Goal: Task Accomplishment & Management: Manage account settings

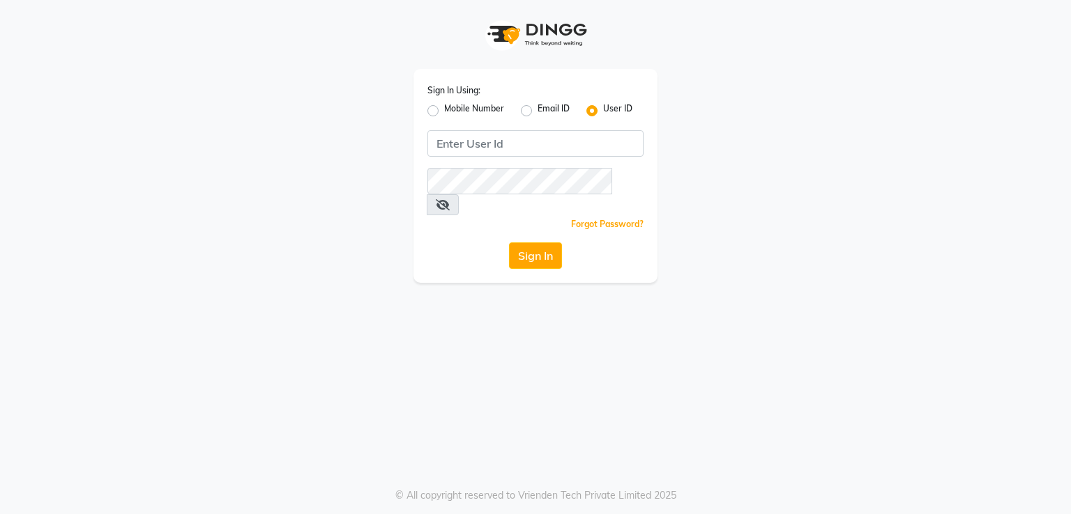
click at [444, 106] on label "Mobile Number" at bounding box center [474, 110] width 60 height 17
click at [444, 106] on input "Mobile Number" at bounding box center [448, 106] width 9 height 9
radio input "true"
radio input "false"
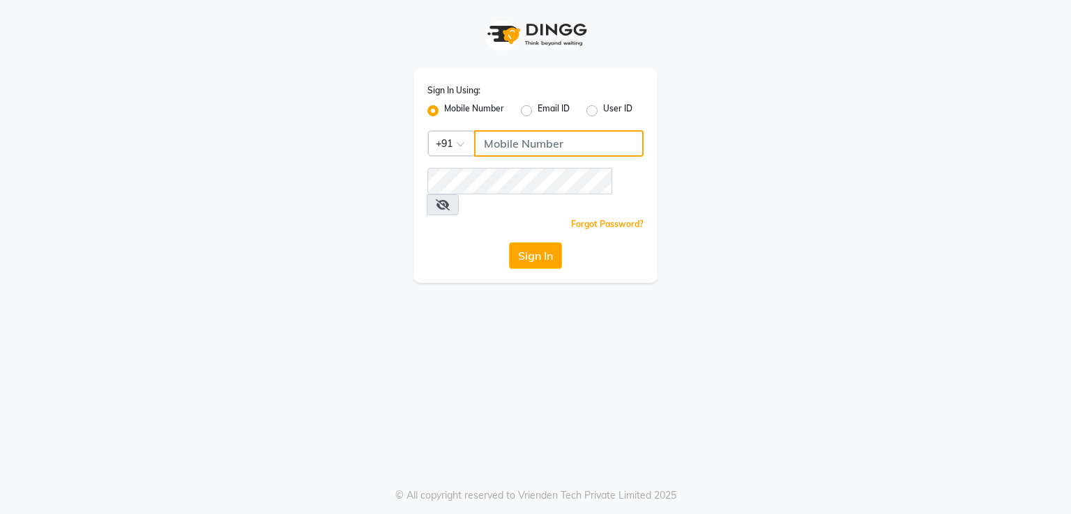
click at [489, 144] on input "Username" at bounding box center [558, 143] width 169 height 26
type input "8308604245"
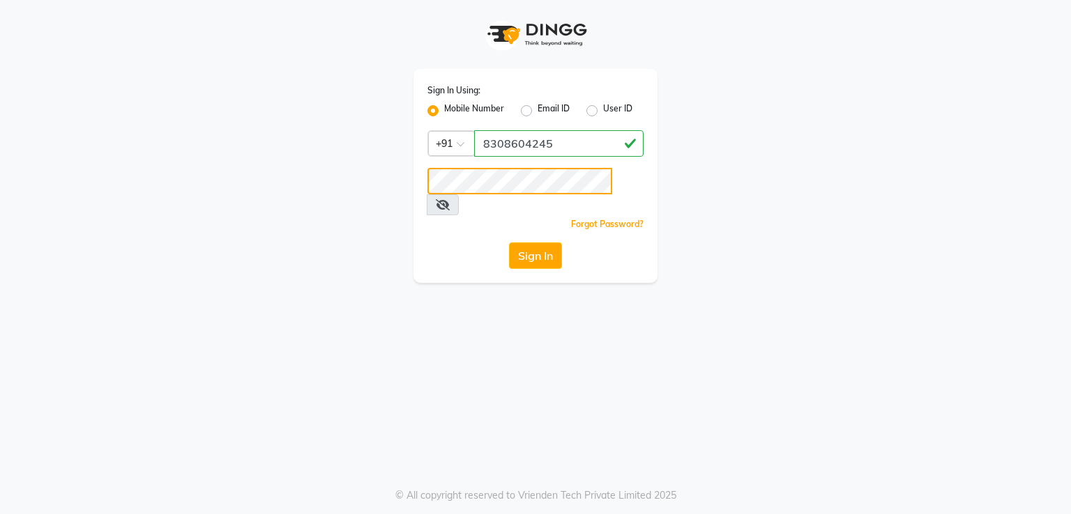
click at [509, 243] on button "Sign In" at bounding box center [535, 256] width 53 height 26
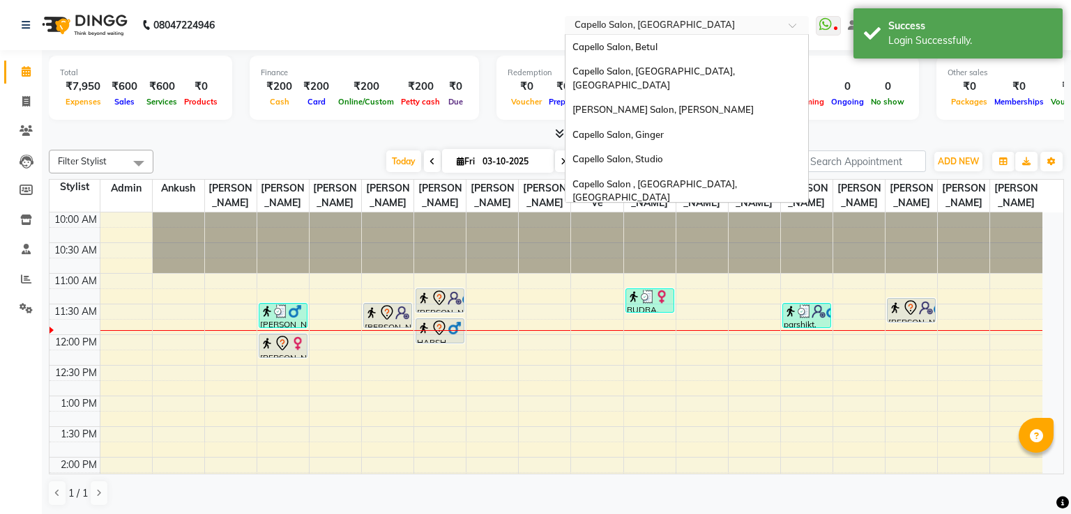
click at [618, 22] on input "text" at bounding box center [673, 27] width 202 height 14
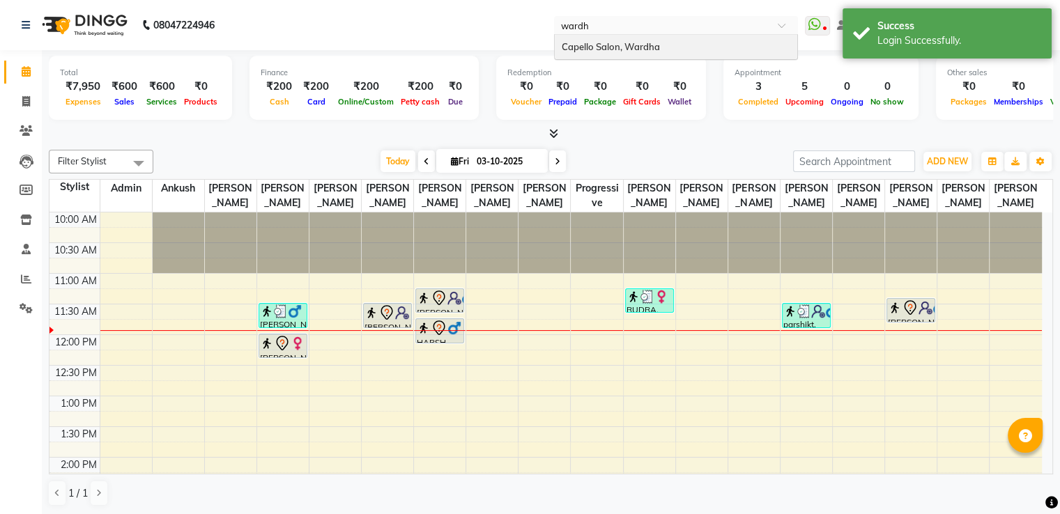
type input "wardha"
click at [609, 36] on div "Capello Salon, Wardha" at bounding box center [676, 47] width 243 height 25
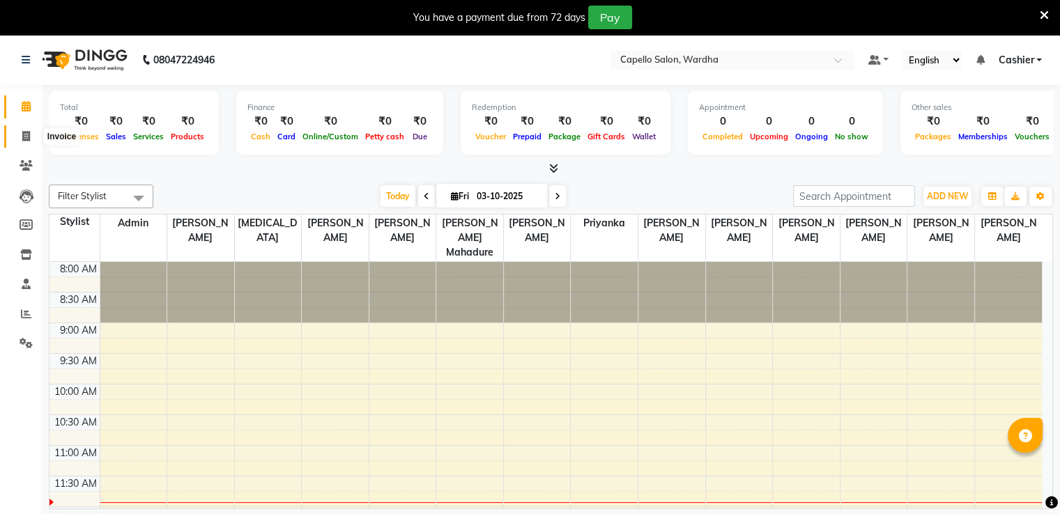
click at [27, 139] on icon at bounding box center [26, 136] width 8 height 10
select select "service"
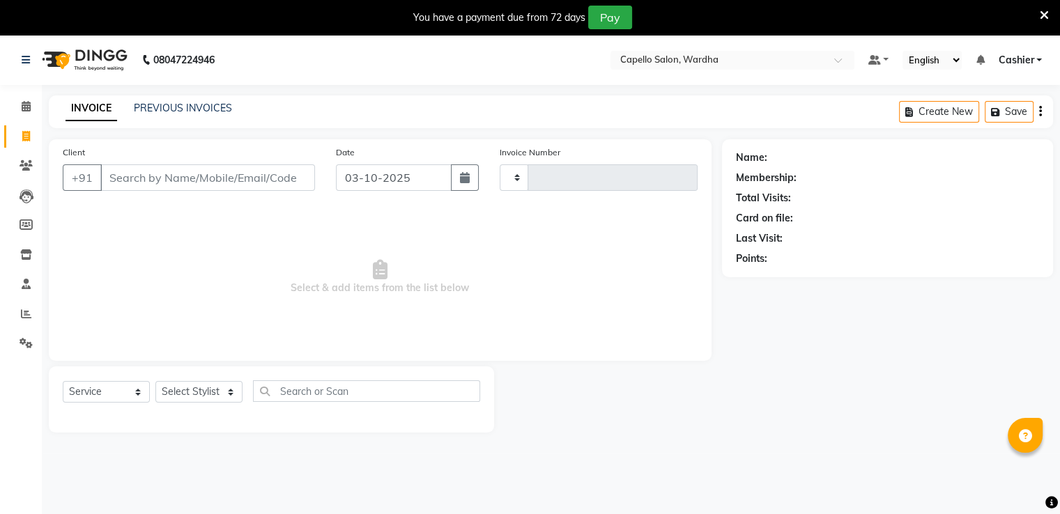
type input "2515"
select select "4620"
click at [188, 110] on link "PREVIOUS INVOICES" at bounding box center [183, 108] width 98 height 13
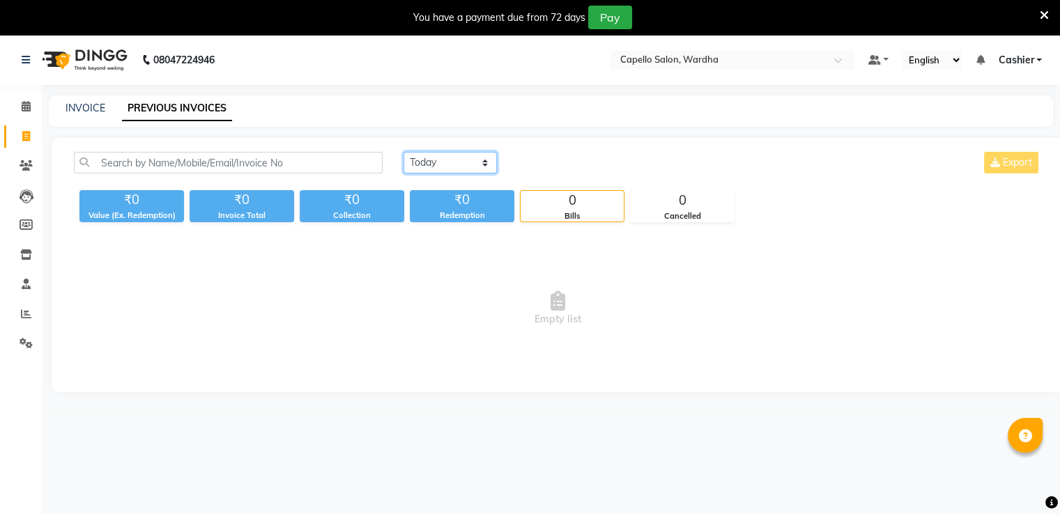
click at [438, 171] on select "[DATE] [DATE] Custom Range" at bounding box center [450, 163] width 93 height 22
select select "range"
click at [404, 152] on select "[DATE] [DATE] Custom Range" at bounding box center [450, 163] width 93 height 22
click at [549, 162] on input "03-10-2025" at bounding box center [564, 163] width 98 height 20
select select "10"
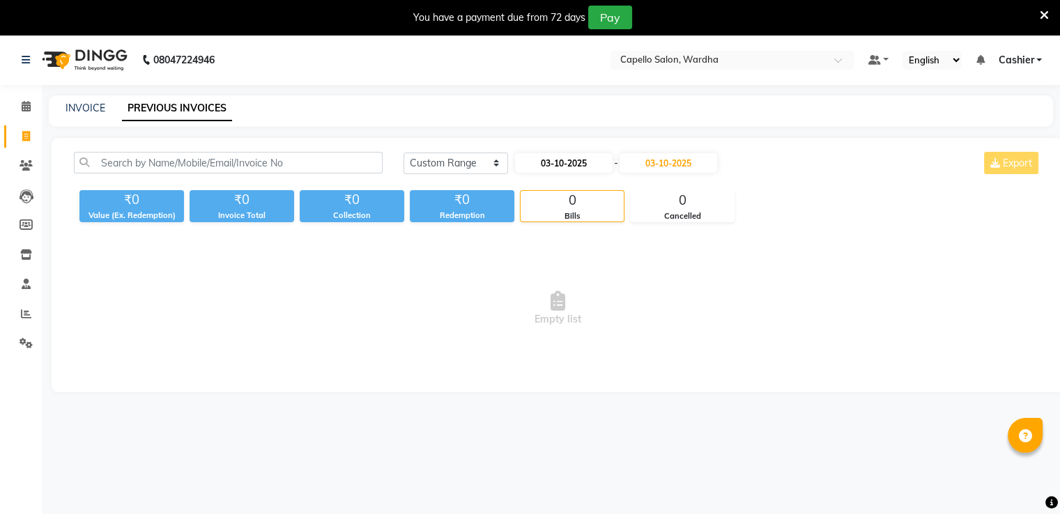
select select "2025"
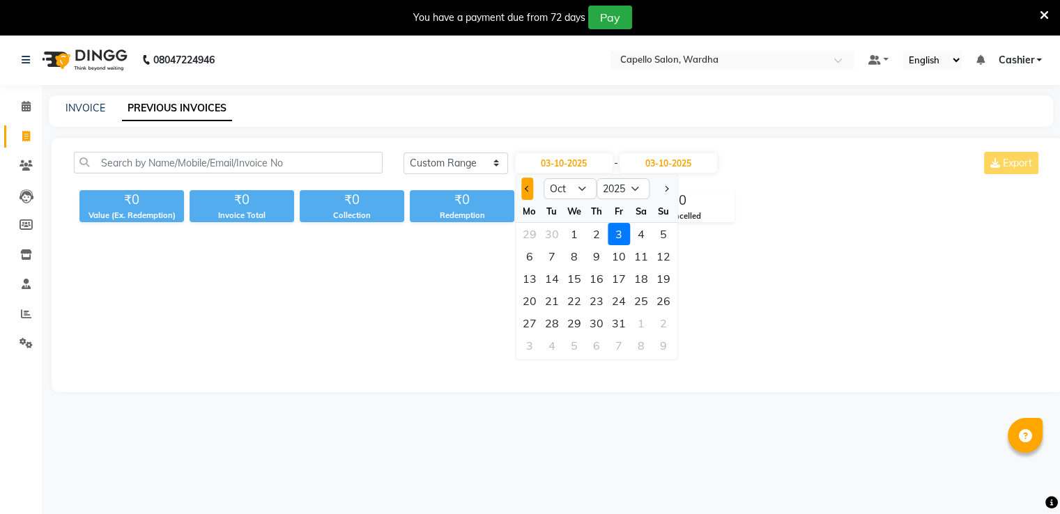
click at [527, 193] on button "Previous month" at bounding box center [527, 189] width 12 height 22
select select "9"
click at [526, 236] on div "1" at bounding box center [530, 234] width 22 height 22
type input "01-09-2025"
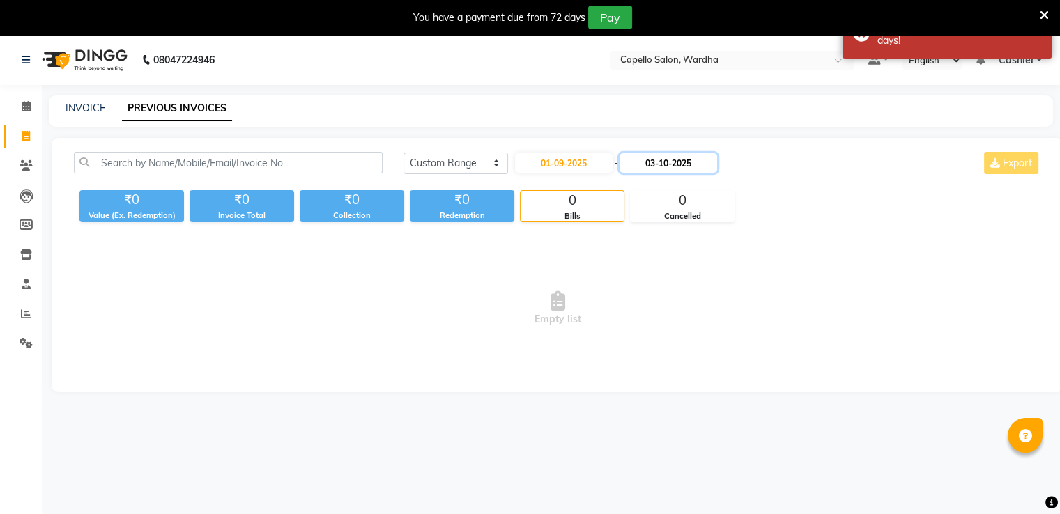
click at [660, 164] on input "03-10-2025" at bounding box center [669, 163] width 98 height 20
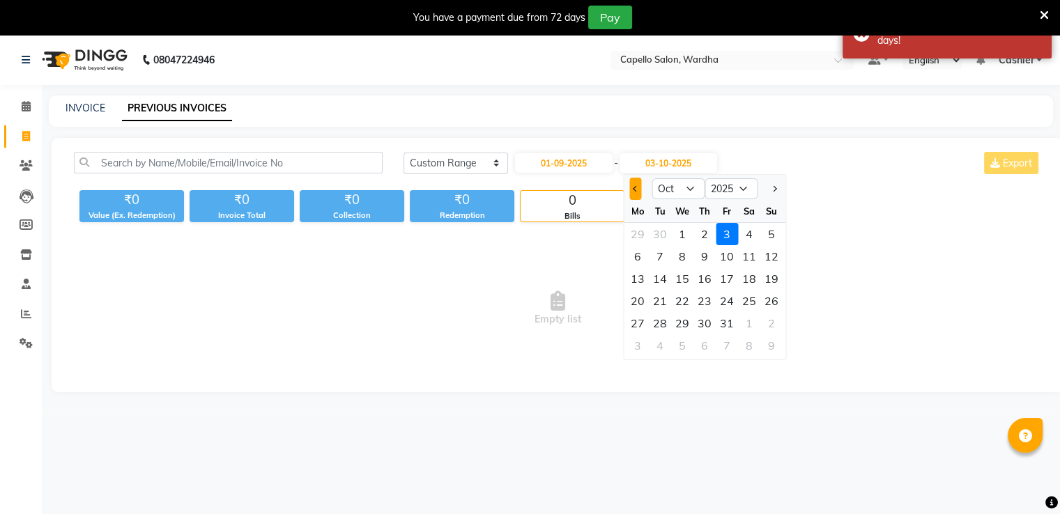
click at [635, 193] on button "Previous month" at bounding box center [635, 189] width 12 height 22
select select "9"
click at [665, 325] on div "30" at bounding box center [660, 323] width 22 height 22
type input "30-09-2025"
click at [665, 325] on span "Empty list" at bounding box center [557, 308] width 967 height 139
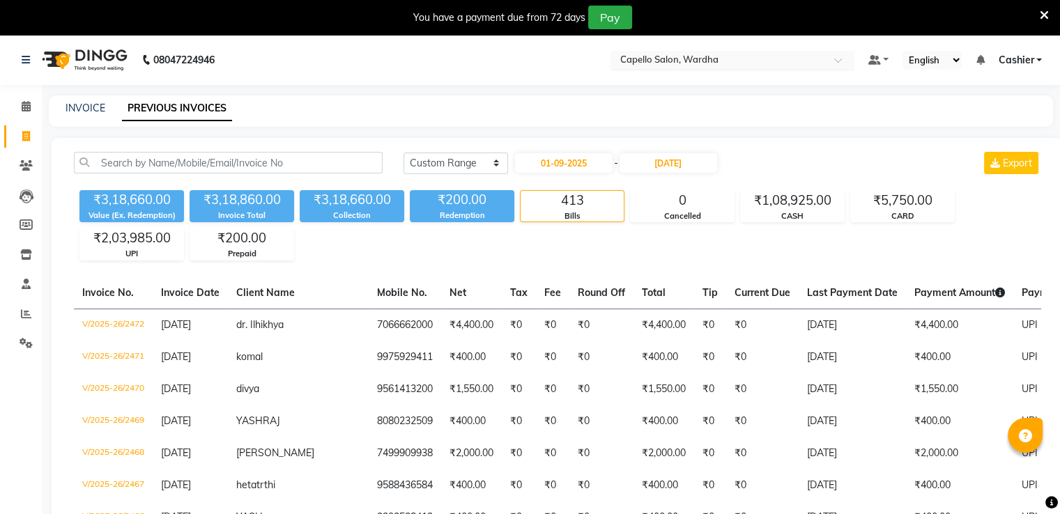
click at [688, 59] on input "text" at bounding box center [719, 61] width 202 height 14
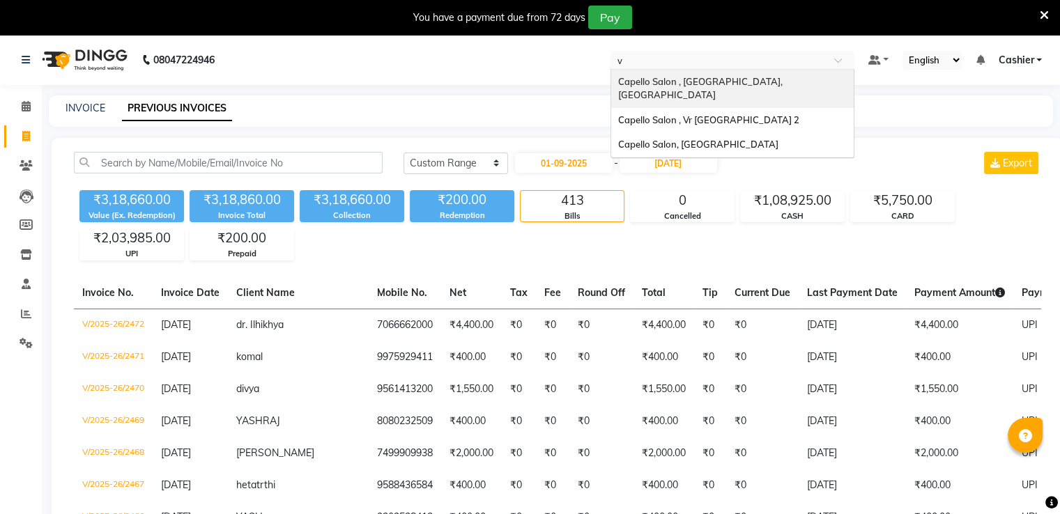
type input "vr"
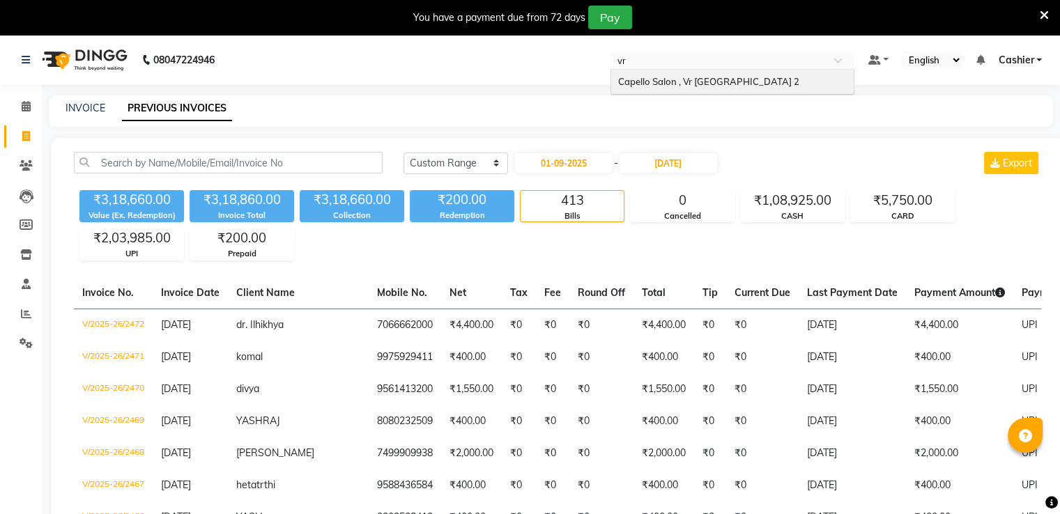
click at [677, 81] on span "Capello Salon , Vr [GEOGRAPHIC_DATA] 2" at bounding box center [708, 81] width 181 height 11
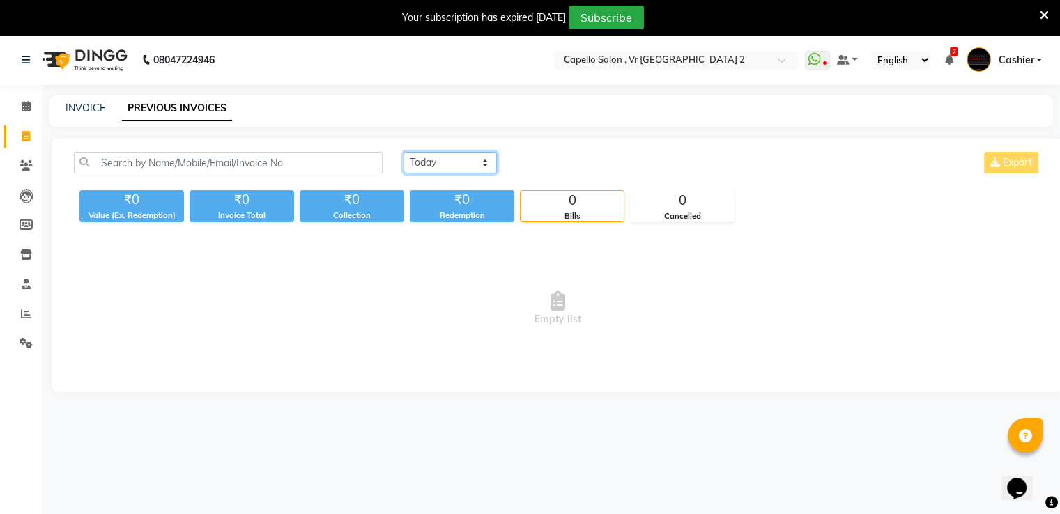
click at [437, 168] on select "[DATE] [DATE] Custom Range" at bounding box center [450, 163] width 93 height 22
select select "range"
click at [404, 152] on select "[DATE] [DATE] Custom Range" at bounding box center [450, 163] width 93 height 22
click at [546, 160] on input "03-10-2025" at bounding box center [564, 163] width 98 height 20
select select "10"
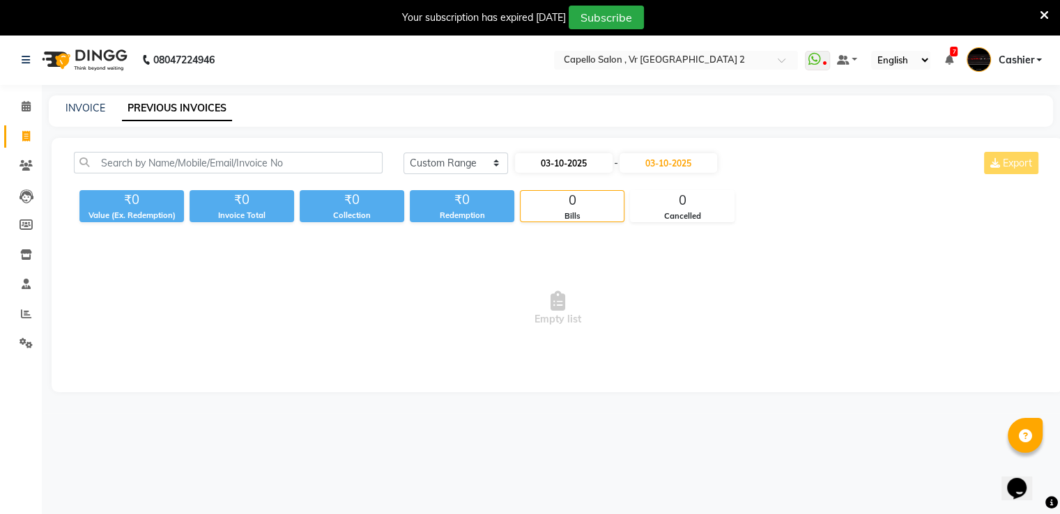
select select "2025"
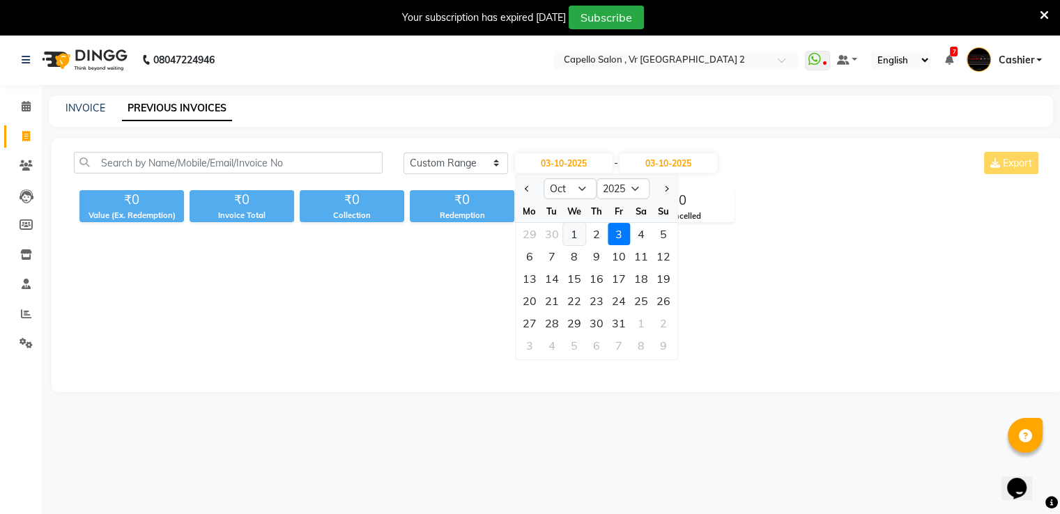
click at [569, 236] on div "1" at bounding box center [574, 234] width 22 height 22
type input "01-10-2025"
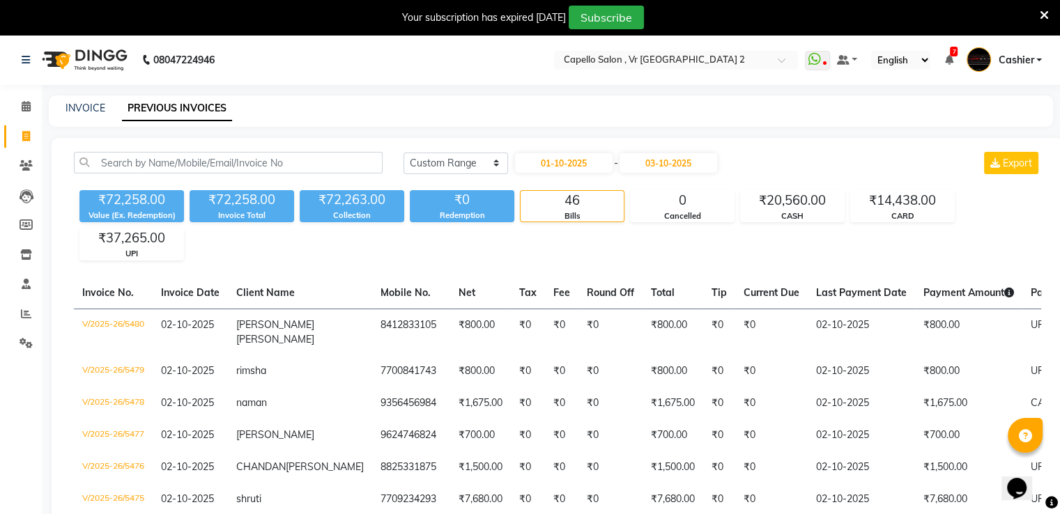
click at [682, 160] on input "03-10-2025" at bounding box center [669, 163] width 98 height 20
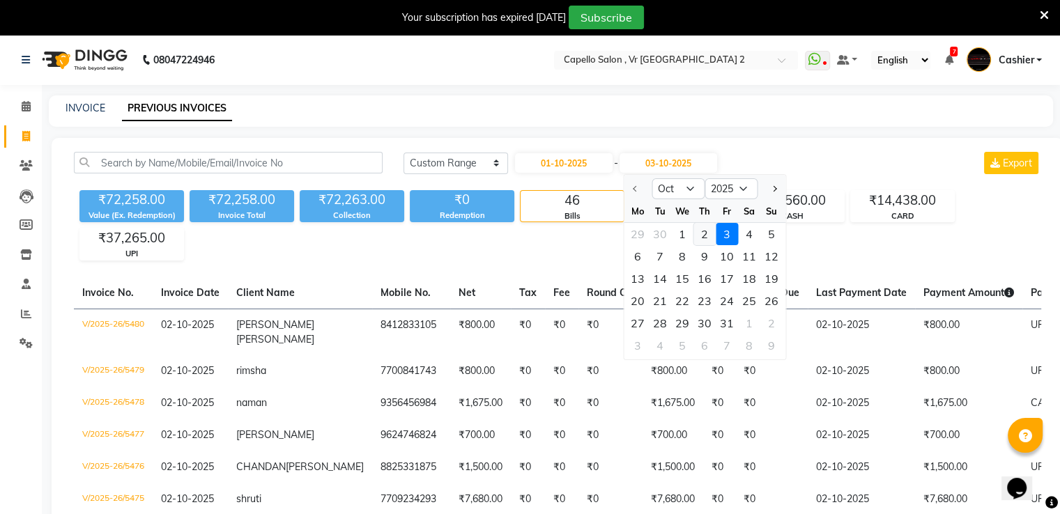
click at [703, 235] on div "2" at bounding box center [704, 234] width 22 height 22
type input "02-10-2025"
click at [703, 235] on div "₹72,258.00 Value (Ex. Redemption) ₹72,258.00 Invoice Total ₹72,263.00 Collectio…" at bounding box center [557, 223] width 967 height 76
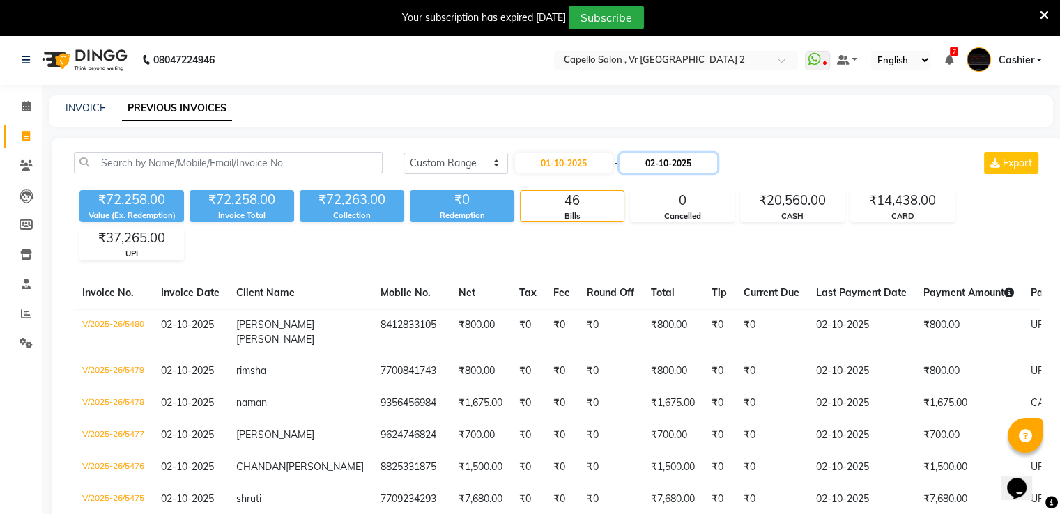
click at [650, 164] on input "02-10-2025" at bounding box center [669, 163] width 98 height 20
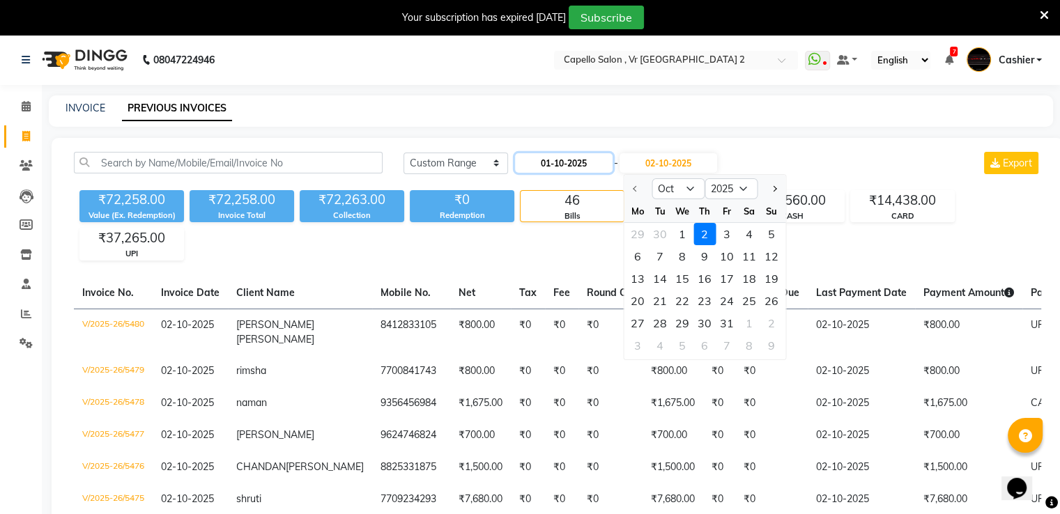
click at [585, 164] on input "01-10-2025" at bounding box center [564, 163] width 98 height 20
select select "10"
select select "2025"
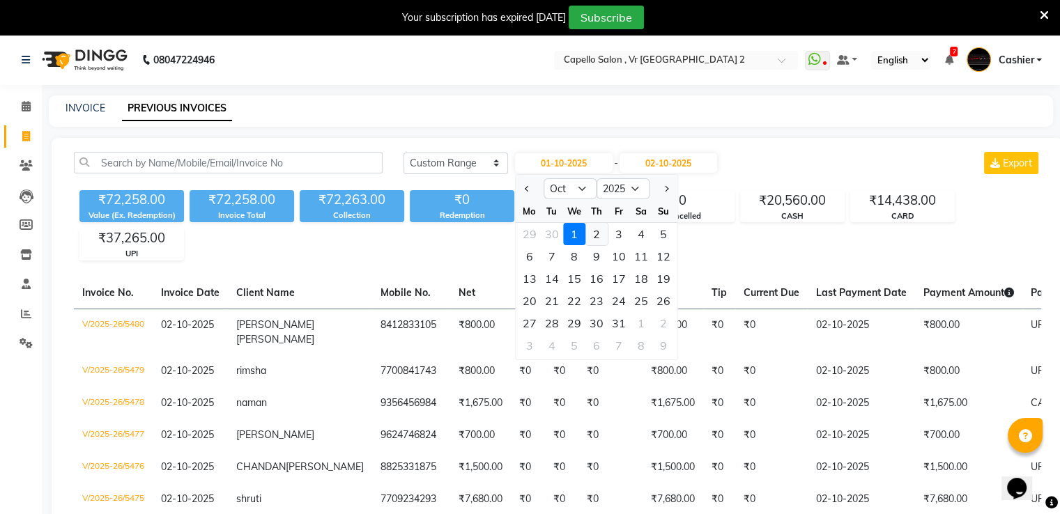
click at [597, 238] on div "2" at bounding box center [596, 234] width 22 height 22
type input "02-10-2025"
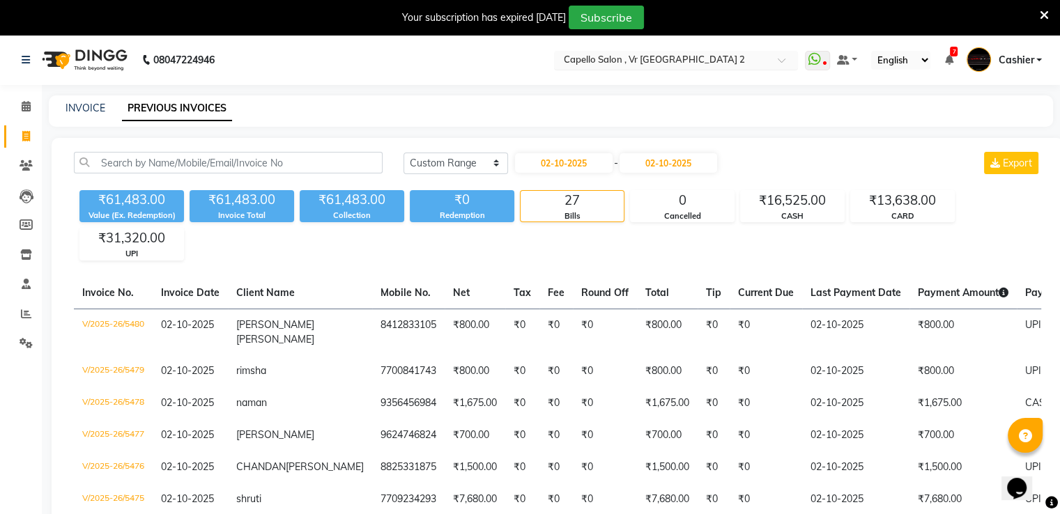
click at [652, 52] on div "Select Location × Capello Salon , Vr Nagpur 2" at bounding box center [676, 60] width 244 height 19
type input "stu"
click at [644, 84] on span "Capello Salon, Studio" at bounding box center [607, 81] width 91 height 11
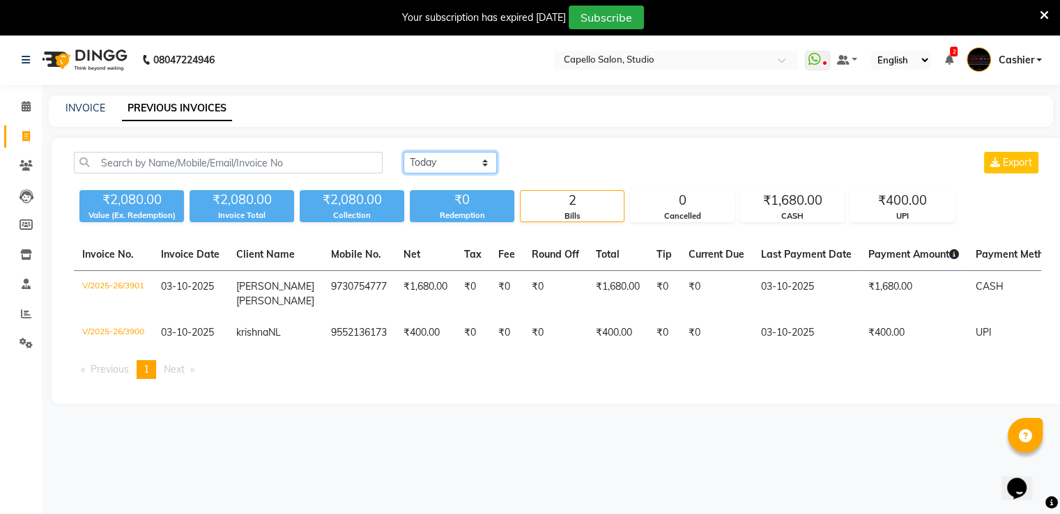
click at [424, 162] on select "[DATE] [DATE] Custom Range" at bounding box center [450, 163] width 93 height 22
select select "range"
click at [404, 152] on select "[DATE] [DATE] Custom Range" at bounding box center [450, 163] width 93 height 22
click at [553, 158] on input "03-10-2025" at bounding box center [564, 163] width 98 height 20
select select "10"
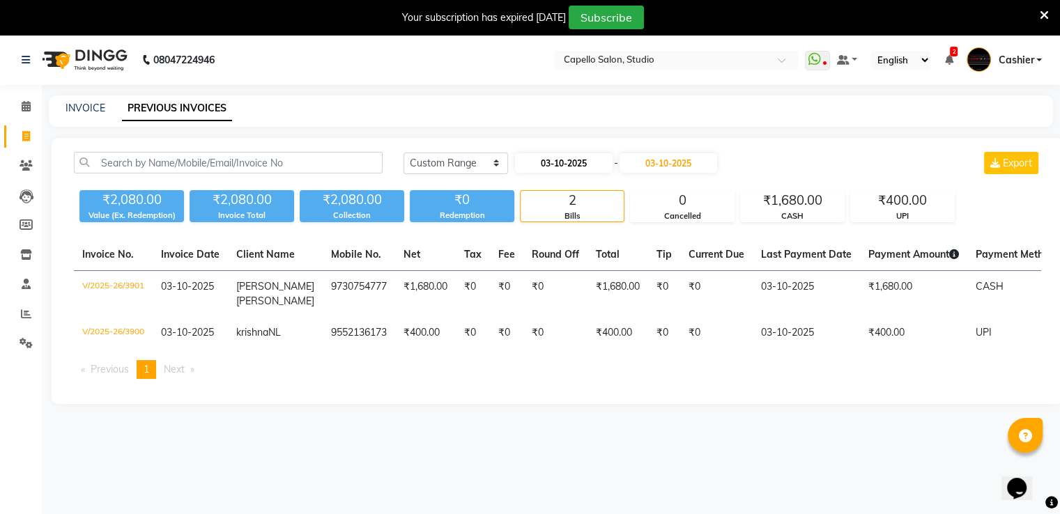
select select "2025"
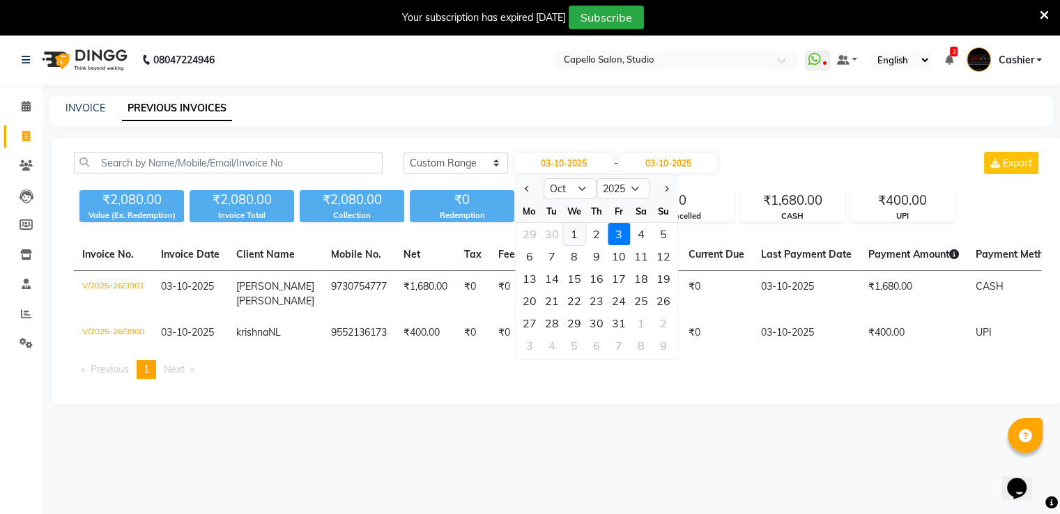
click at [574, 233] on div "1" at bounding box center [574, 234] width 22 height 22
type input "01-10-2025"
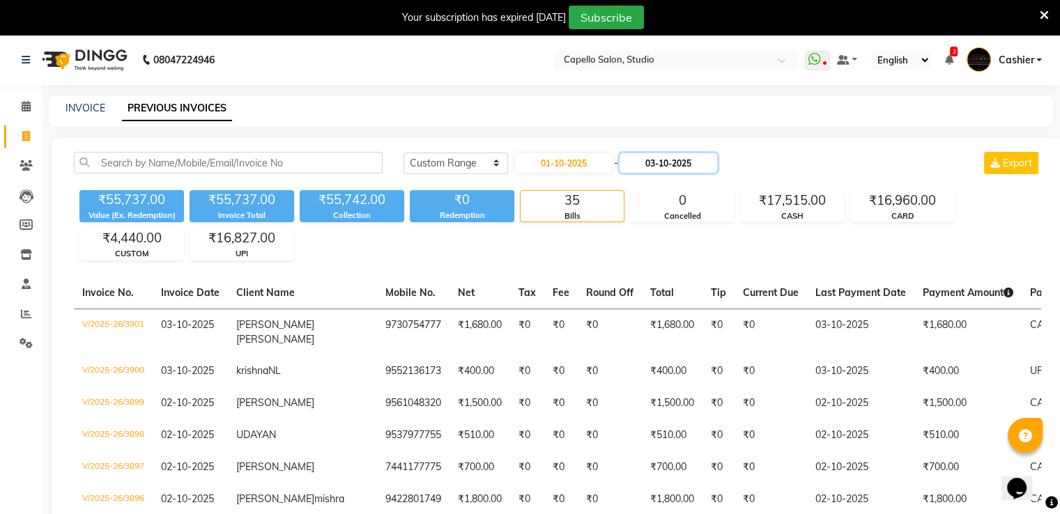
click at [655, 163] on input "03-10-2025" at bounding box center [669, 163] width 98 height 20
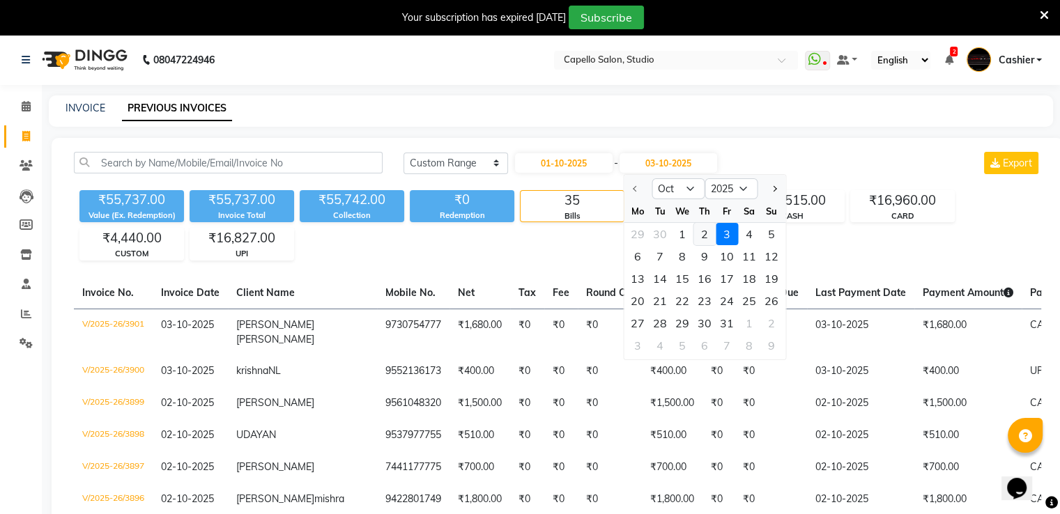
click at [703, 233] on div "2" at bounding box center [704, 234] width 22 height 22
type input "02-10-2025"
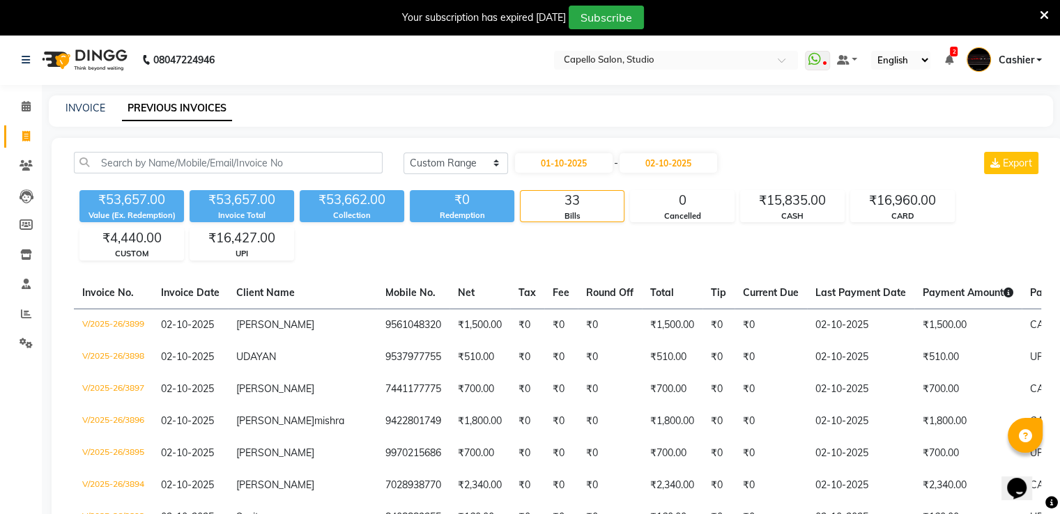
click at [635, 37] on nav "08047224946 Select Location × Capello Salon, Studio WhatsApp Status ✕ Status: D…" at bounding box center [530, 60] width 1060 height 50
click at [641, 55] on input "text" at bounding box center [662, 61] width 202 height 14
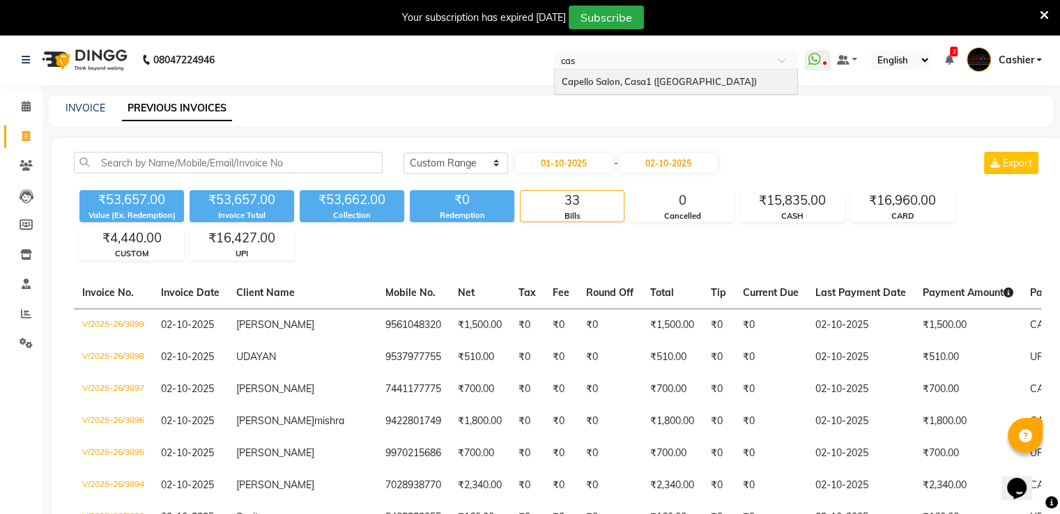
type input "casa"
click at [644, 72] on div "Capello Salon, Casa1 ([GEOGRAPHIC_DATA])" at bounding box center [676, 82] width 243 height 25
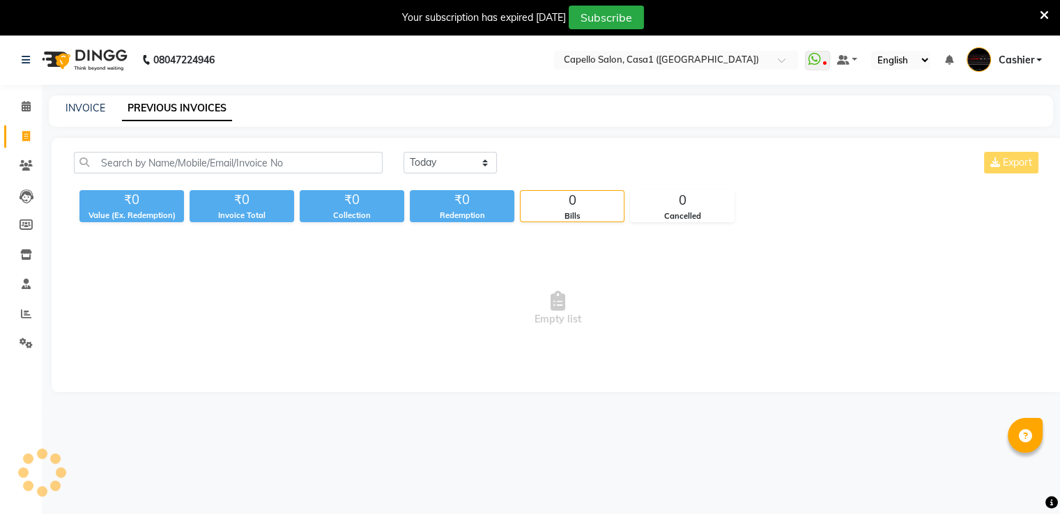
select select "en"
click at [463, 164] on select "[DATE] [DATE] Custom Range" at bounding box center [450, 163] width 93 height 22
select select "range"
click at [404, 152] on select "[DATE] [DATE] Custom Range" at bounding box center [450, 163] width 93 height 22
click at [572, 160] on input "03-10-2025" at bounding box center [564, 163] width 98 height 20
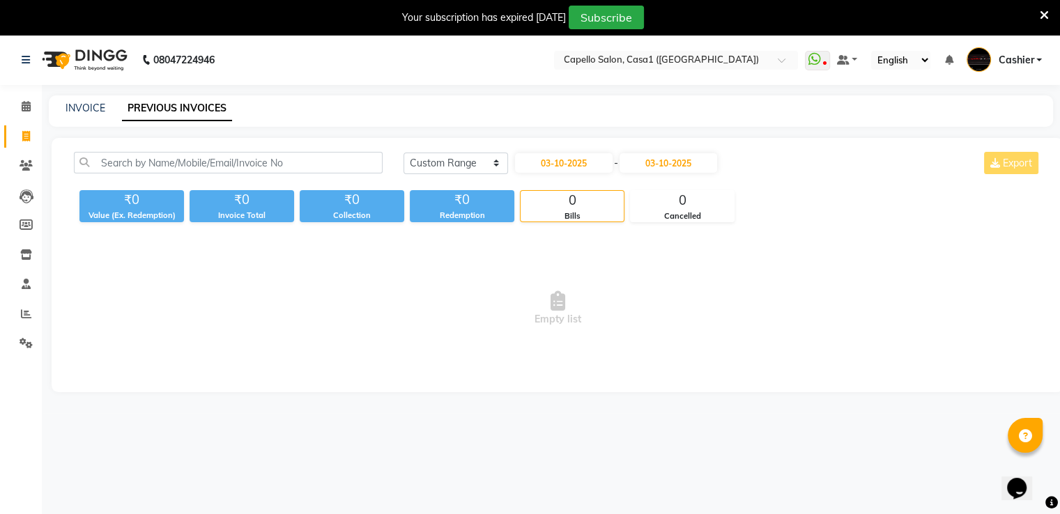
select select "10"
select select "2025"
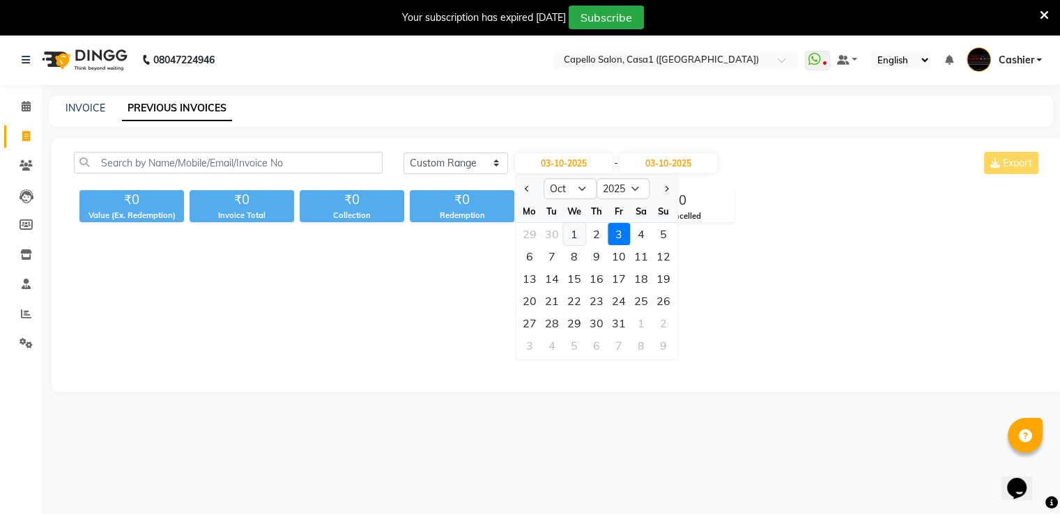
click at [573, 232] on div "1" at bounding box center [574, 234] width 22 height 22
type input "01-10-2025"
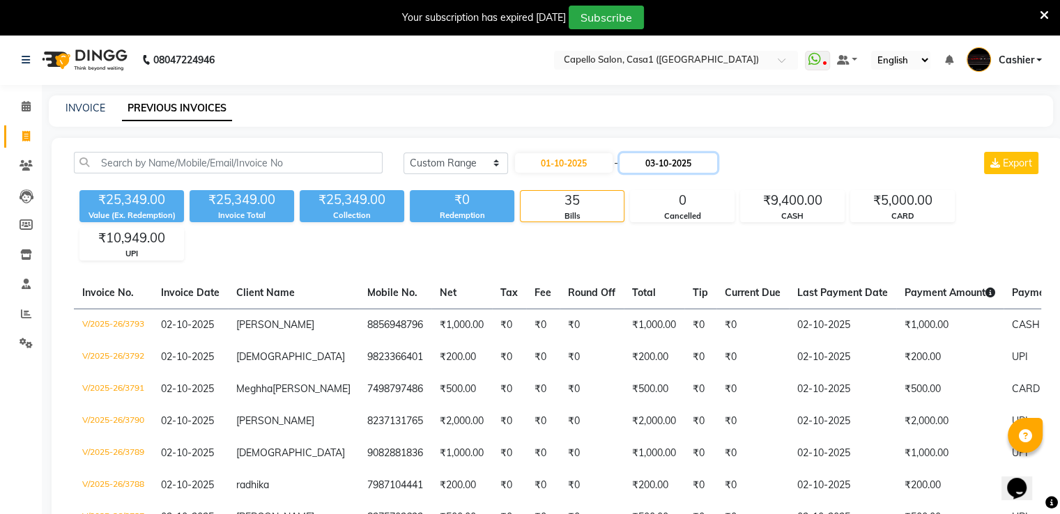
click at [649, 162] on input "03-10-2025" at bounding box center [669, 163] width 98 height 20
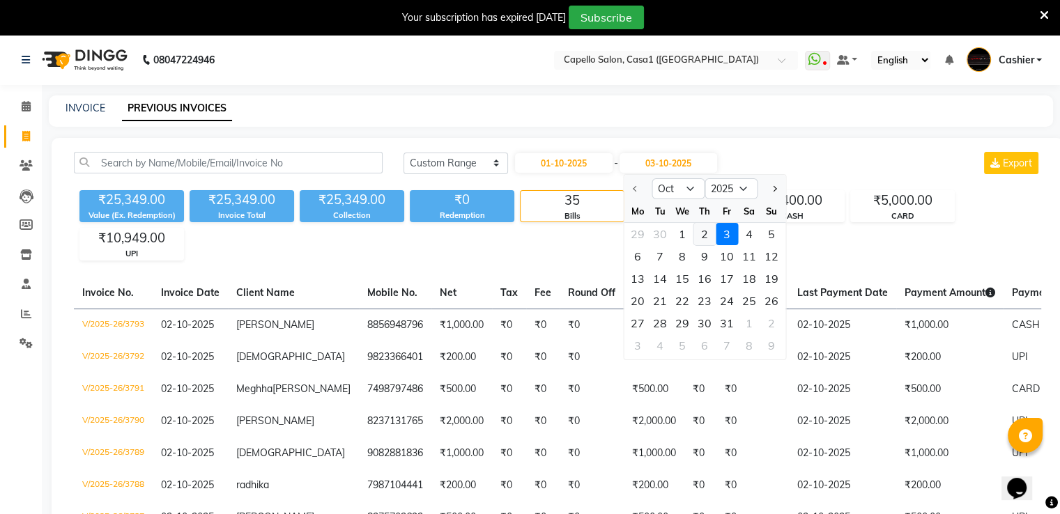
click at [700, 236] on div "2" at bounding box center [704, 234] width 22 height 22
type input "02-10-2025"
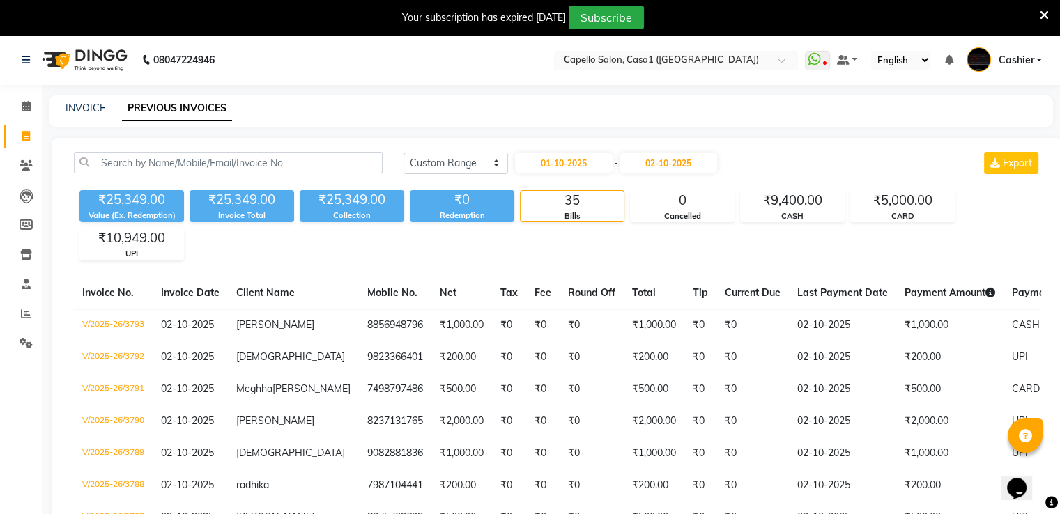
click at [604, 54] on input "text" at bounding box center [662, 61] width 202 height 14
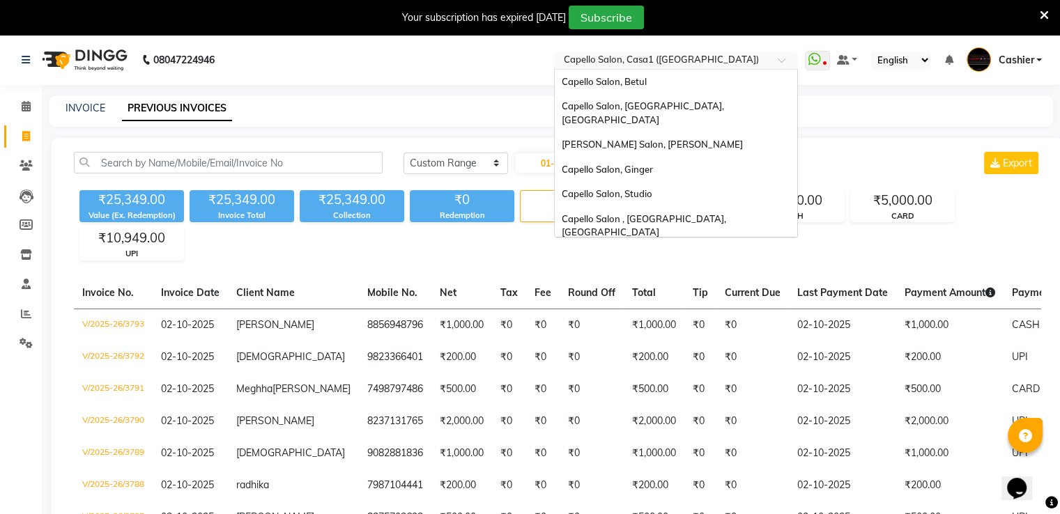
scroll to position [247, 0]
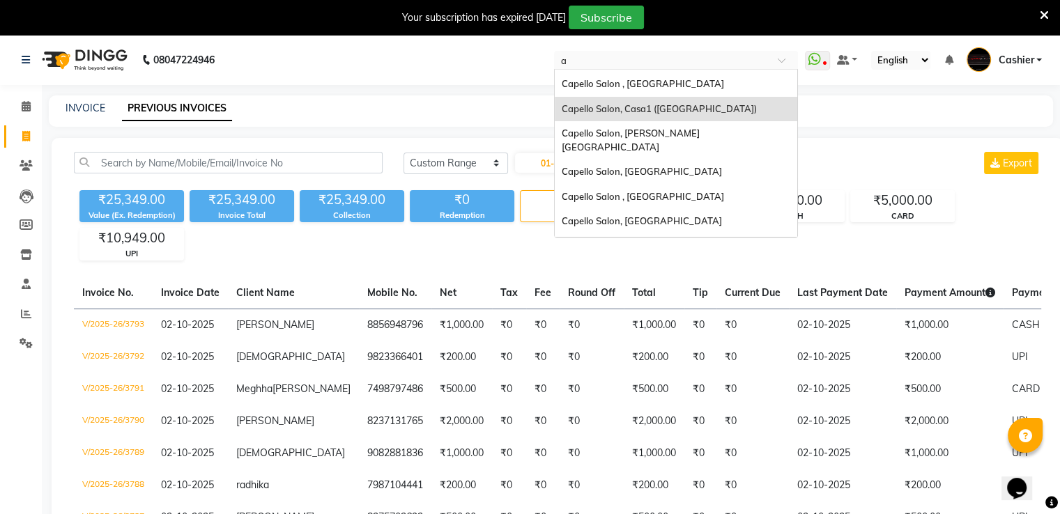
type input "am"
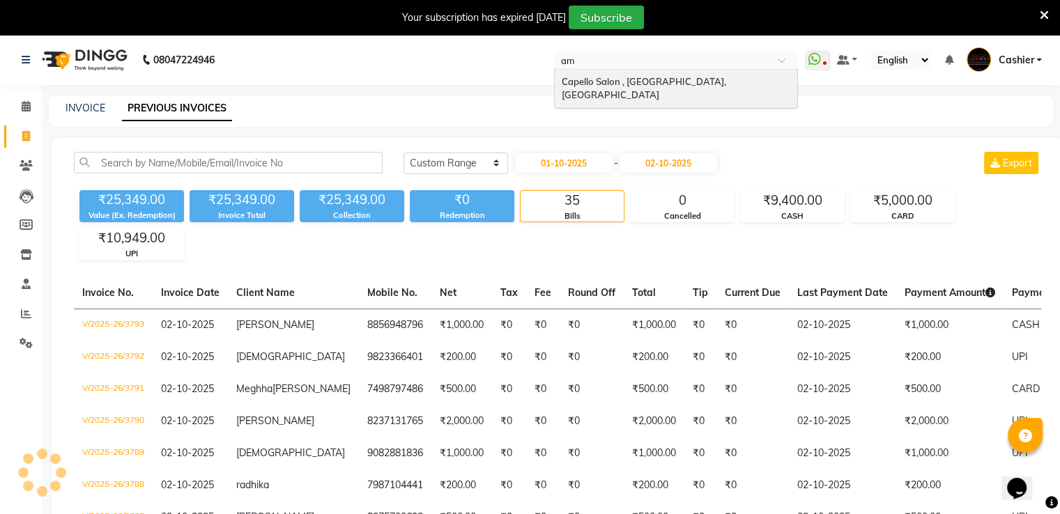
drag, startPoint x: 604, startPoint y: 84, endPoint x: 597, endPoint y: 71, distance: 15.3
click at [597, 71] on div "Capello Salon , [GEOGRAPHIC_DATA], [GEOGRAPHIC_DATA]" at bounding box center [676, 89] width 243 height 38
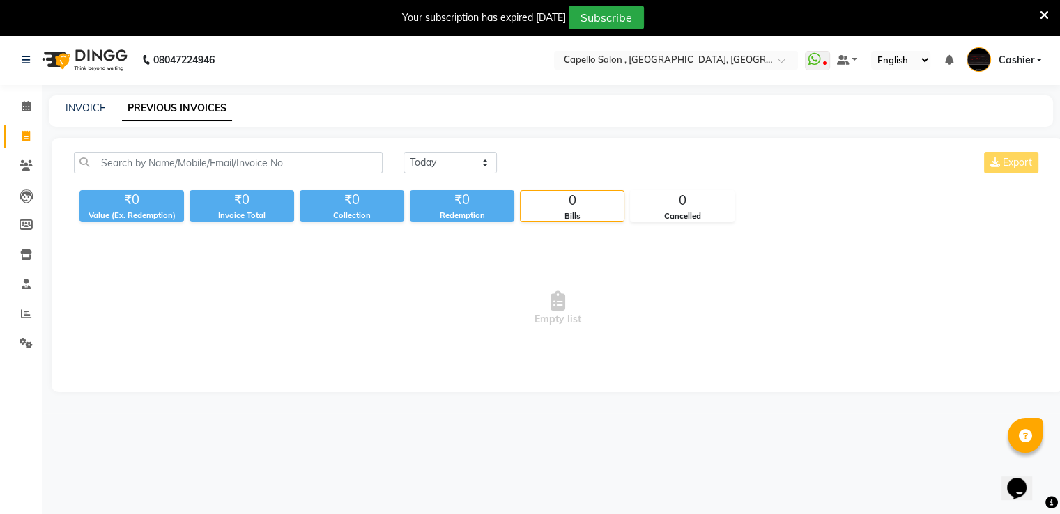
click at [447, 151] on div "[DATE] [DATE] Custom Range Export ₹0 Value (Ex. Redemption) ₹0 Invoice Total ₹0…" at bounding box center [558, 265] width 1012 height 254
click at [443, 165] on select "[DATE] [DATE] Custom Range" at bounding box center [450, 163] width 93 height 22
select select "range"
click at [404, 152] on select "[DATE] [DATE] Custom Range" at bounding box center [450, 163] width 93 height 22
click at [555, 162] on input "03-10-2025" at bounding box center [564, 163] width 98 height 20
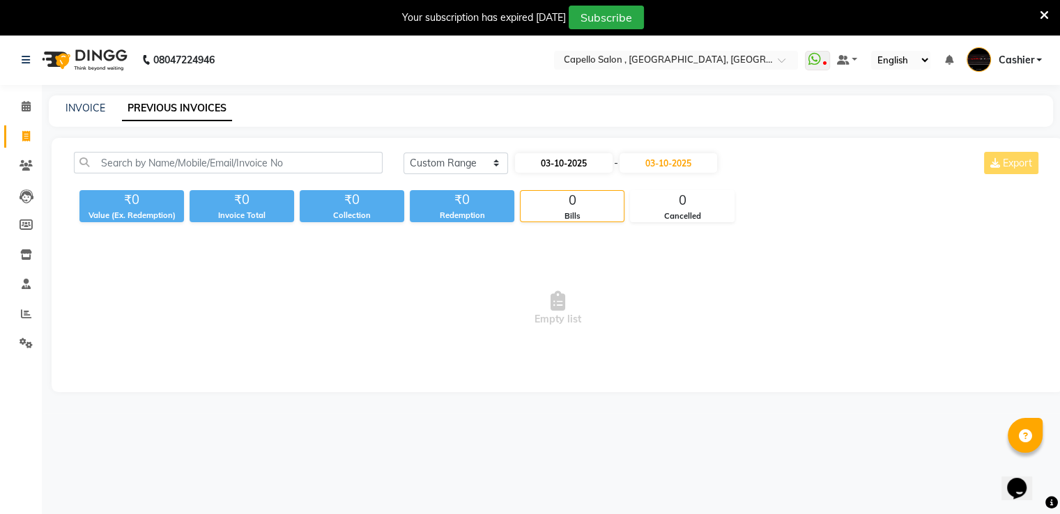
select select "10"
select select "2025"
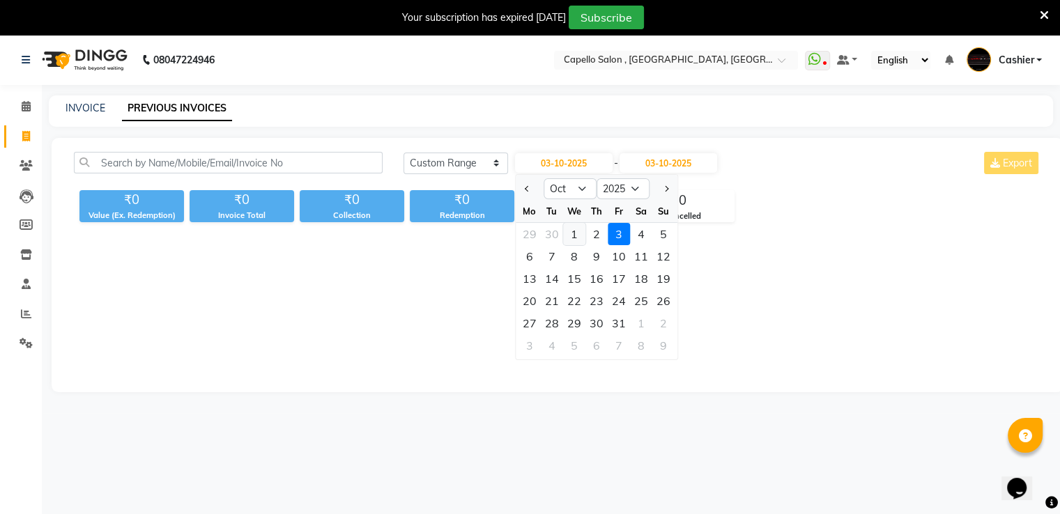
click at [567, 233] on div "1" at bounding box center [574, 234] width 22 height 22
type input "01-10-2025"
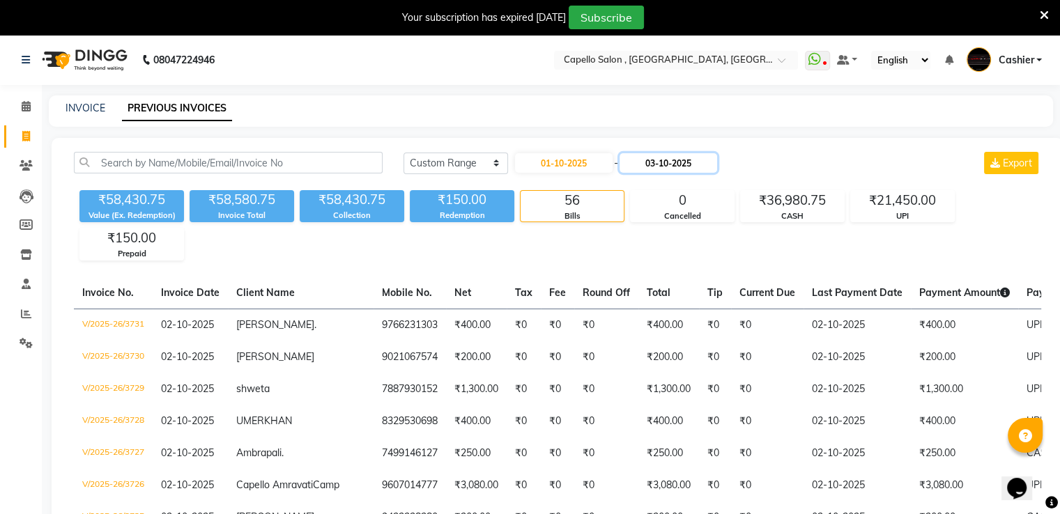
click at [672, 154] on input "03-10-2025" at bounding box center [669, 163] width 98 height 20
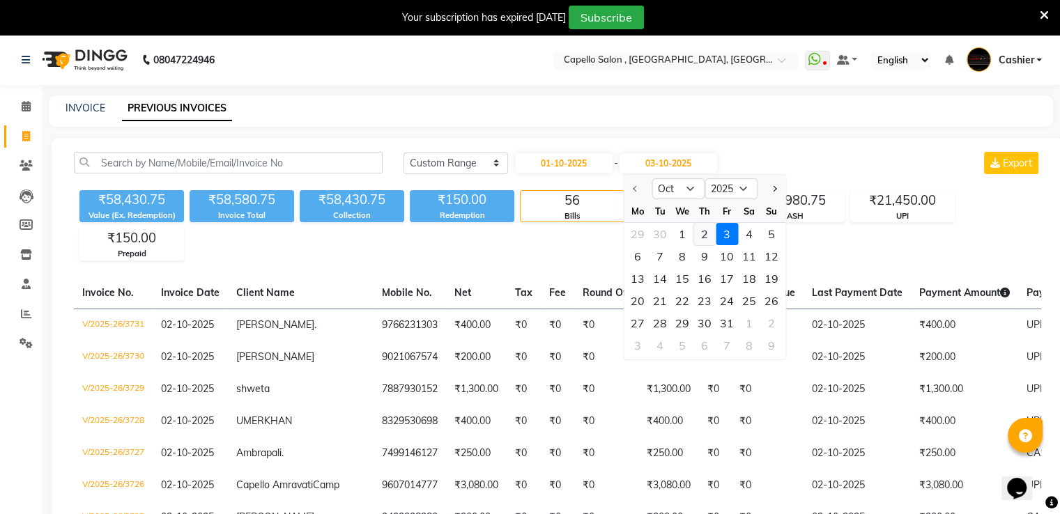
click at [699, 230] on div "2" at bounding box center [704, 234] width 22 height 22
type input "02-10-2025"
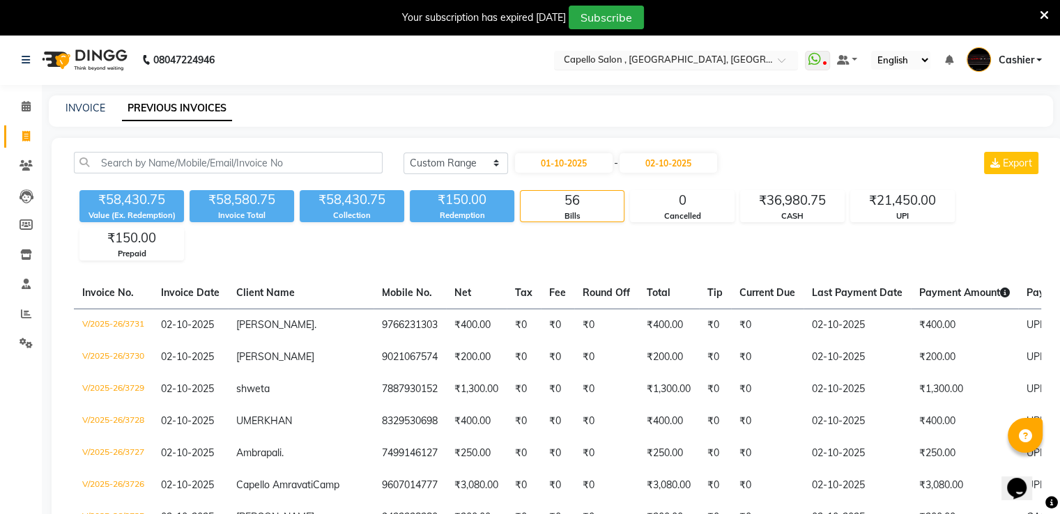
click at [625, 63] on input "text" at bounding box center [662, 61] width 202 height 14
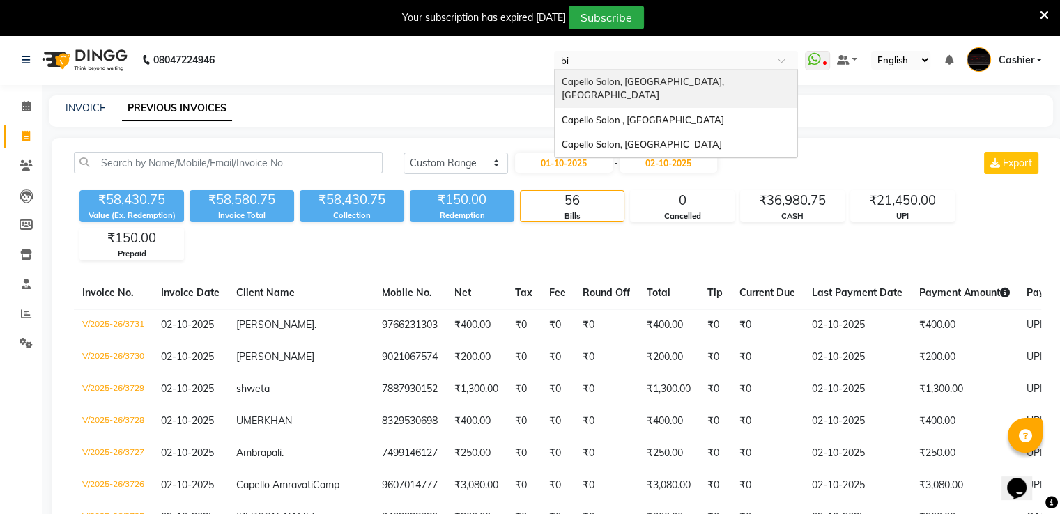
type input "bil"
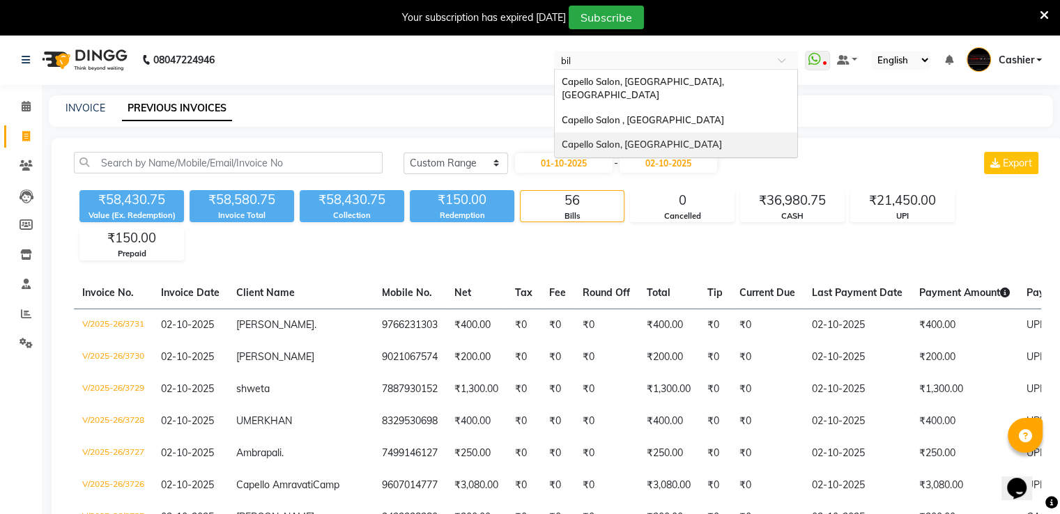
click at [630, 132] on div "Capello Salon, [GEOGRAPHIC_DATA]" at bounding box center [676, 144] width 243 height 25
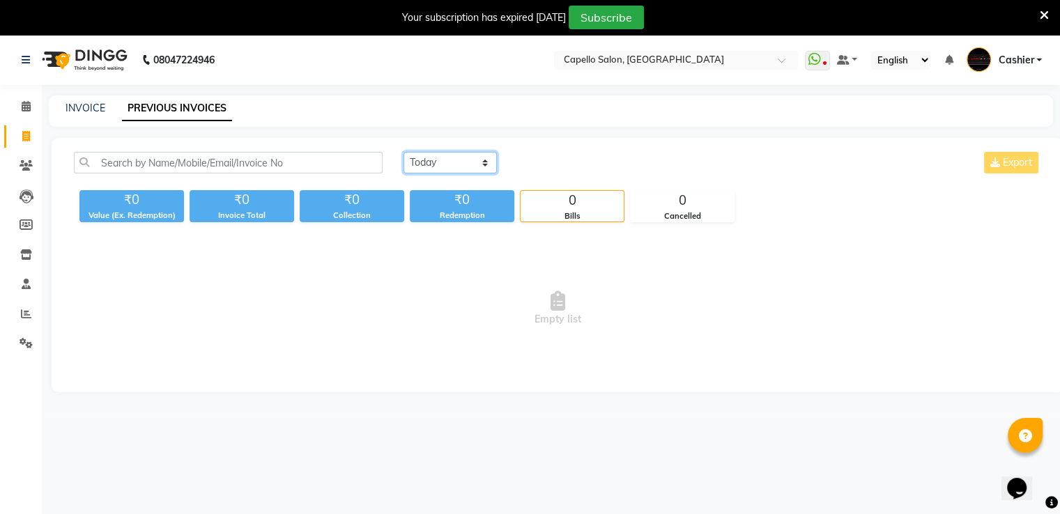
click at [466, 160] on select "[DATE] [DATE] Custom Range" at bounding box center [450, 163] width 93 height 22
select select "range"
click at [404, 152] on select "[DATE] [DATE] Custom Range" at bounding box center [450, 163] width 93 height 22
click at [551, 165] on input "03-10-2025" at bounding box center [564, 163] width 98 height 20
select select "10"
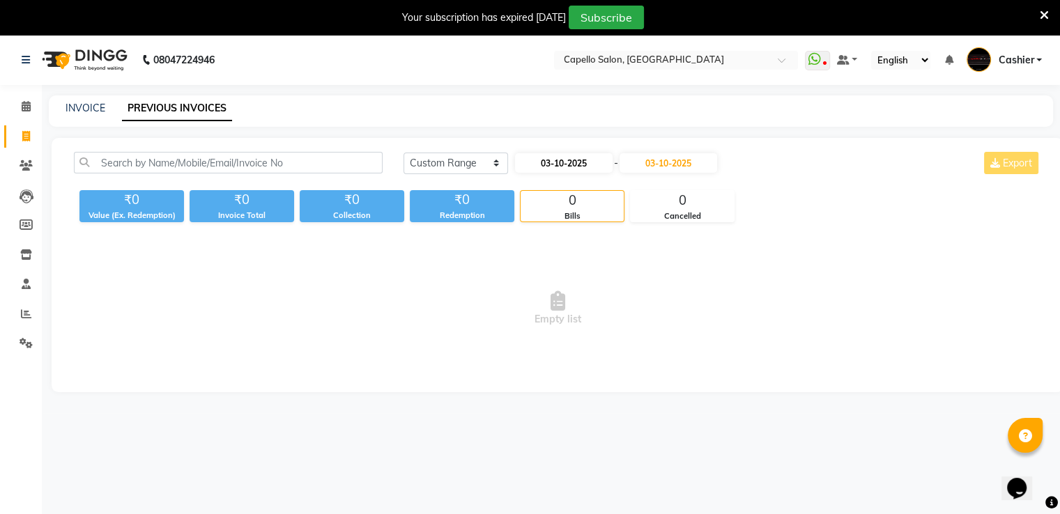
select select "2025"
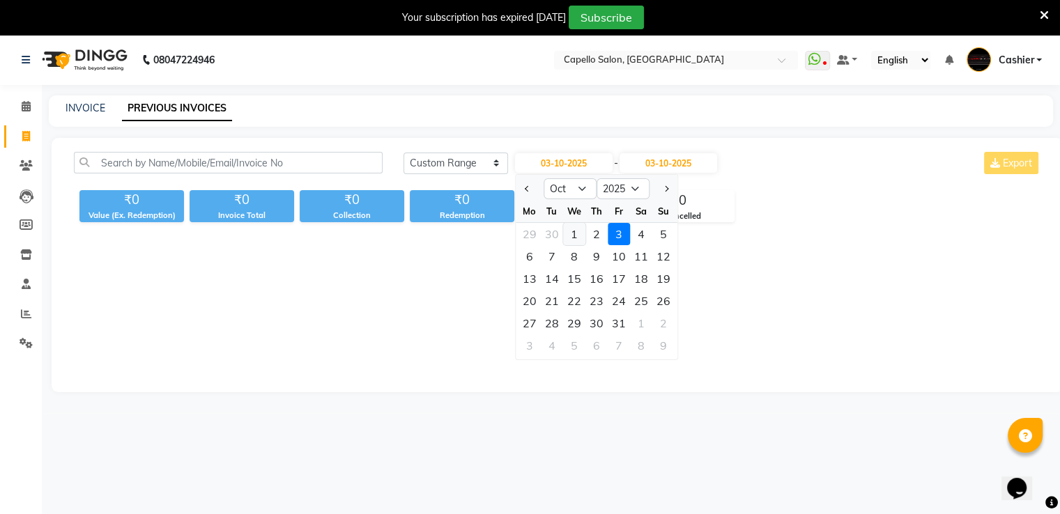
click at [569, 234] on div "1" at bounding box center [574, 234] width 22 height 22
type input "01-10-2025"
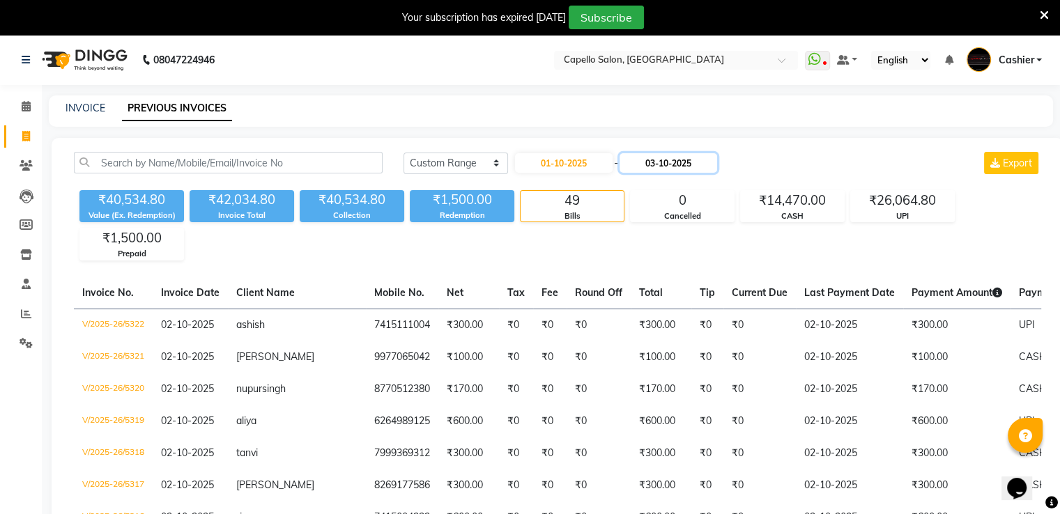
click at [644, 162] on input "03-10-2025" at bounding box center [669, 163] width 98 height 20
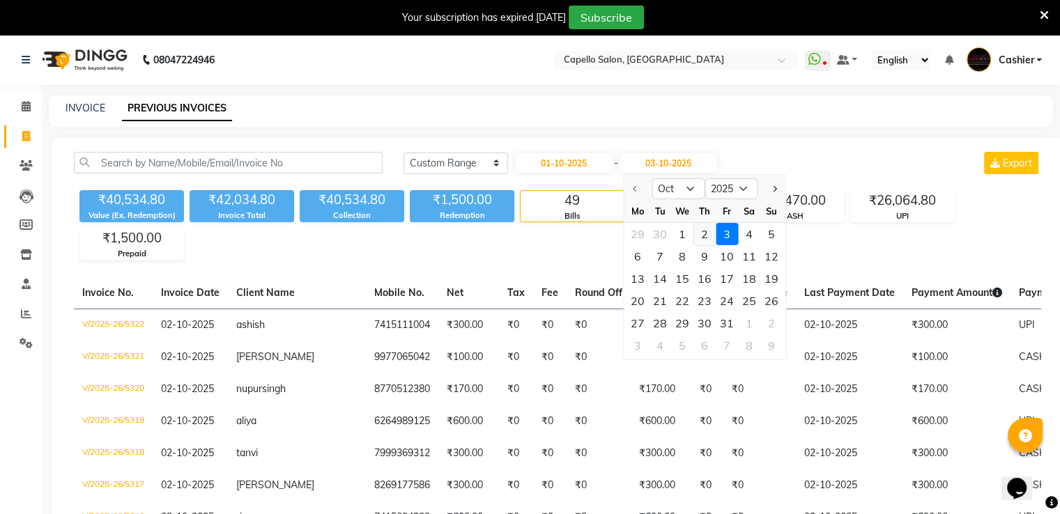
click at [700, 238] on div "2" at bounding box center [704, 234] width 22 height 22
type input "02-10-2025"
click at [700, 238] on div "₹40,534.80 Value (Ex. Redemption) ₹42,034.80 Invoice Total ₹40,534.80 Collectio…" at bounding box center [557, 223] width 967 height 76
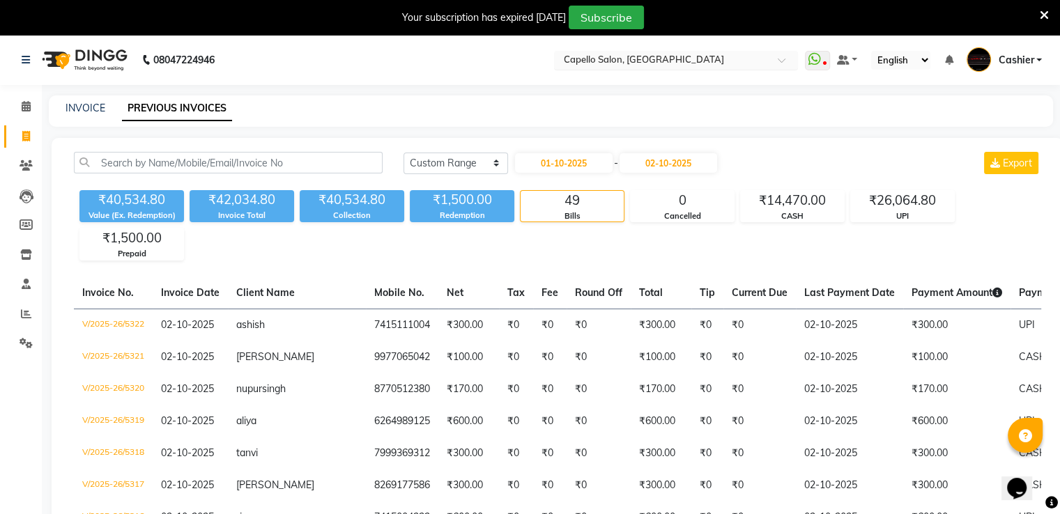
click at [689, 60] on input "text" at bounding box center [662, 61] width 202 height 14
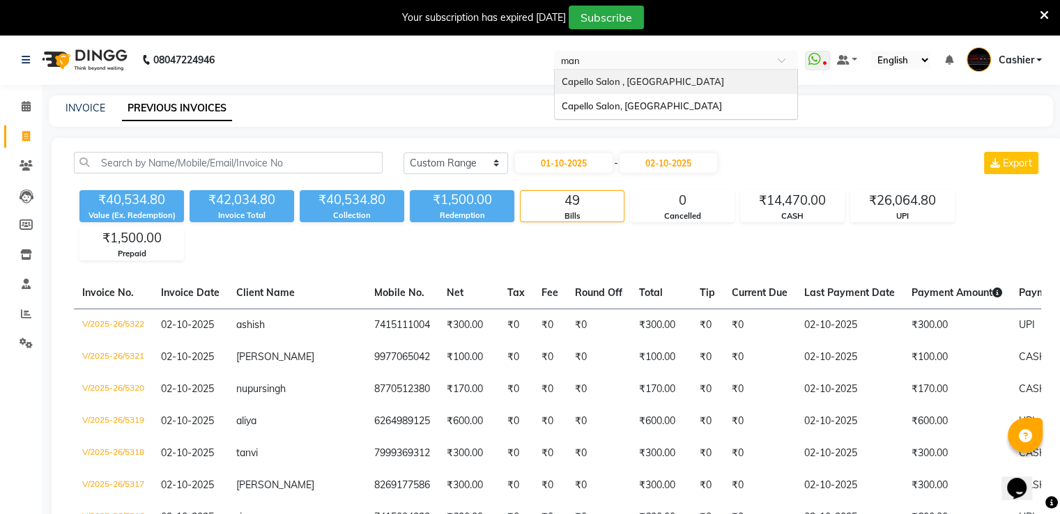
type input "mane"
click at [668, 76] on span "Capello Salon, [GEOGRAPHIC_DATA]" at bounding box center [642, 81] width 160 height 11
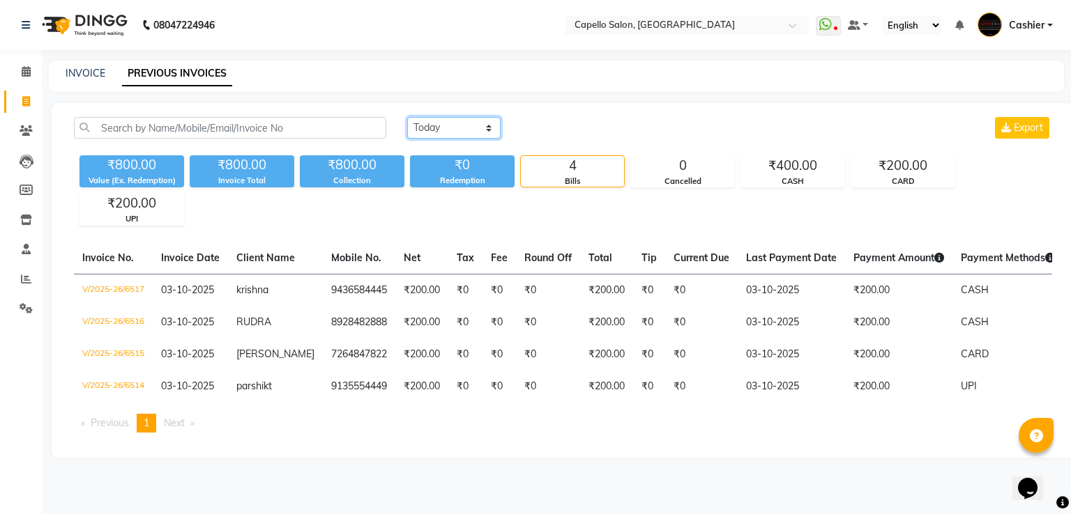
click at [463, 118] on select "[DATE] [DATE] Custom Range" at bounding box center [453, 128] width 93 height 22
click at [466, 135] on select "[DATE] [DATE] Custom Range" at bounding box center [453, 128] width 93 height 22
select select "range"
click at [407, 117] on select "[DATE] [DATE] Custom Range" at bounding box center [453, 128] width 93 height 22
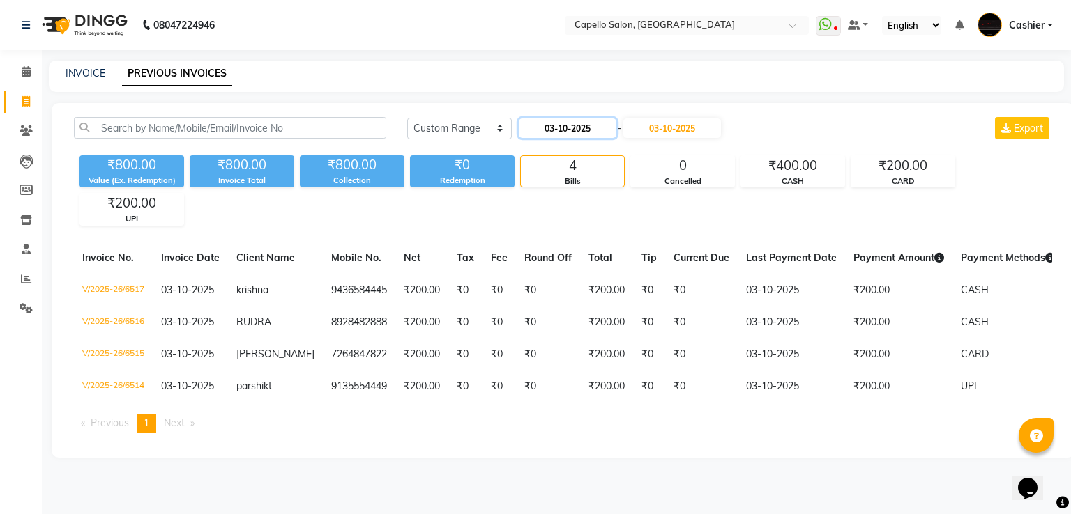
click at [555, 128] on input "03-10-2025" at bounding box center [568, 128] width 98 height 20
select select "10"
select select "2025"
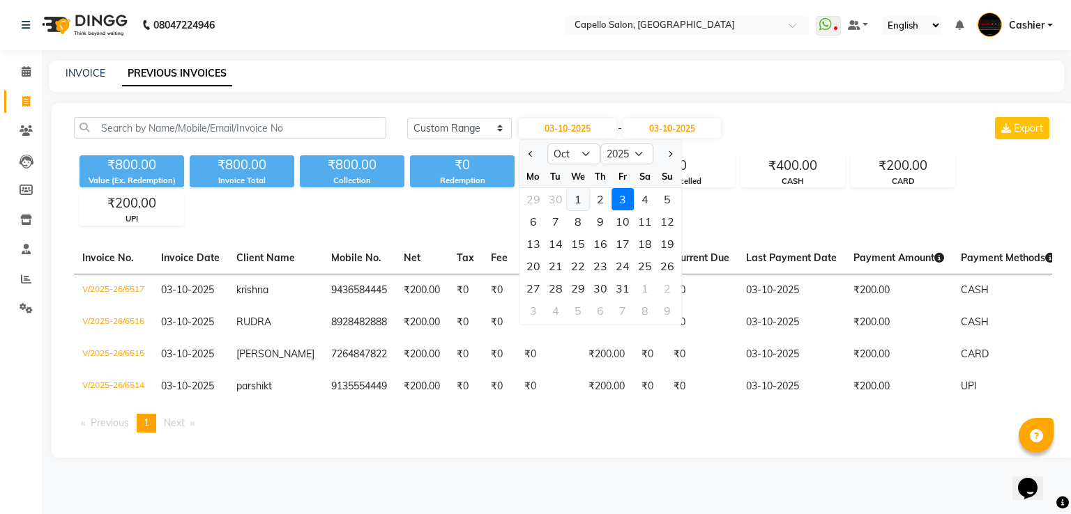
click at [586, 201] on div "1" at bounding box center [578, 199] width 22 height 22
click at [585, 201] on div "₹800.00 Value (Ex. Redemption) ₹800.00 Invoice Total ₹800.00 Collection ₹0 Rede…" at bounding box center [563, 188] width 978 height 76
type input "01-10-2025"
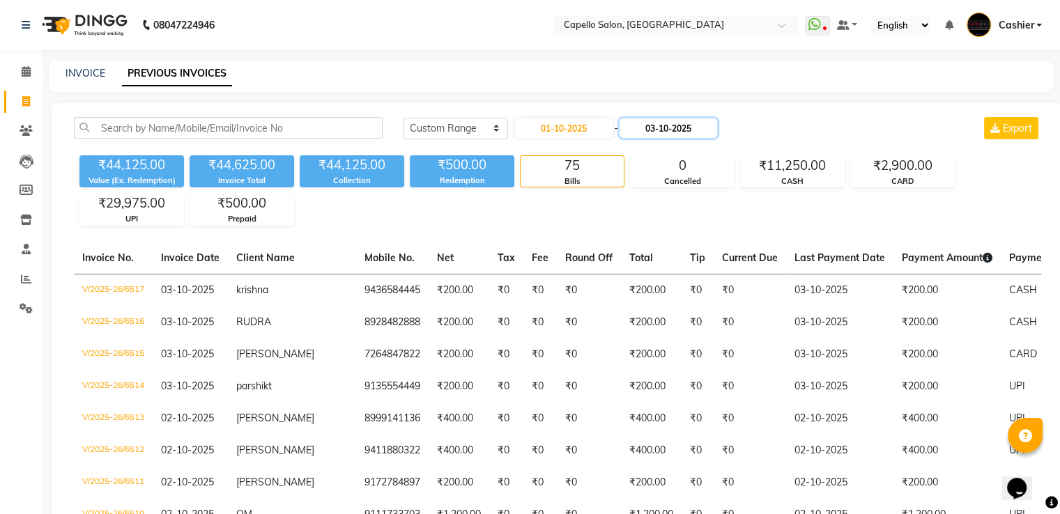
click at [652, 132] on input "03-10-2025" at bounding box center [669, 128] width 98 height 20
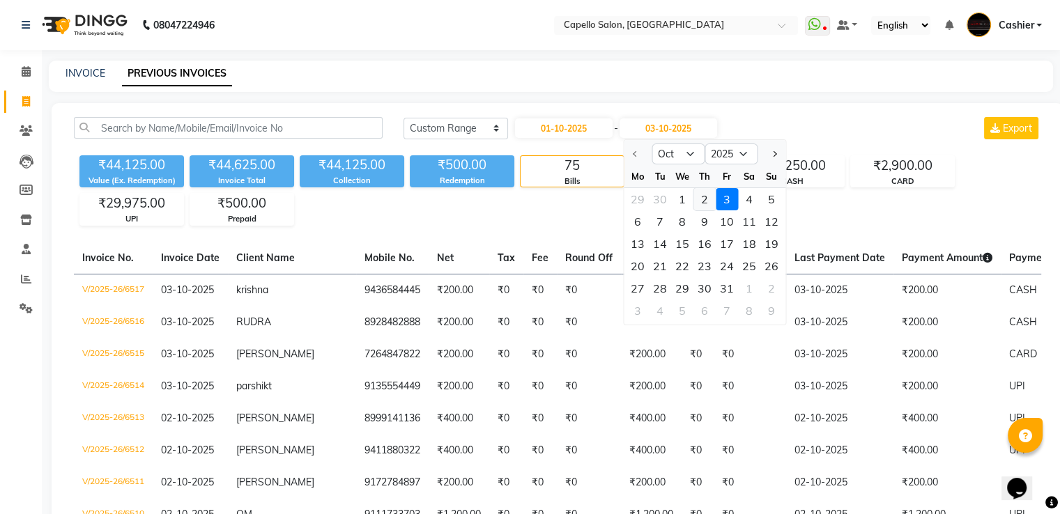
click at [700, 201] on div "2" at bounding box center [704, 199] width 22 height 22
type input "02-10-2025"
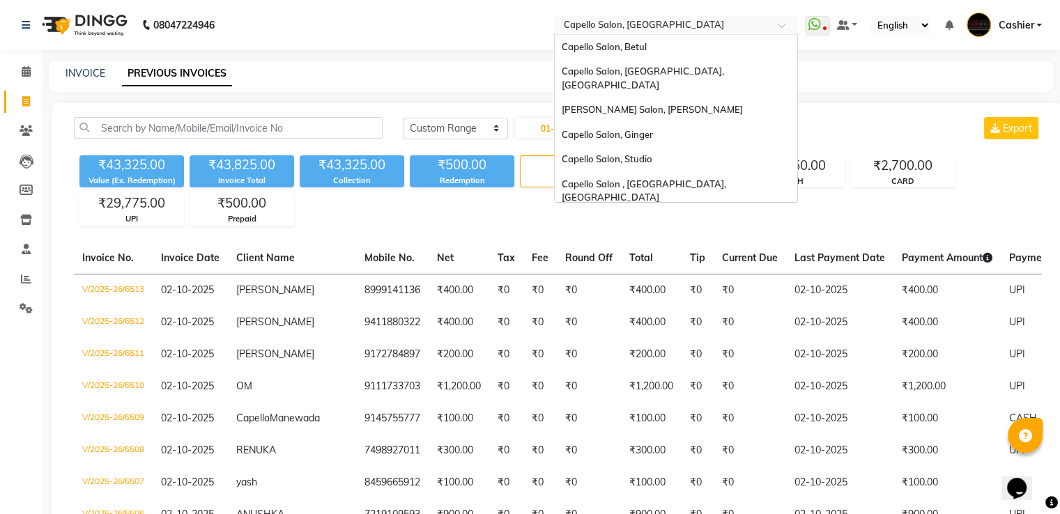
click at [586, 27] on input "text" at bounding box center [662, 27] width 202 height 14
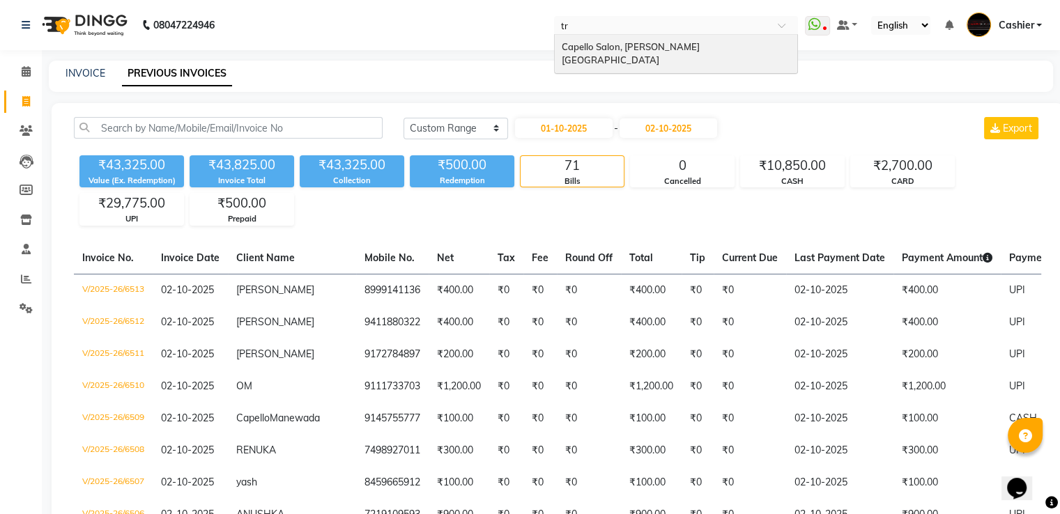
type input "tri"
click at [577, 39] on div "Capello Salon, [PERSON_NAME][GEOGRAPHIC_DATA]" at bounding box center [676, 54] width 243 height 38
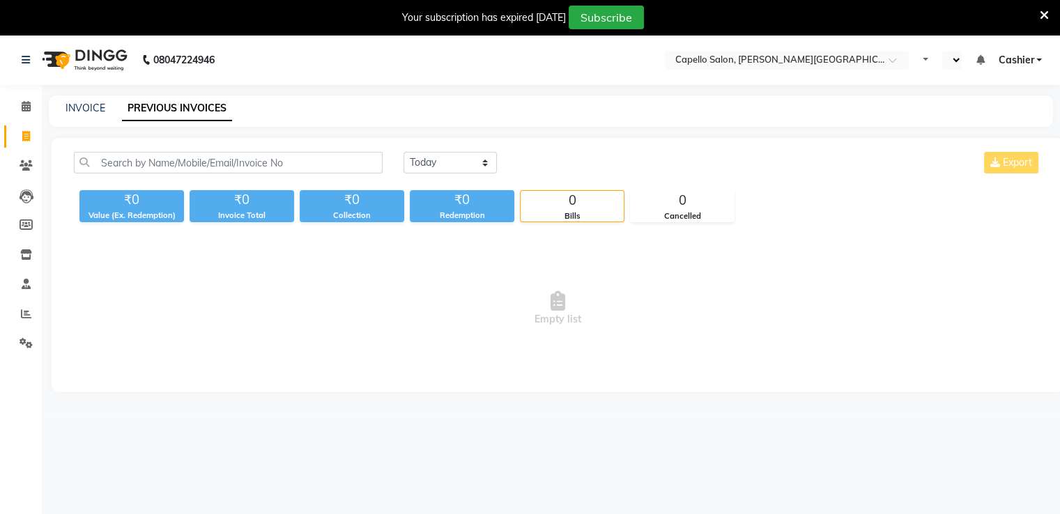
select select "en"
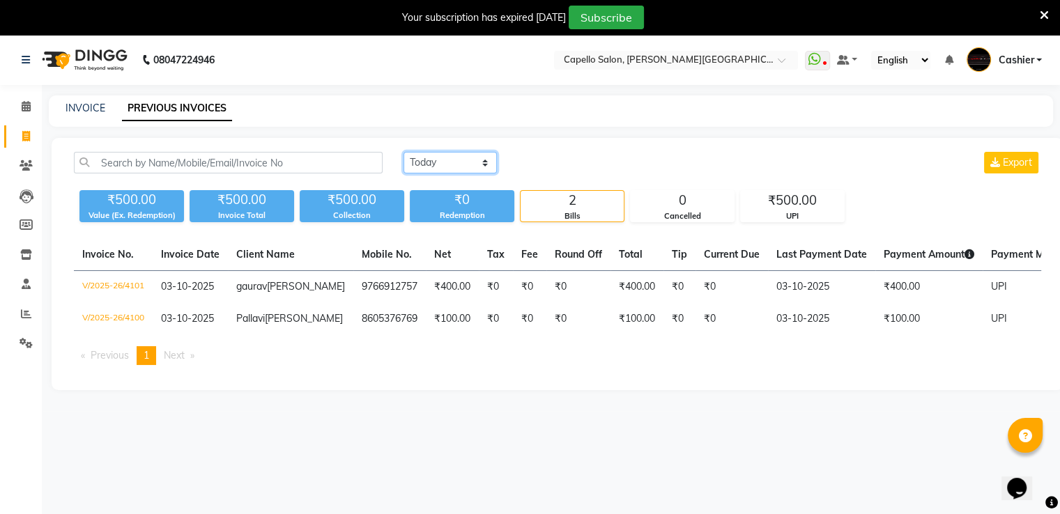
click at [460, 167] on select "[DATE] [DATE] Custom Range" at bounding box center [450, 163] width 93 height 22
select select "range"
click at [404, 152] on select "[DATE] [DATE] Custom Range" at bounding box center [450, 163] width 93 height 22
click at [555, 162] on input "03-10-2025" at bounding box center [564, 163] width 98 height 20
select select "10"
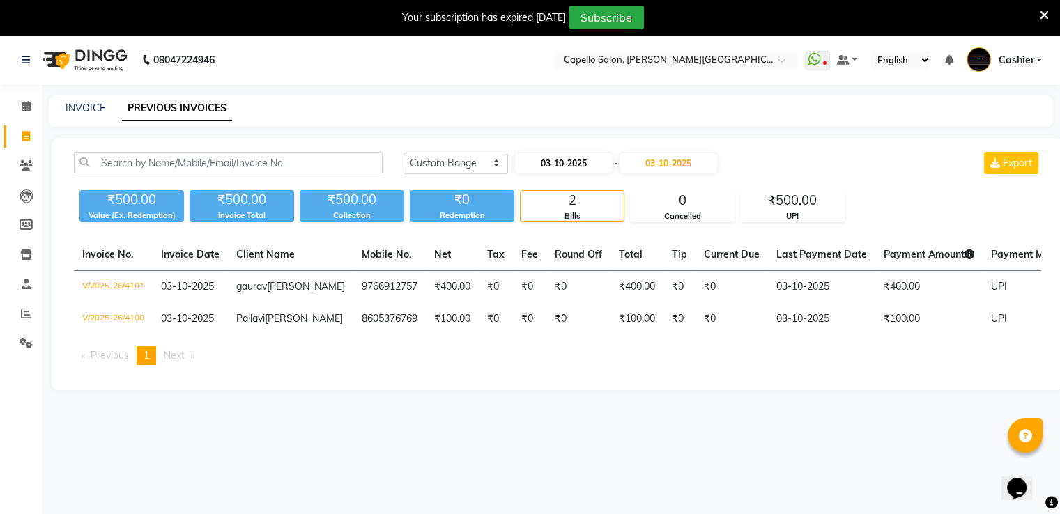
select select "2025"
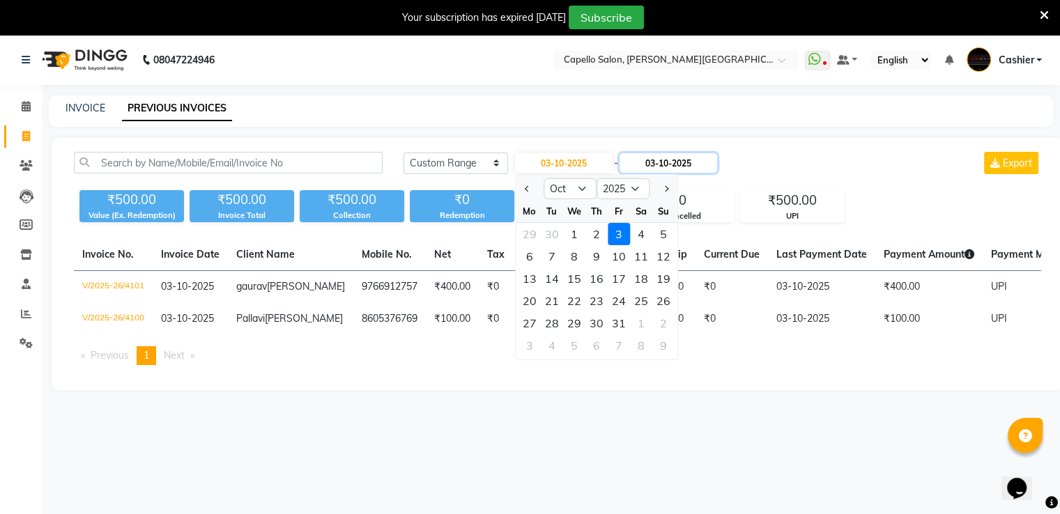
click at [652, 162] on input "03-10-2025" at bounding box center [669, 163] width 98 height 20
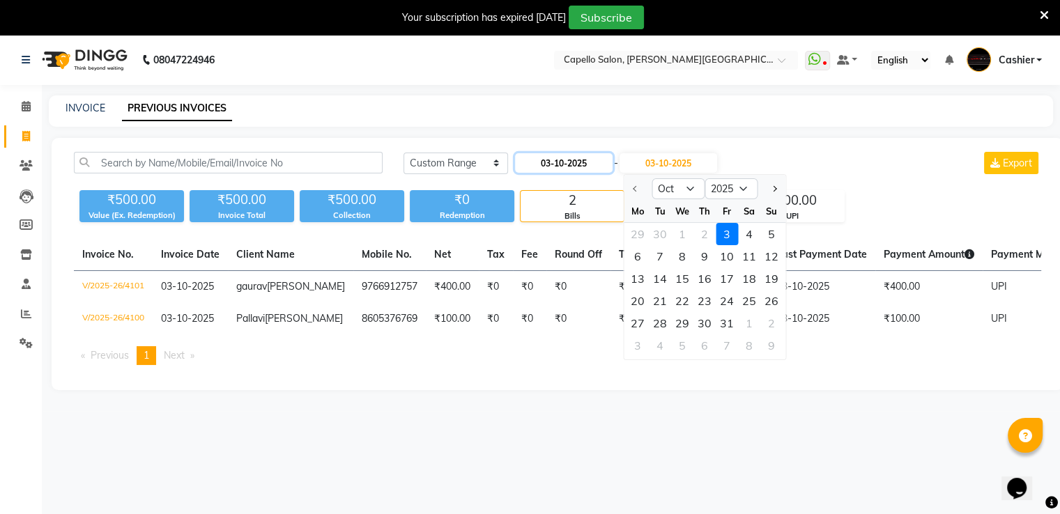
click at [584, 167] on input "03-10-2025" at bounding box center [564, 163] width 98 height 20
select select "10"
select select "2025"
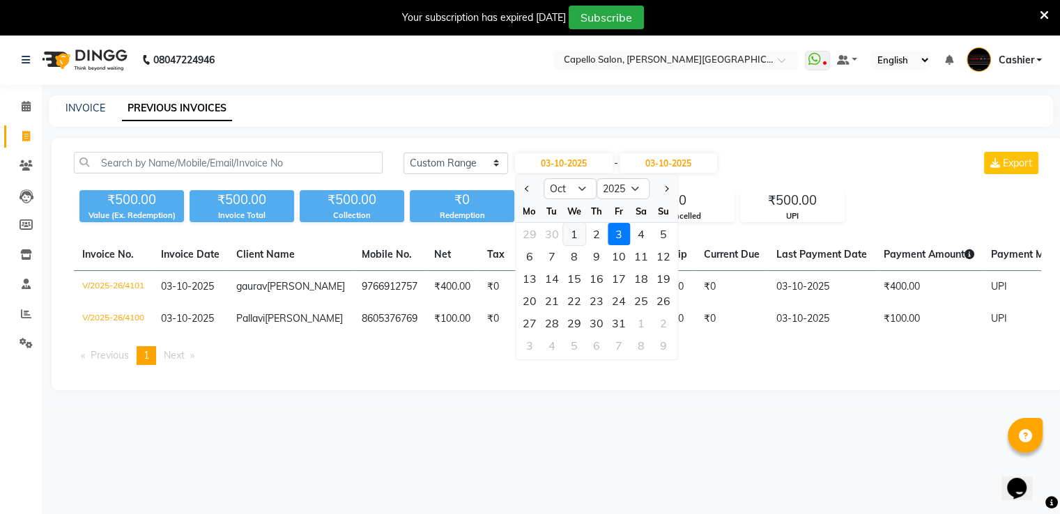
click at [574, 236] on div "1" at bounding box center [574, 234] width 22 height 22
type input "01-10-2025"
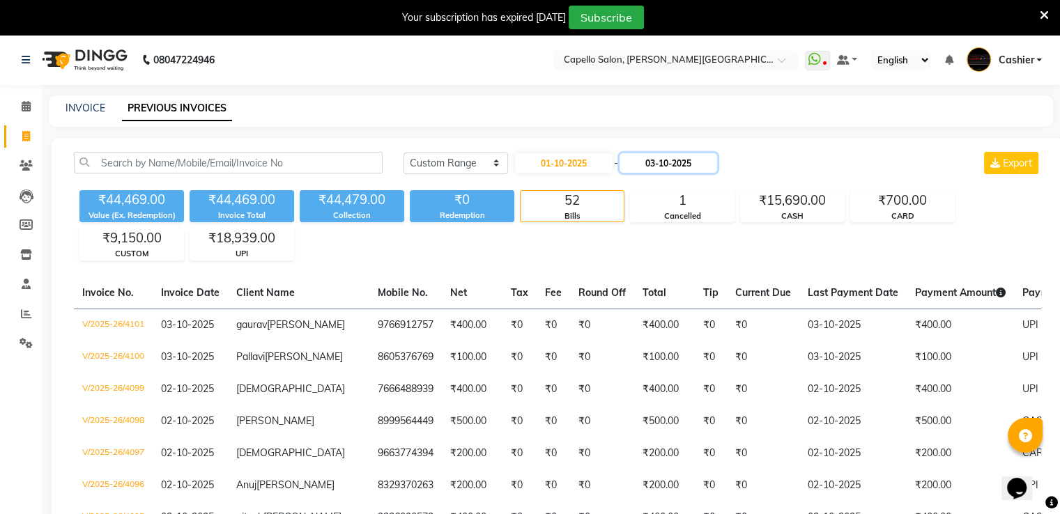
click at [657, 164] on input "03-10-2025" at bounding box center [669, 163] width 98 height 20
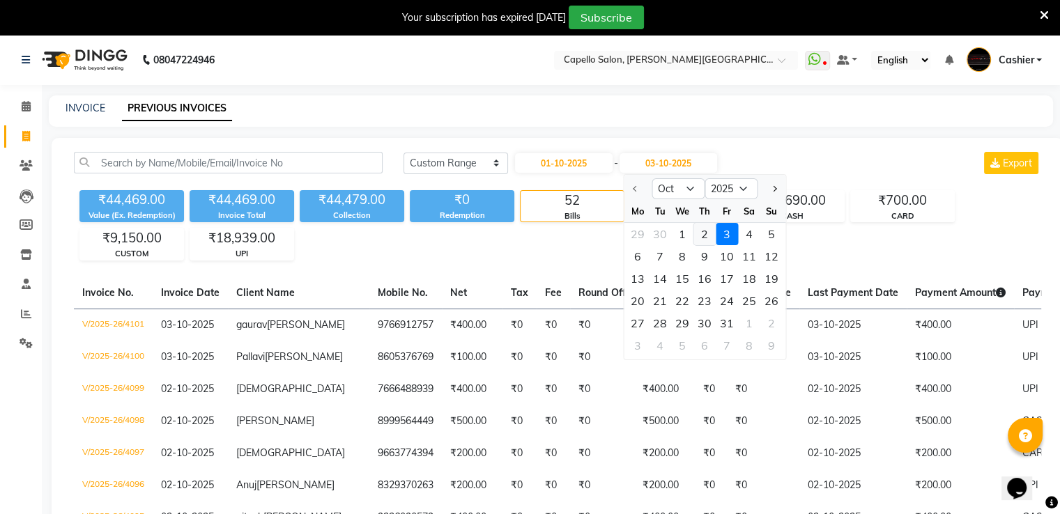
click at [700, 235] on div "2" at bounding box center [704, 234] width 22 height 22
type input "02-10-2025"
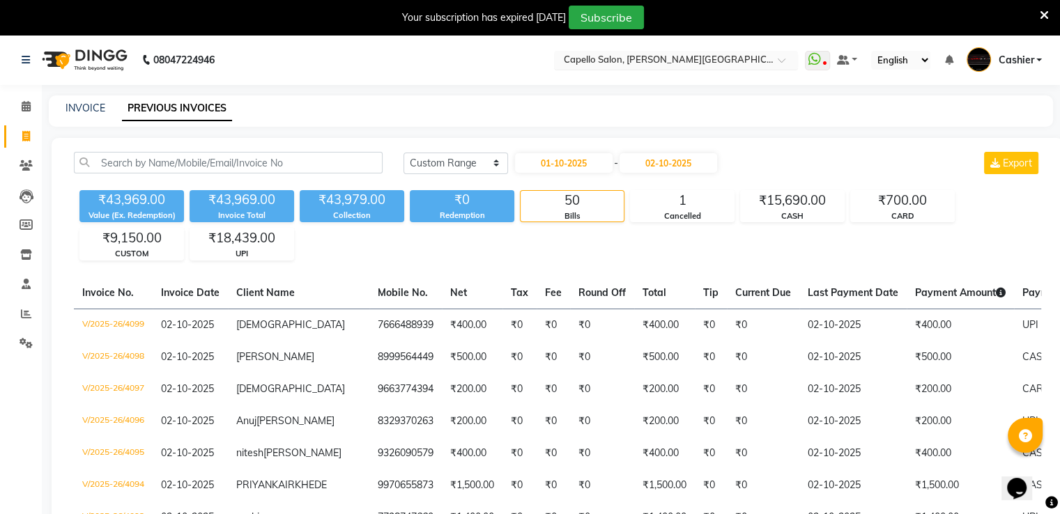
click at [680, 61] on input "text" at bounding box center [662, 61] width 202 height 14
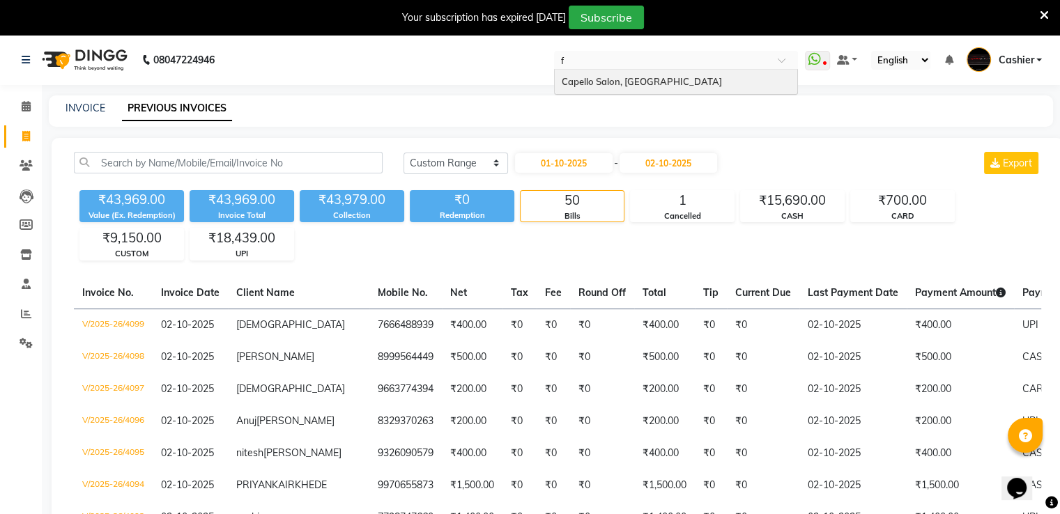
type input "fr"
click at [669, 81] on span "Capello Salon, [GEOGRAPHIC_DATA]" at bounding box center [642, 81] width 160 height 11
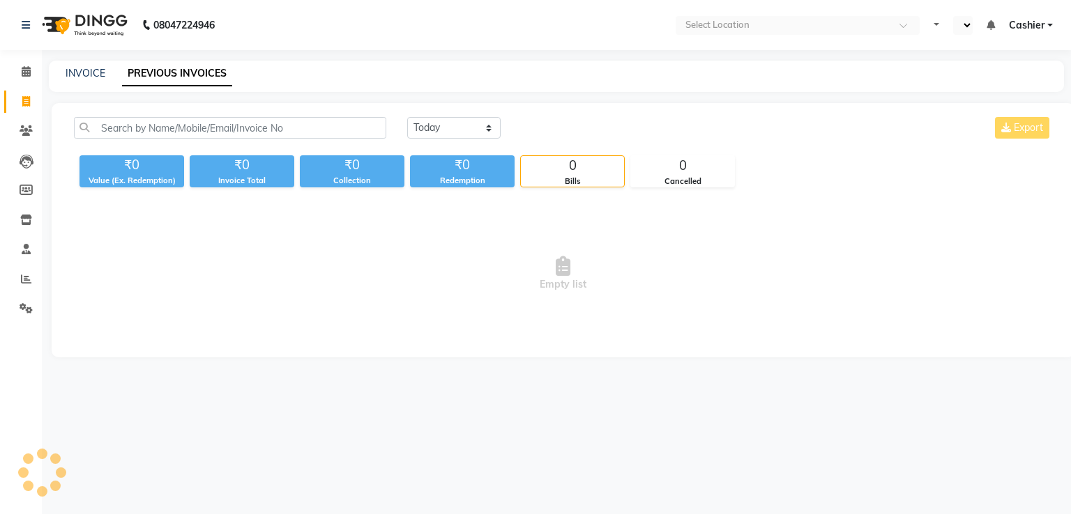
select select "en"
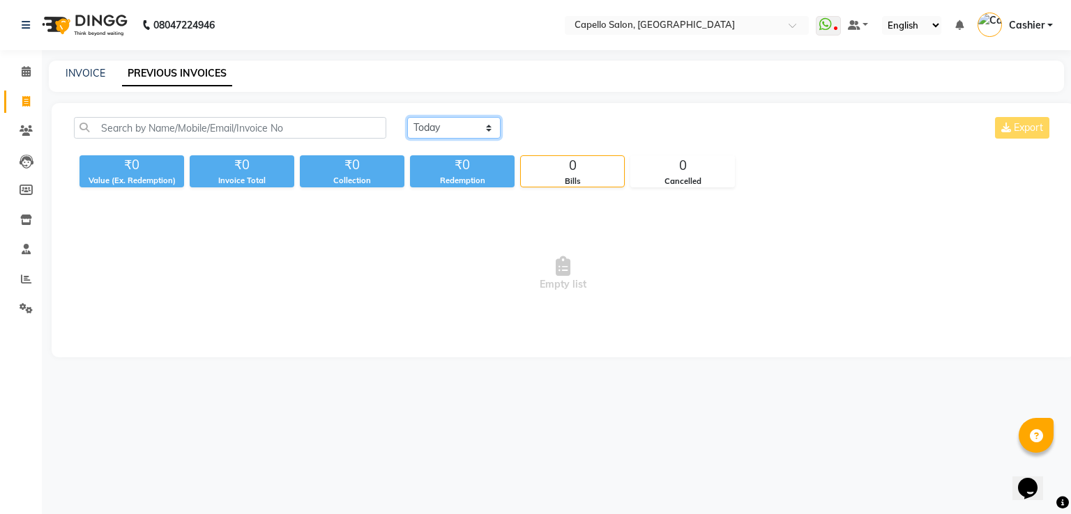
click at [453, 130] on select "[DATE] [DATE] Custom Range" at bounding box center [453, 128] width 93 height 22
select select "range"
click at [407, 117] on select "[DATE] [DATE] Custom Range" at bounding box center [453, 128] width 93 height 22
click at [452, 190] on div "Today Yesterday Custom Range Export ₹0 Value (Ex. Redemption) ₹0 Invoice Total …" at bounding box center [563, 230] width 1022 height 254
click at [563, 129] on input "03-10-2025" at bounding box center [568, 128] width 98 height 20
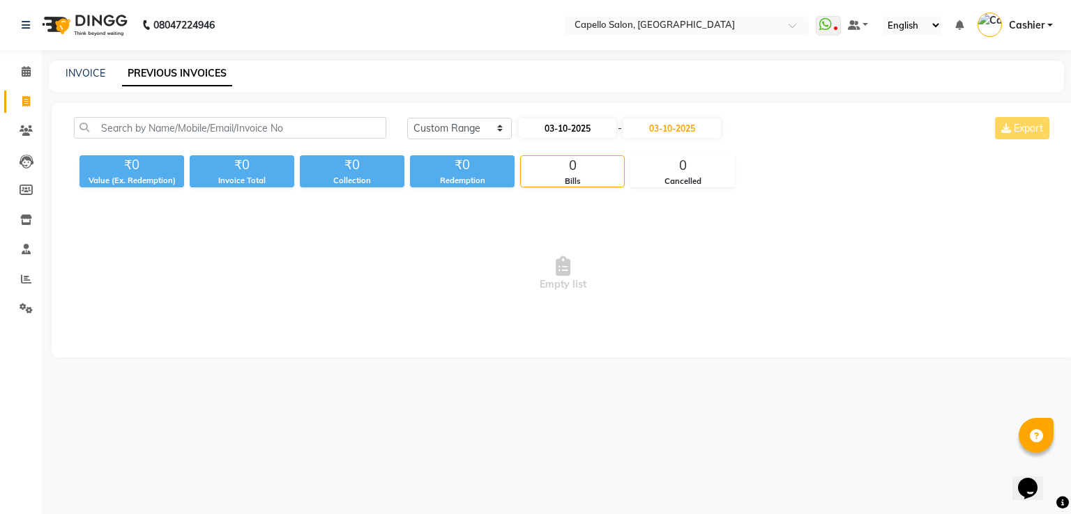
select select "10"
select select "2025"
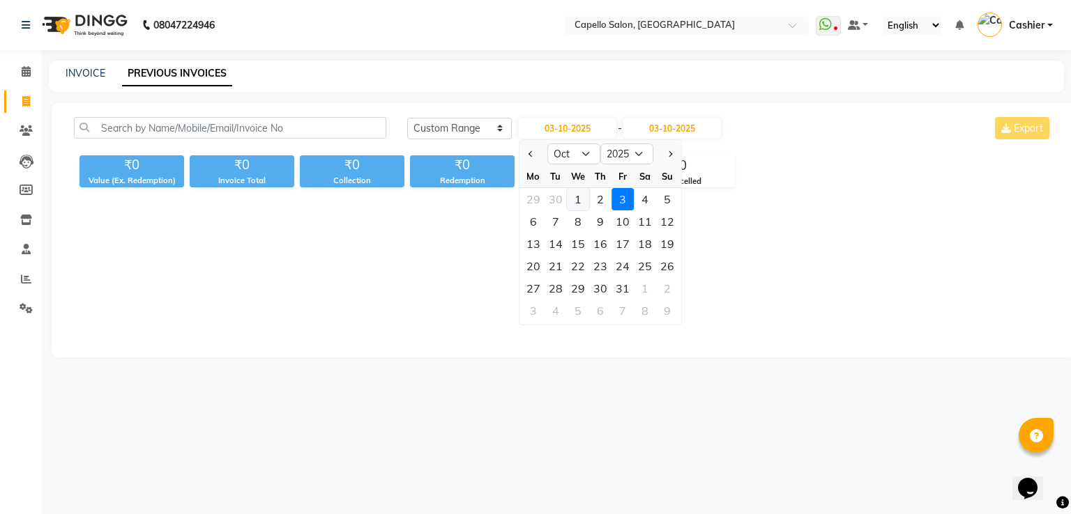
click at [578, 200] on div "1" at bounding box center [578, 199] width 22 height 22
type input "01-10-2025"
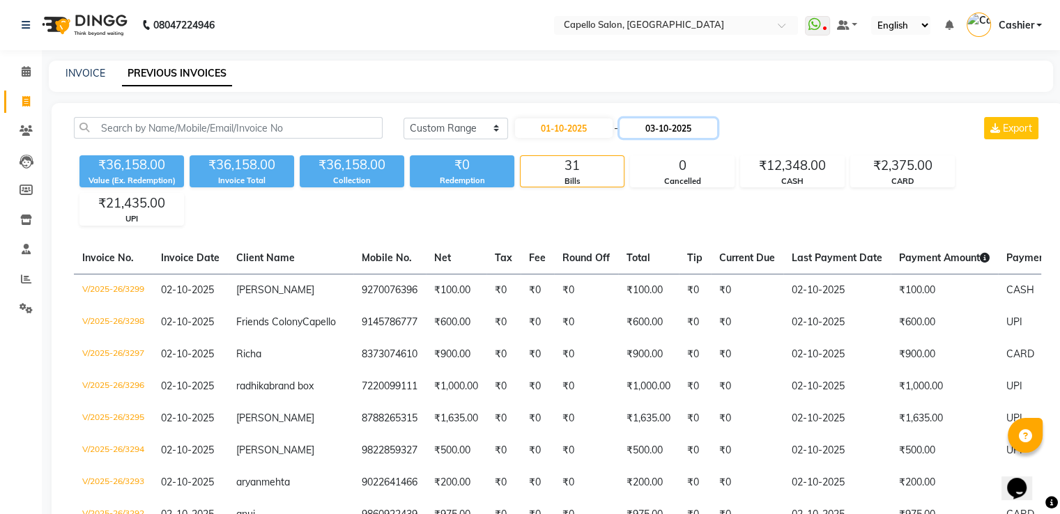
click at [657, 126] on input "03-10-2025" at bounding box center [669, 128] width 98 height 20
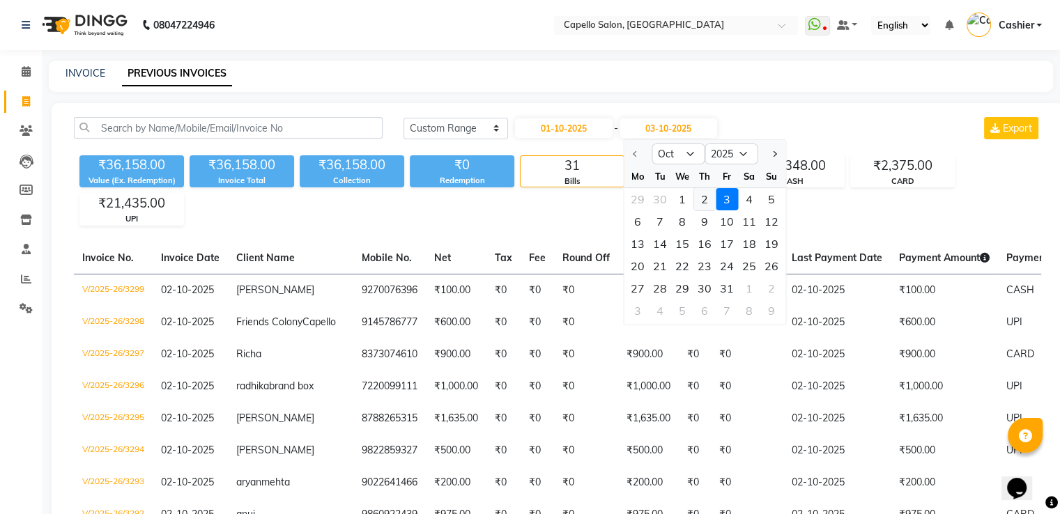
click at [698, 202] on div "2" at bounding box center [704, 199] width 22 height 22
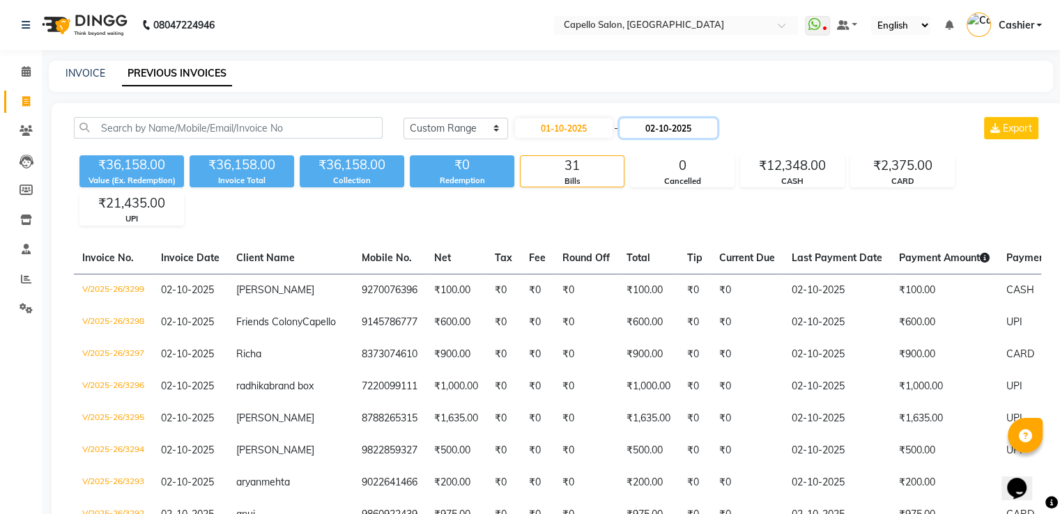
click at [700, 122] on input "02-10-2025" at bounding box center [669, 128] width 98 height 20
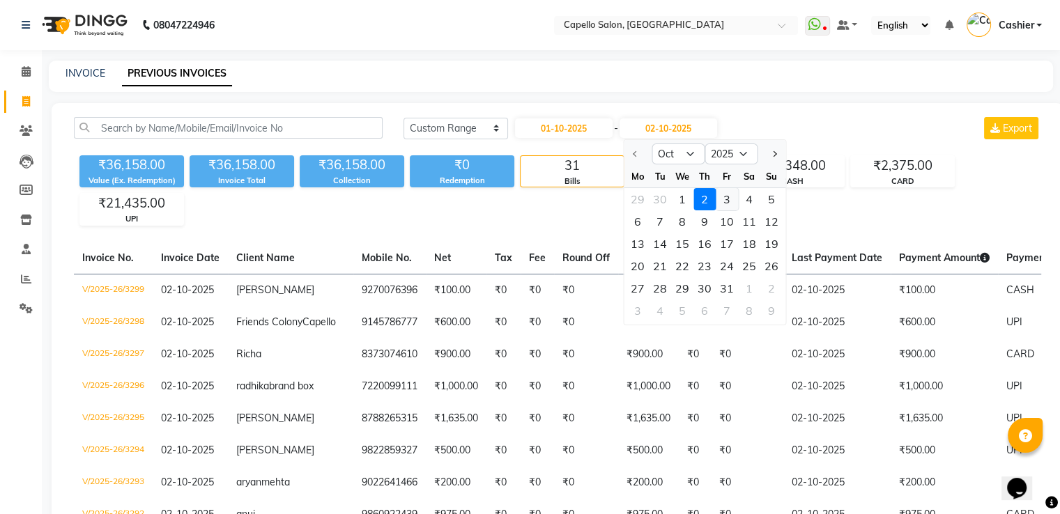
click at [729, 204] on div "3" at bounding box center [727, 199] width 22 height 22
type input "03-10-2025"
click at [729, 204] on div "₹36,158.00 Value (Ex. Redemption) ₹36,158.00 Invoice Total ₹36,158.00 Collectio…" at bounding box center [557, 188] width 967 height 76
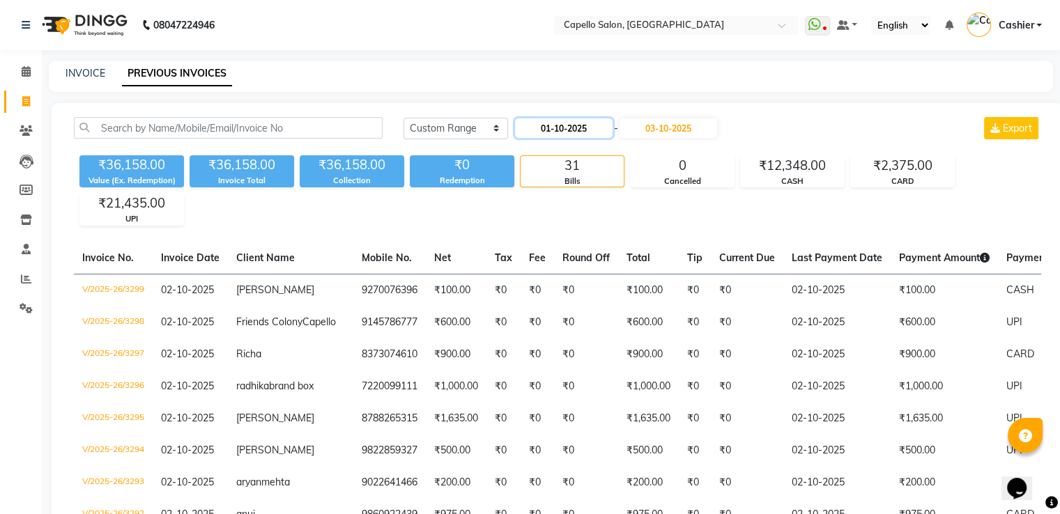
click at [596, 126] on input "01-10-2025" at bounding box center [564, 128] width 98 height 20
select select "10"
select select "2025"
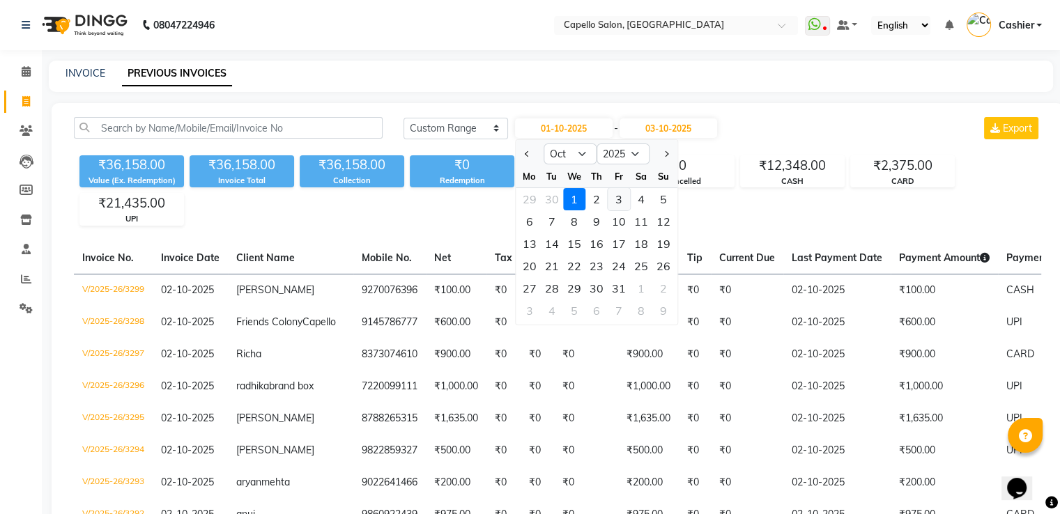
click at [622, 201] on div "3" at bounding box center [619, 199] width 22 height 22
type input "03-10-2025"
click at [622, 201] on div "₹36,158.00 Value (Ex. Redemption) ₹36,158.00 Invoice Total ₹36,158.00 Collectio…" at bounding box center [557, 188] width 967 height 76
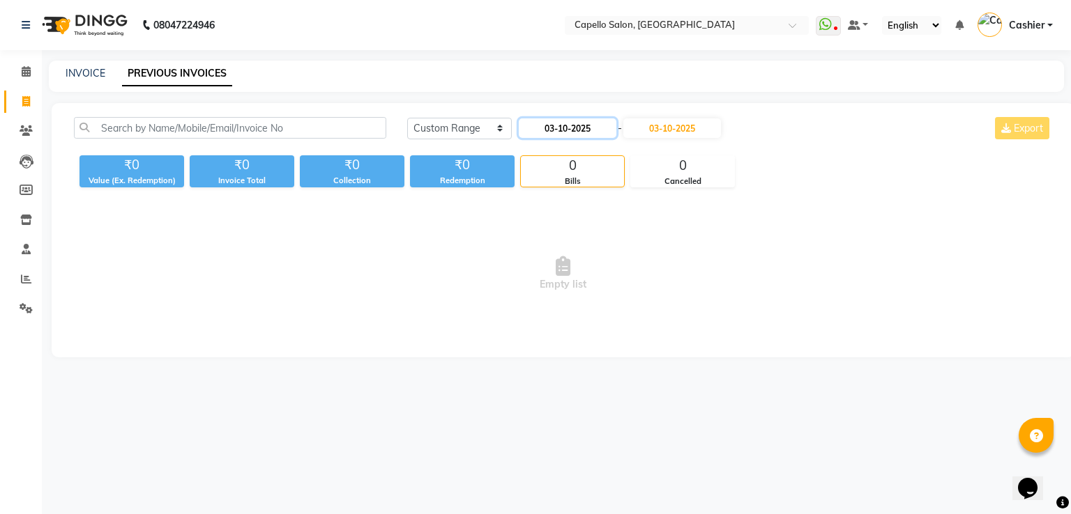
click at [563, 128] on input "03-10-2025" at bounding box center [568, 128] width 98 height 20
select select "10"
select select "2025"
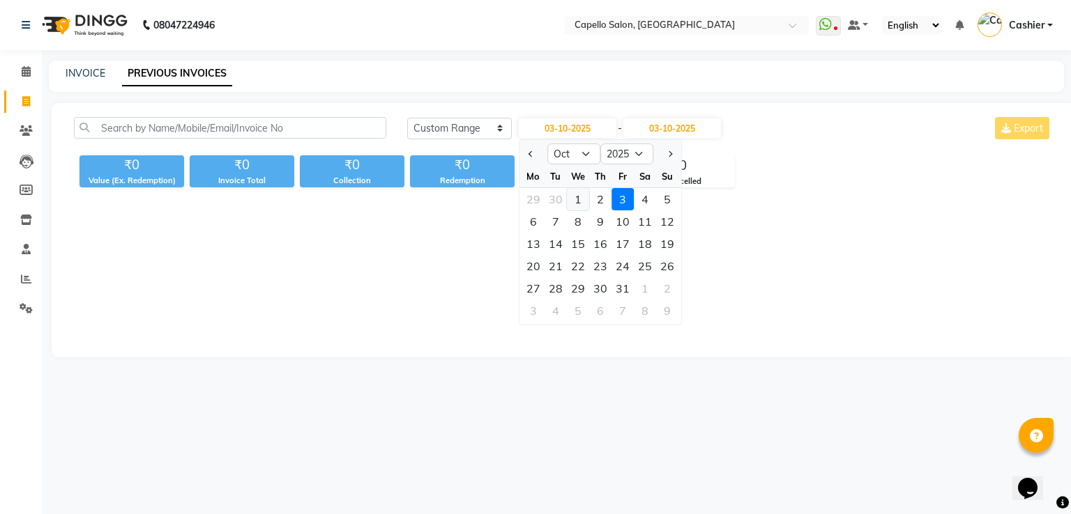
click at [574, 198] on div "1" at bounding box center [578, 199] width 22 height 22
type input "01-10-2025"
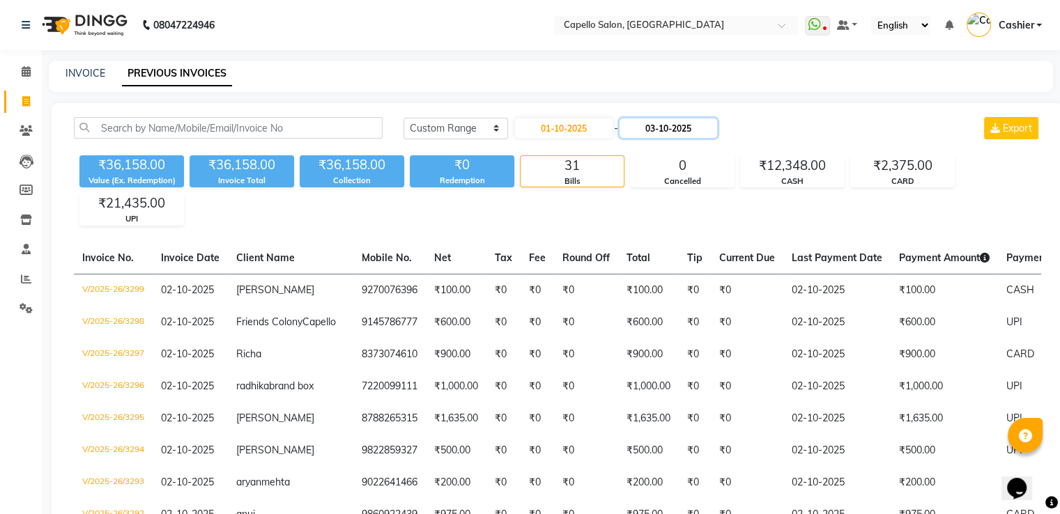
click at [641, 125] on input "03-10-2025" at bounding box center [669, 128] width 98 height 20
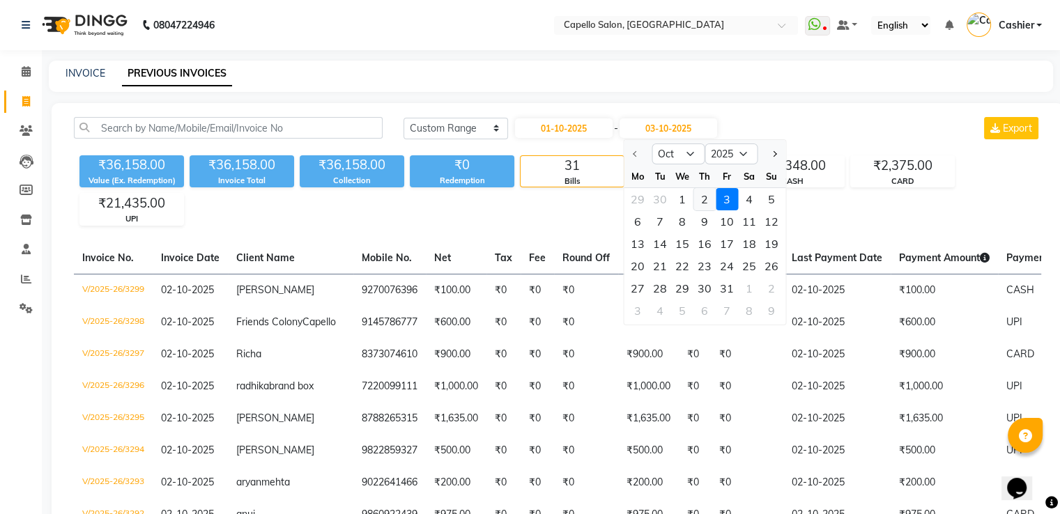
click at [697, 201] on div "2" at bounding box center [704, 199] width 22 height 22
type input "02-10-2025"
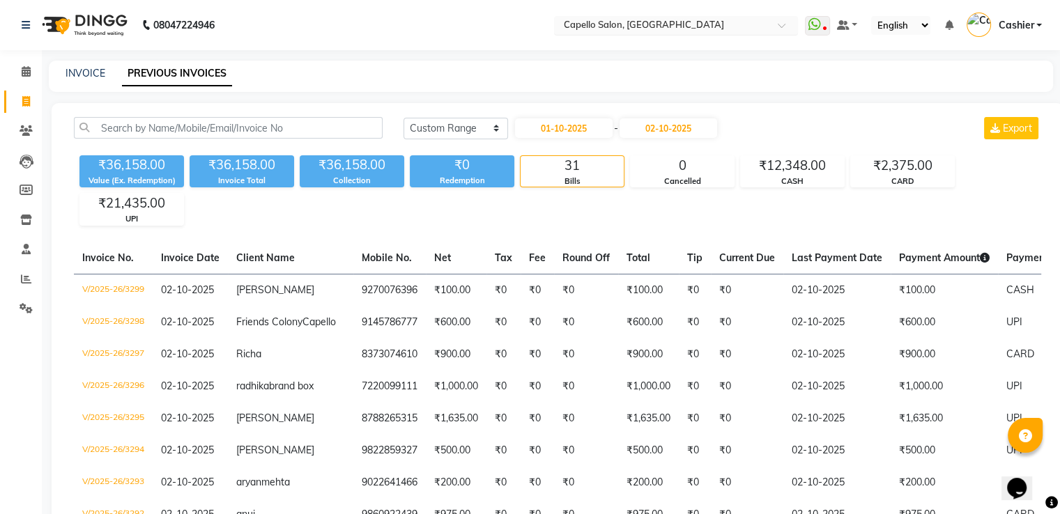
click at [714, 26] on input "text" at bounding box center [662, 27] width 202 height 14
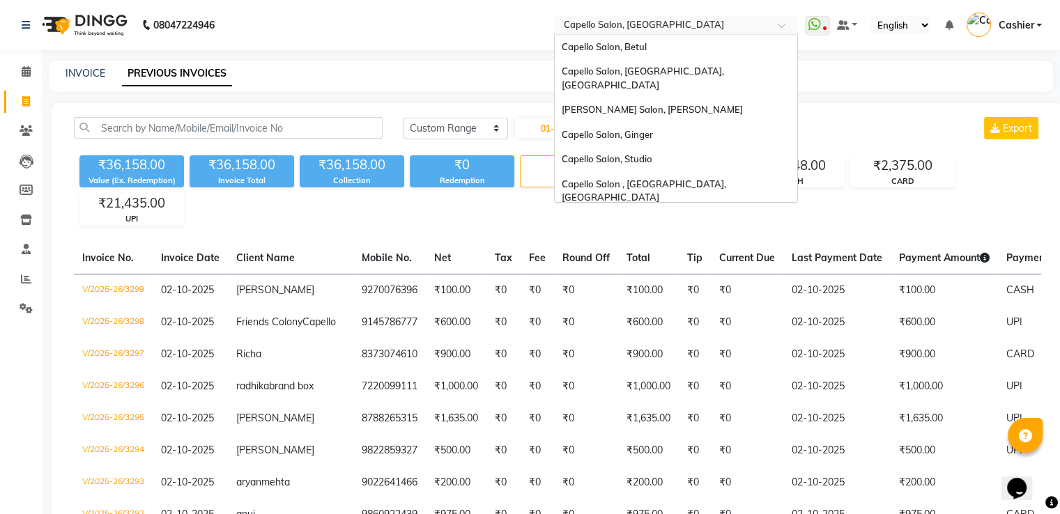
click at [714, 26] on input "text" at bounding box center [662, 27] width 202 height 14
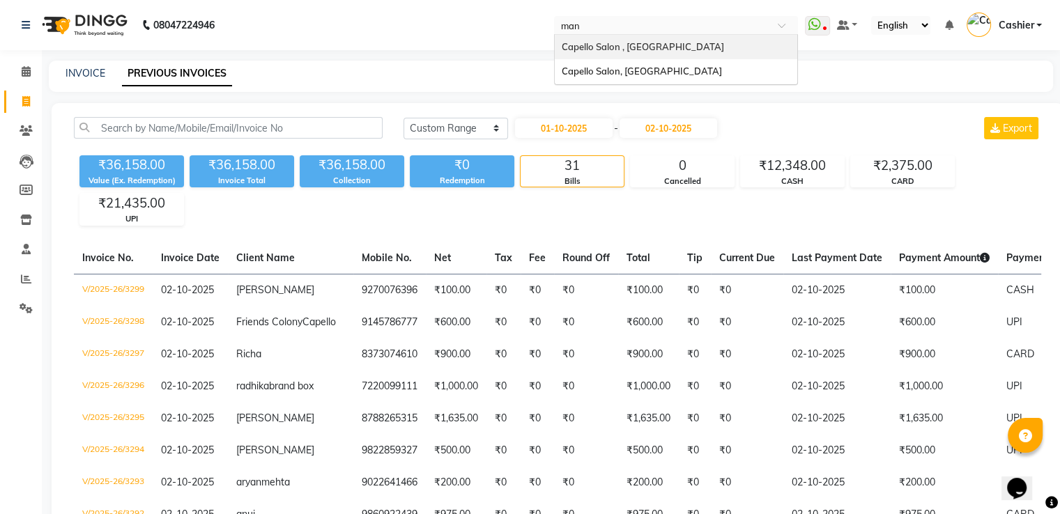
type input "mani"
click at [706, 43] on div "Capello Salon , [GEOGRAPHIC_DATA]" at bounding box center [676, 47] width 243 height 25
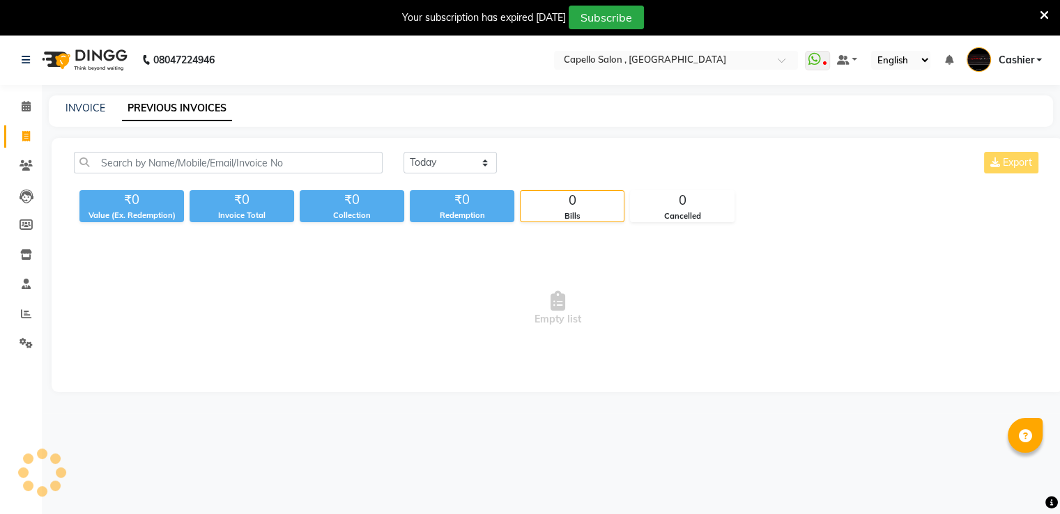
select select "en"
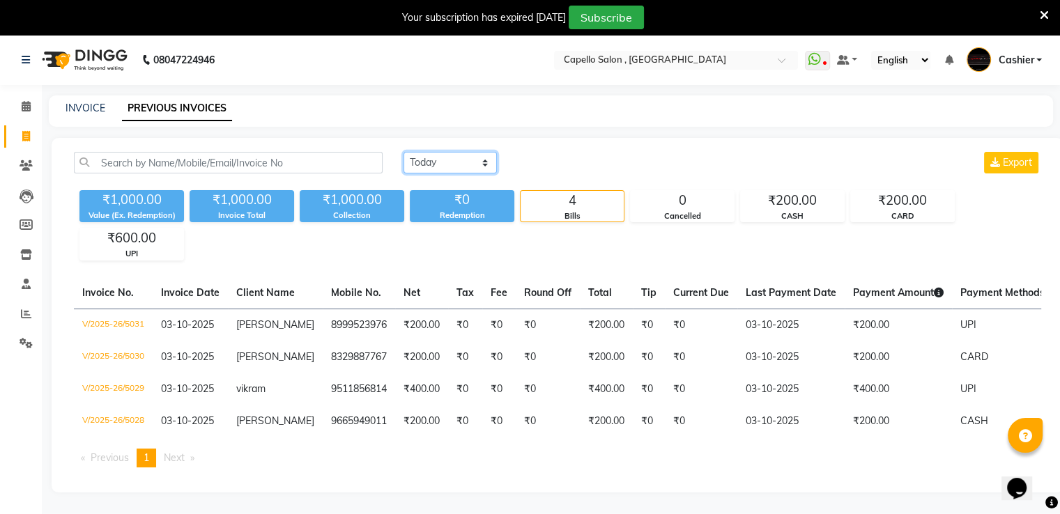
click at [434, 159] on select "[DATE] [DATE] Custom Range" at bounding box center [450, 163] width 93 height 22
select select "range"
click at [404, 152] on select "[DATE] [DATE] Custom Range" at bounding box center [450, 163] width 93 height 22
click at [595, 167] on input "03-10-2025" at bounding box center [564, 163] width 98 height 20
select select "10"
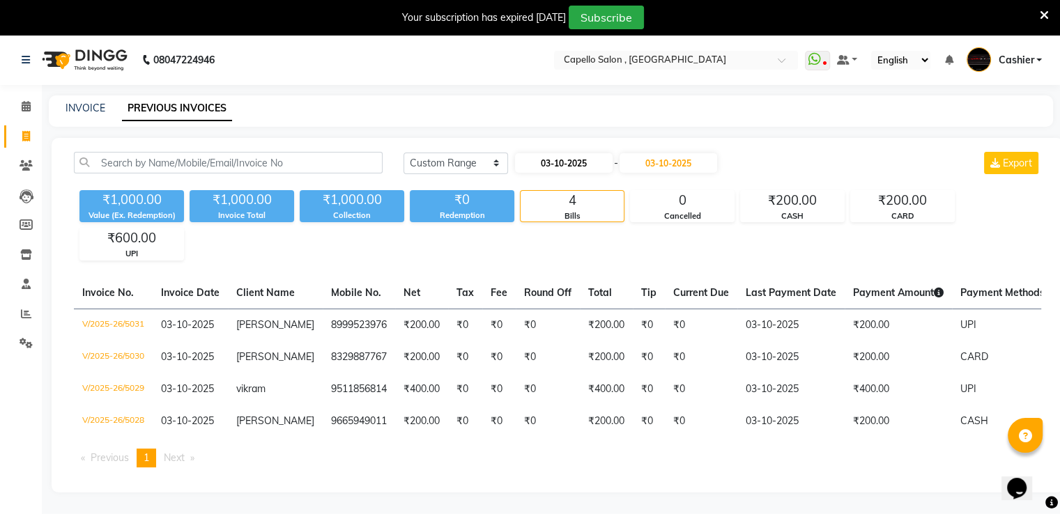
select select "2025"
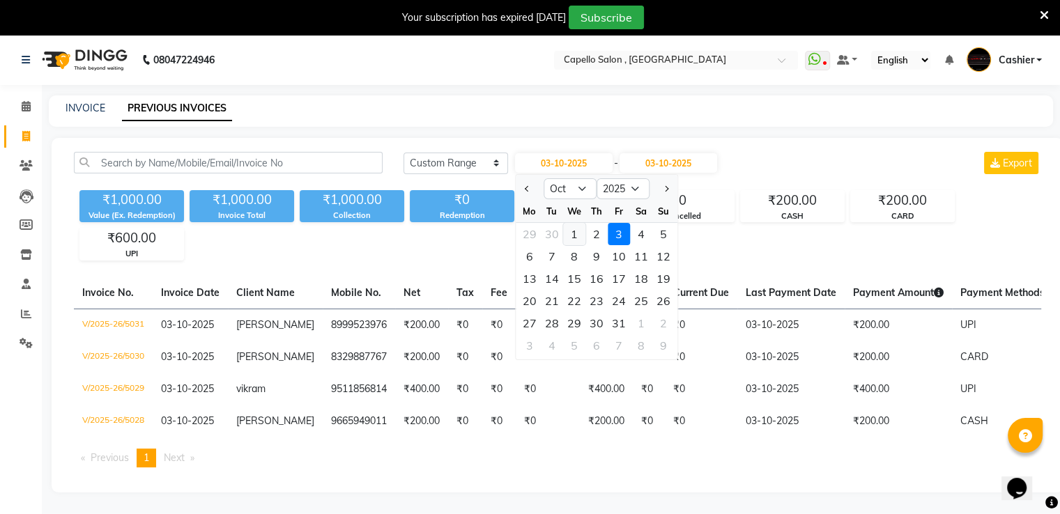
click at [570, 234] on div "1" at bounding box center [574, 234] width 22 height 22
type input "01-10-2025"
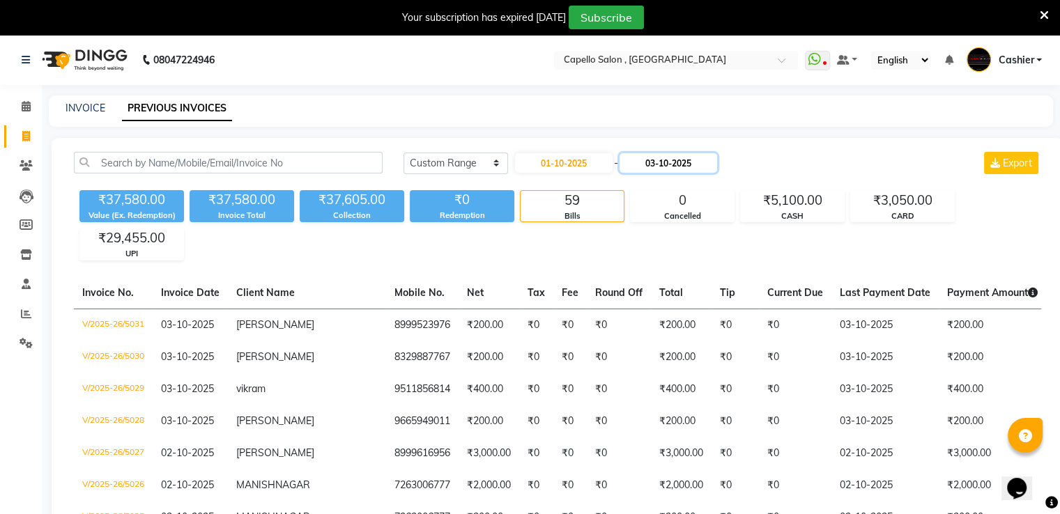
click at [654, 167] on input "03-10-2025" at bounding box center [669, 163] width 98 height 20
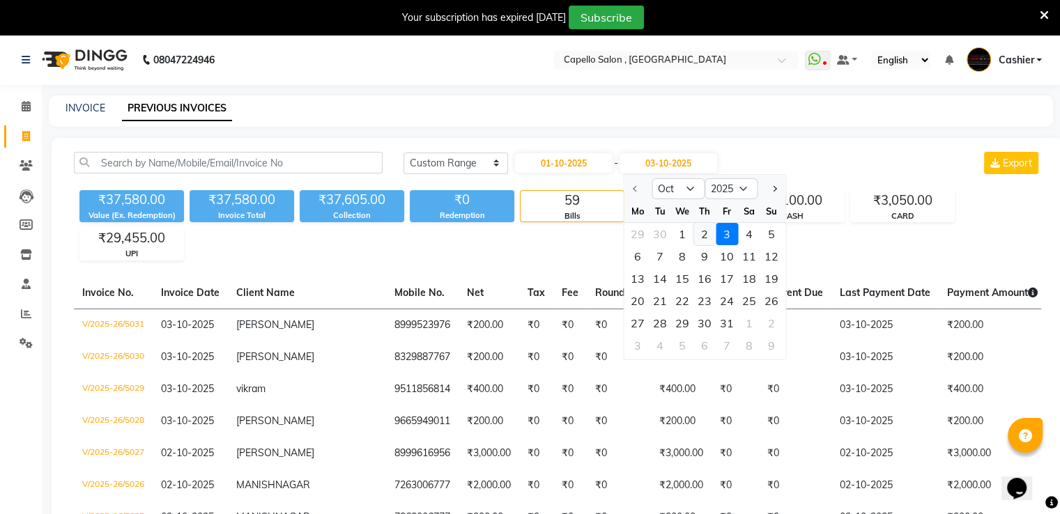
click at [708, 234] on div "2" at bounding box center [704, 234] width 22 height 22
type input "02-10-2025"
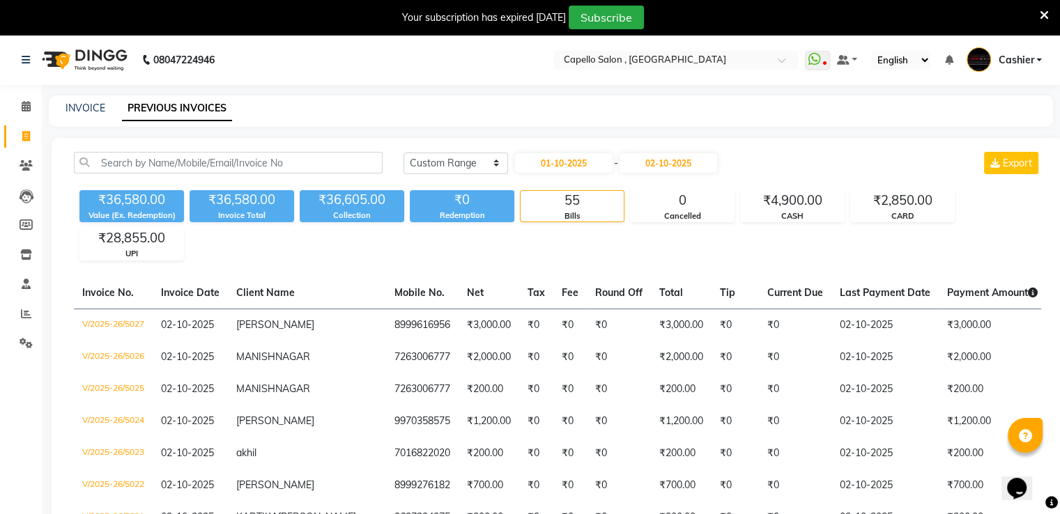
click at [686, 69] on div "Select Location × [GEOGRAPHIC_DATA] , [GEOGRAPHIC_DATA]" at bounding box center [676, 60] width 244 height 19
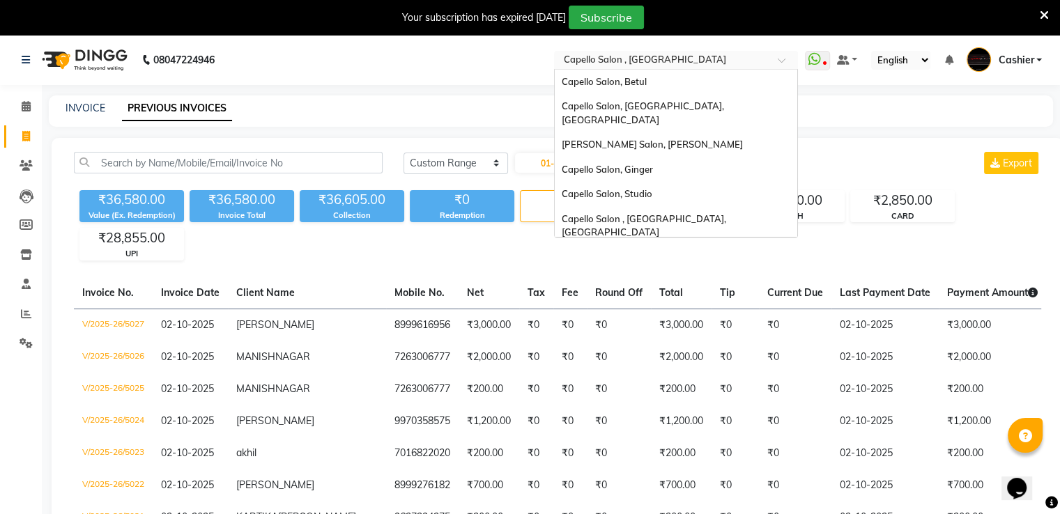
click at [675, 64] on input "text" at bounding box center [662, 61] width 202 height 14
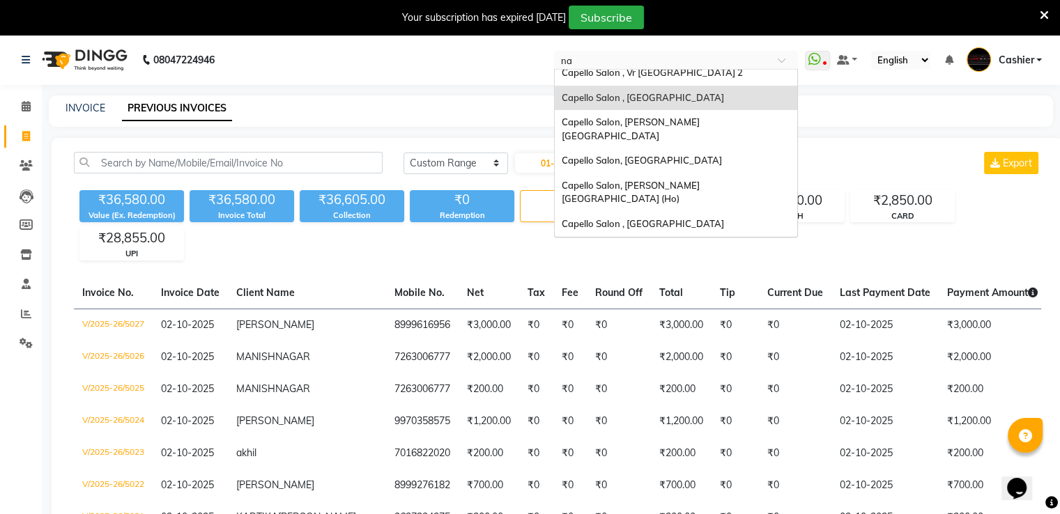
scroll to position [6, 0]
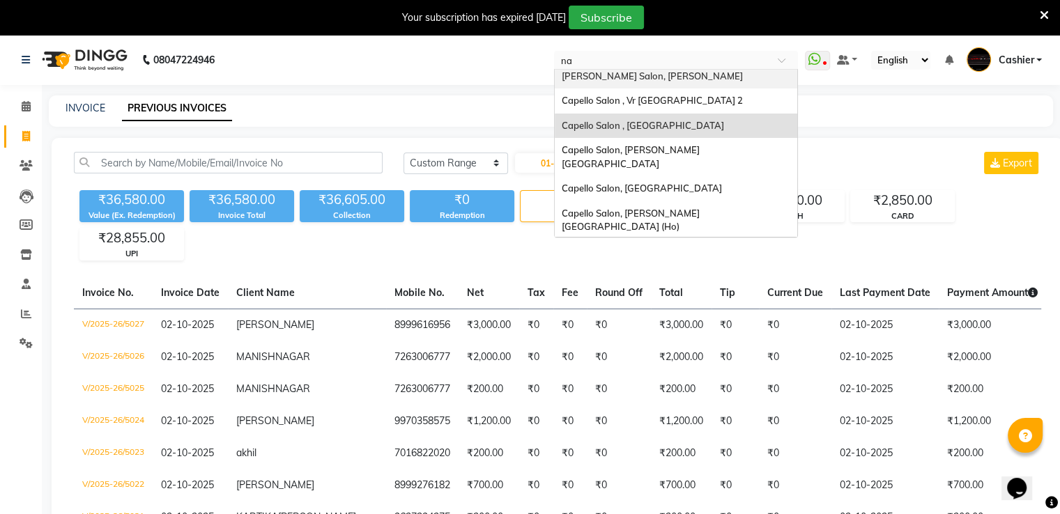
type input "nan"
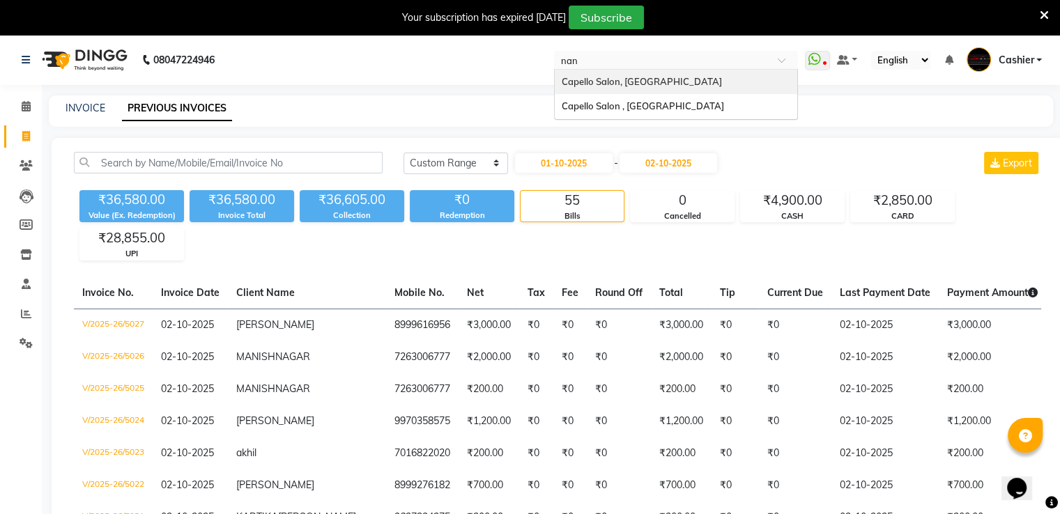
click at [664, 83] on span "Capello Salon, [GEOGRAPHIC_DATA]" at bounding box center [642, 81] width 160 height 11
click at [664, 83] on nav "08047224946 Select Location × [GEOGRAPHIC_DATA] , [GEOGRAPHIC_DATA] [GEOGRAPHIC…" at bounding box center [530, 60] width 1060 height 50
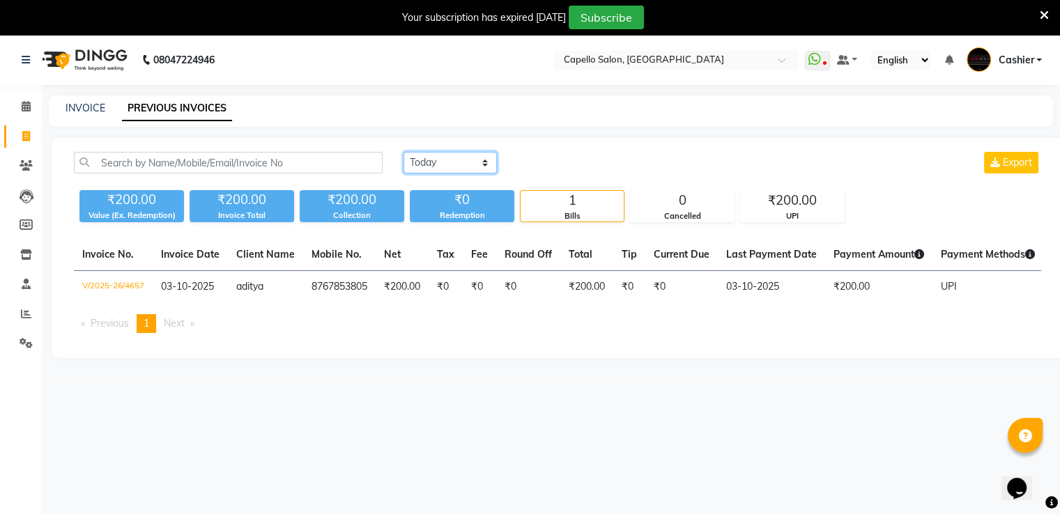
click at [438, 153] on select "[DATE] [DATE] Custom Range" at bounding box center [450, 163] width 93 height 22
click at [437, 160] on select "[DATE] [DATE] Custom Range" at bounding box center [450, 163] width 93 height 22
click at [424, 160] on select "[DATE] [DATE] Custom Range" at bounding box center [450, 163] width 93 height 22
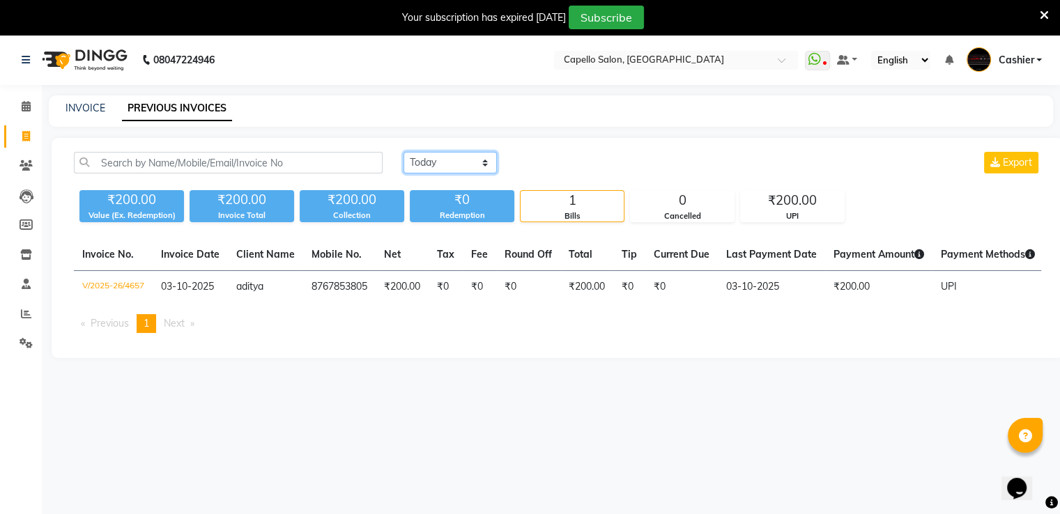
select select "range"
click at [404, 152] on select "[DATE] [DATE] Custom Range" at bounding box center [450, 163] width 93 height 22
click at [436, 220] on div "Redemption" at bounding box center [462, 216] width 105 height 12
click at [567, 162] on input "03-10-2025" at bounding box center [564, 163] width 98 height 20
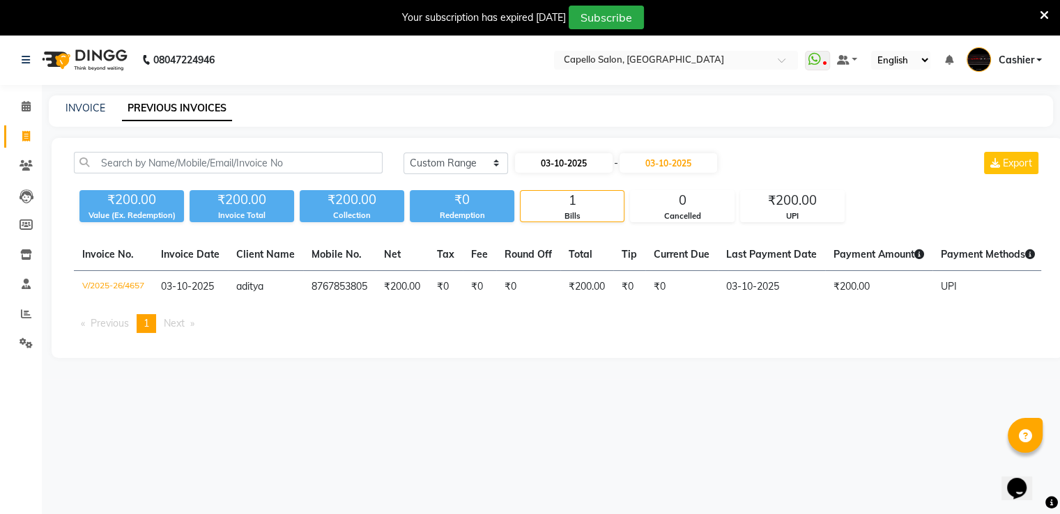
select select "10"
select select "2025"
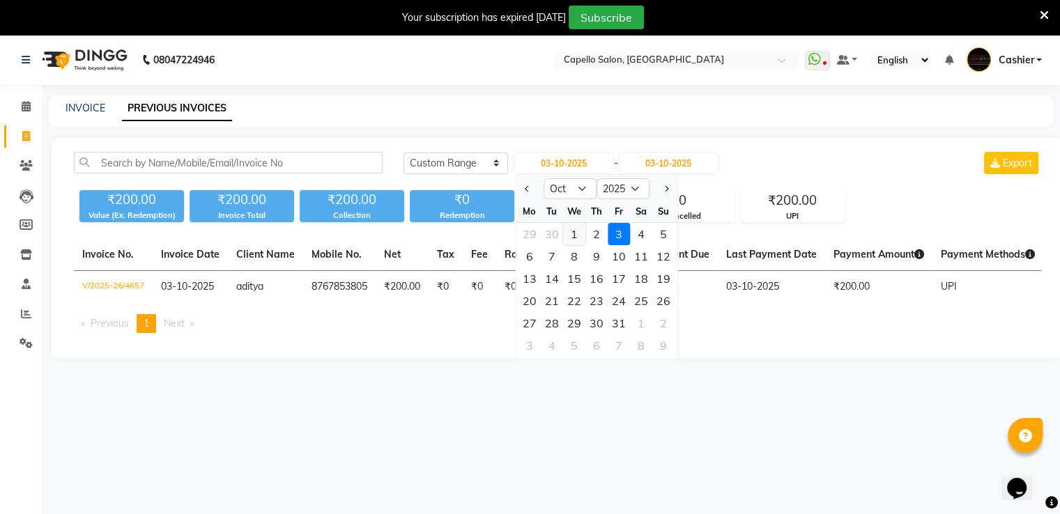
click at [574, 234] on div "1" at bounding box center [574, 234] width 22 height 22
type input "01-10-2025"
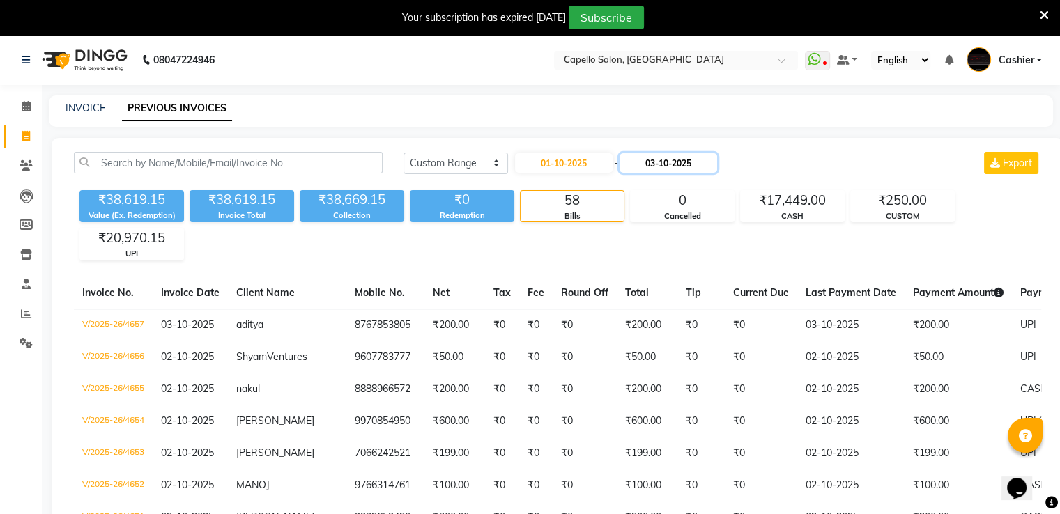
click at [650, 165] on input "03-10-2025" at bounding box center [669, 163] width 98 height 20
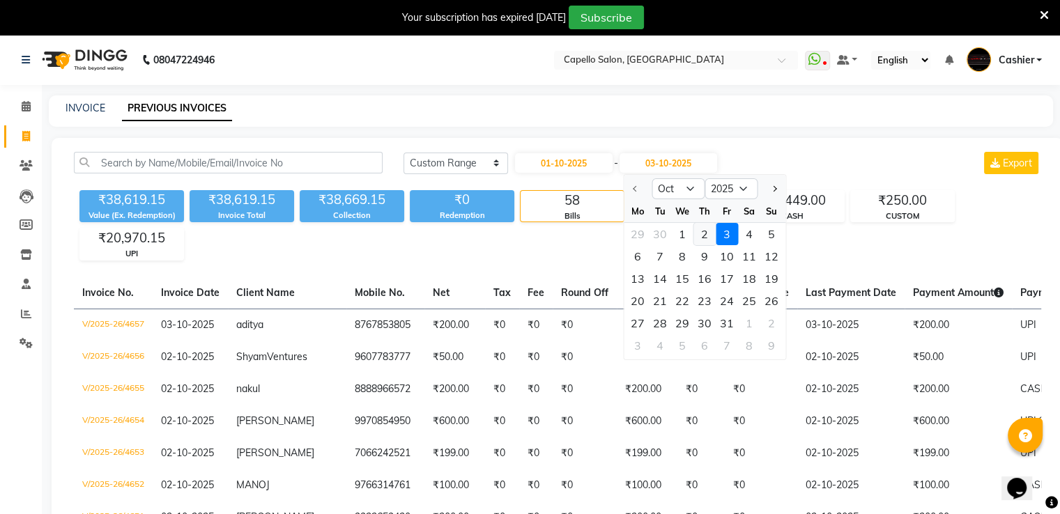
click at [705, 236] on div "2" at bounding box center [704, 234] width 22 height 22
type input "02-10-2025"
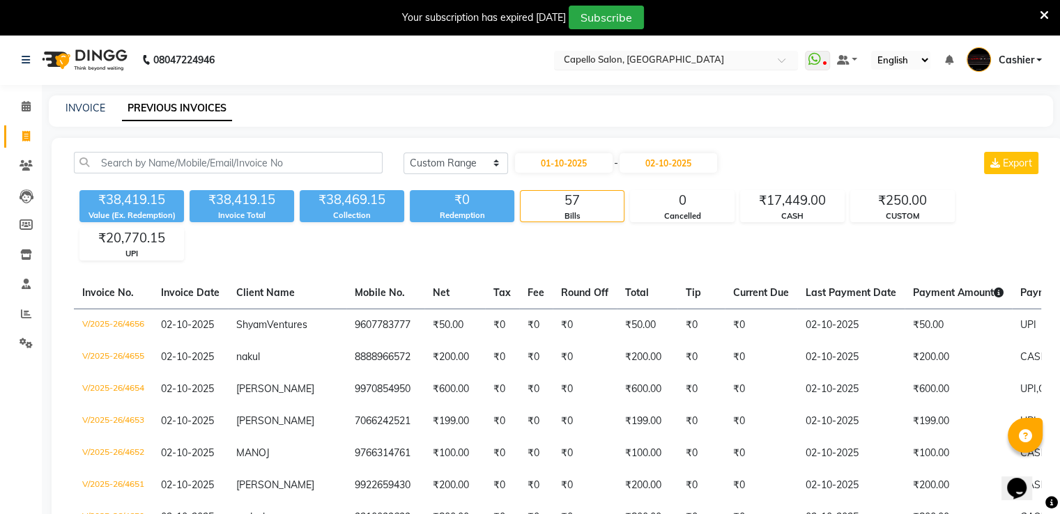
click at [616, 63] on input "text" at bounding box center [662, 61] width 202 height 14
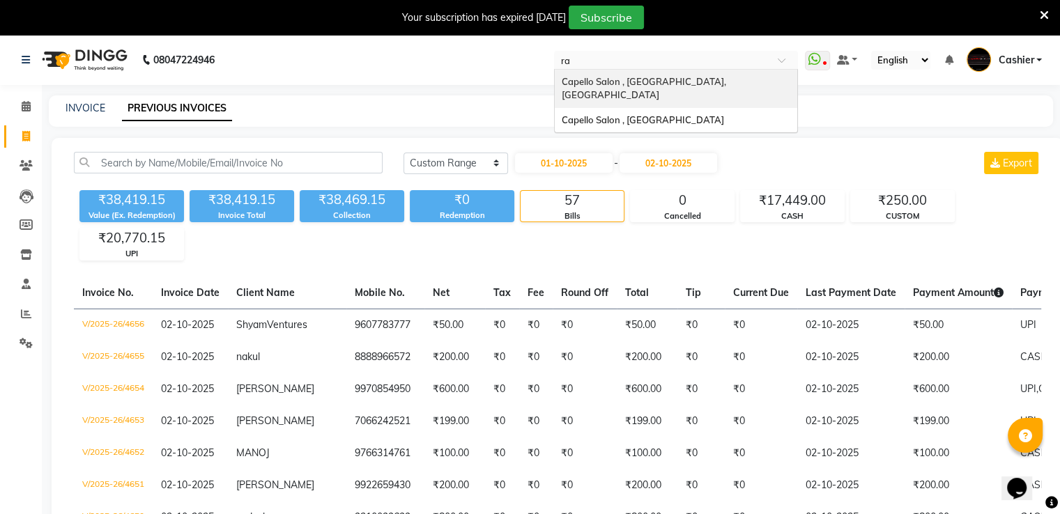
type input "raj"
click at [584, 82] on span "Capello Salon , [GEOGRAPHIC_DATA]" at bounding box center [643, 81] width 162 height 11
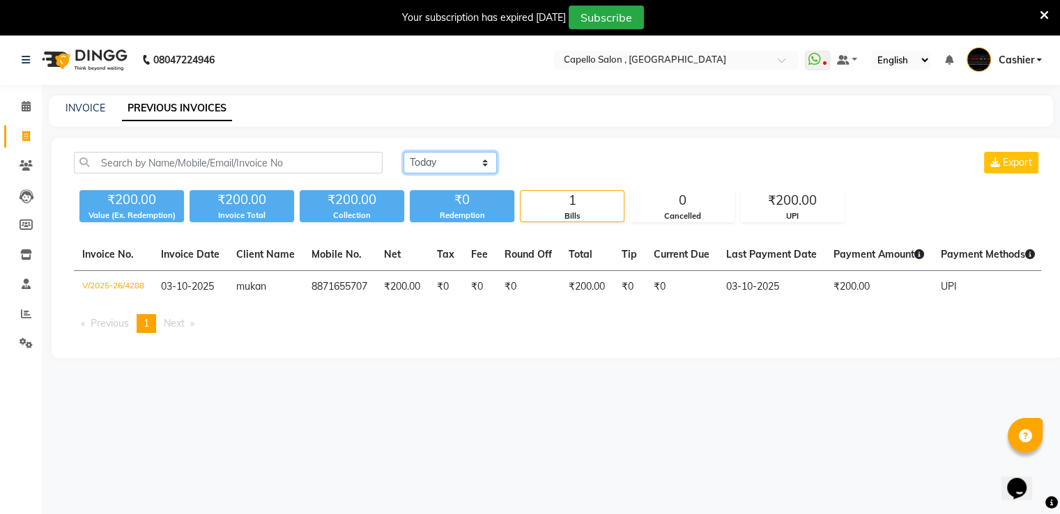
click at [457, 162] on select "[DATE] [DATE] Custom Range" at bounding box center [450, 163] width 93 height 22
select select "range"
click at [404, 152] on select "[DATE] [DATE] Custom Range" at bounding box center [450, 163] width 93 height 22
click at [552, 162] on input "03-10-2025" at bounding box center [564, 163] width 98 height 20
select select "10"
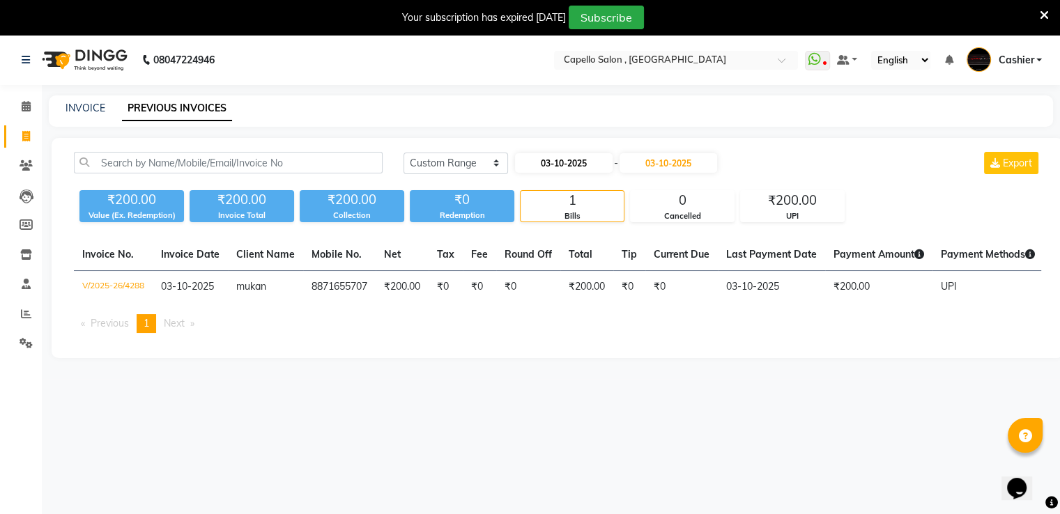
select select "2025"
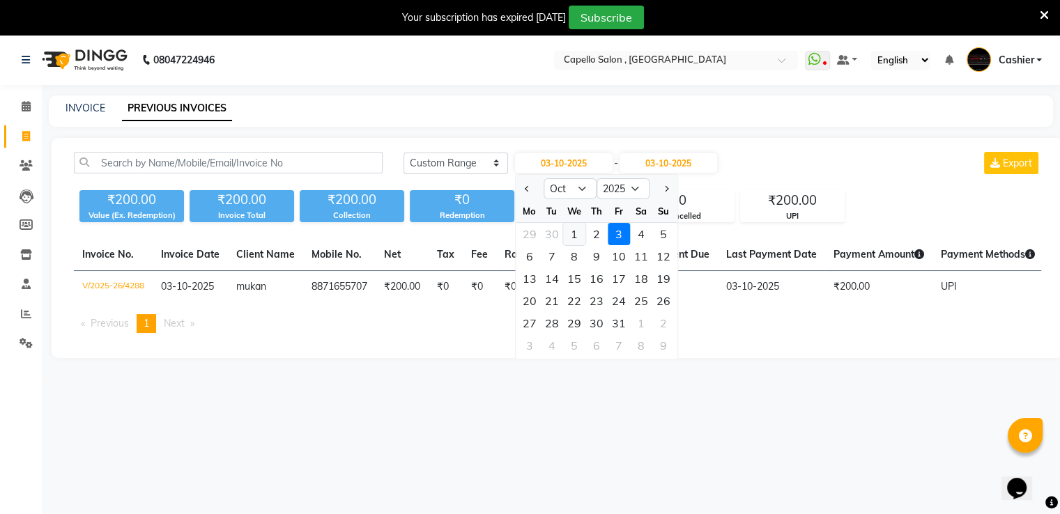
click at [580, 233] on div "1" at bounding box center [574, 234] width 22 height 22
click at [580, 233] on div "[DATE] [DATE] Custom Range [DATE] Jan Feb Mar Apr May Jun [DATE] Aug Sep Oct No…" at bounding box center [558, 248] width 1012 height 220
type input "01-10-2025"
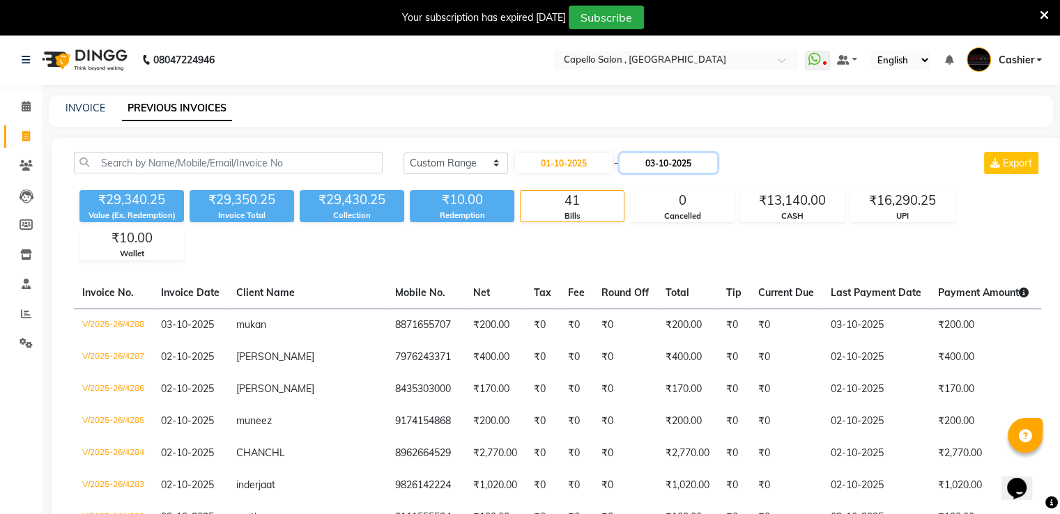
click at [677, 158] on input "03-10-2025" at bounding box center [669, 163] width 98 height 20
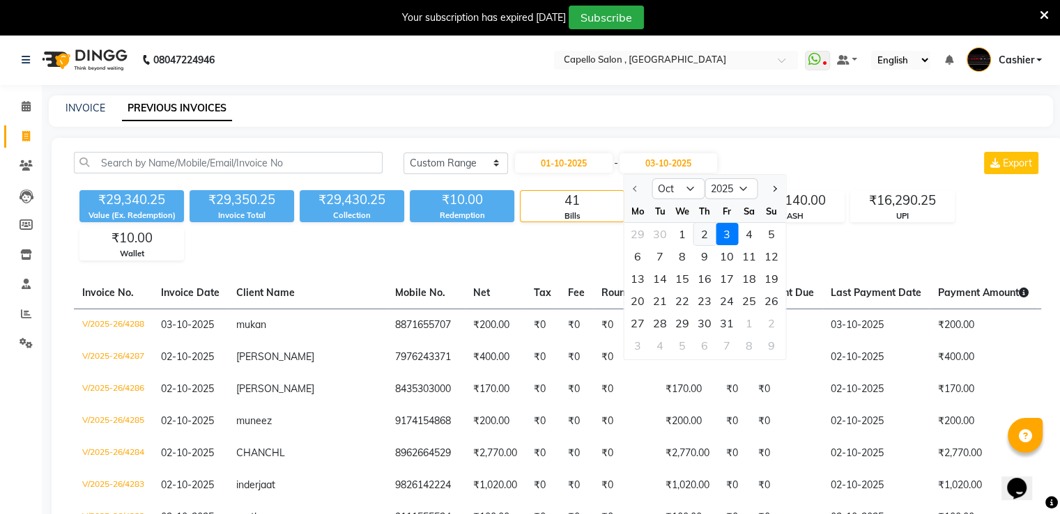
click at [699, 240] on div "2" at bounding box center [704, 234] width 22 height 22
type input "02-10-2025"
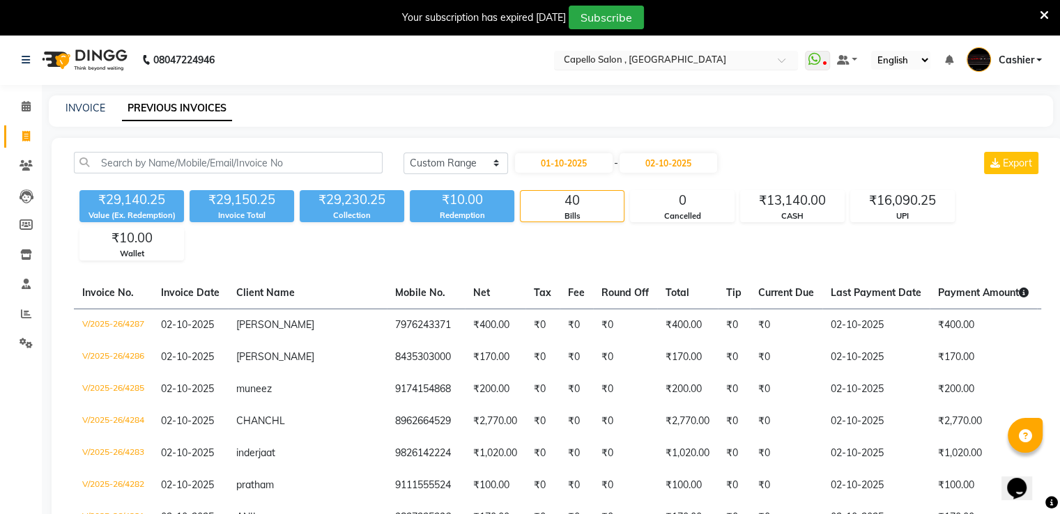
click at [611, 64] on input "text" at bounding box center [662, 61] width 202 height 14
type input "wardha"
click at [592, 76] on span "Capello Salon, Wardha" at bounding box center [611, 81] width 98 height 11
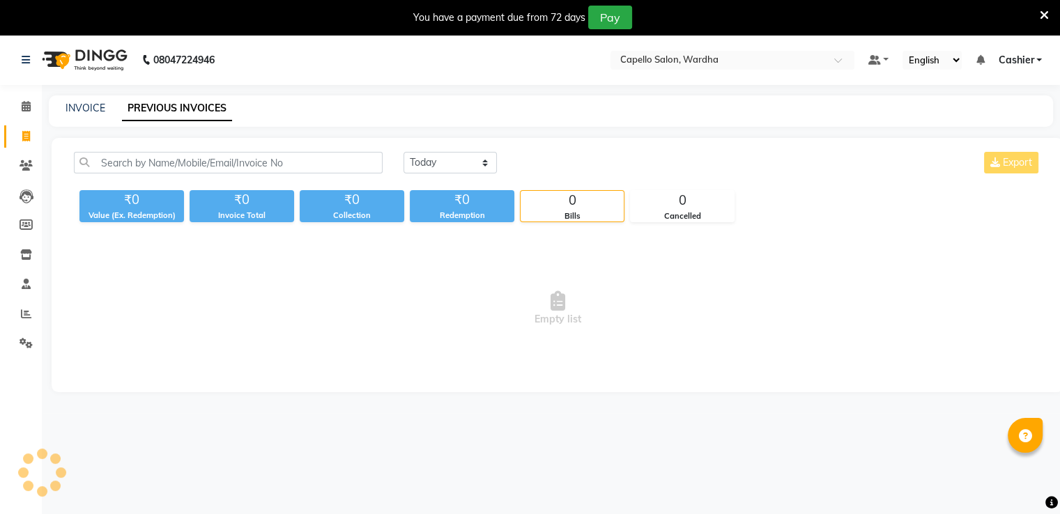
select select "en"
click at [470, 163] on select "[DATE] [DATE] Custom Range" at bounding box center [450, 163] width 93 height 22
select select "range"
click at [404, 152] on select "[DATE] [DATE] Custom Range" at bounding box center [450, 163] width 93 height 22
click at [545, 160] on input "03-10-2025" at bounding box center [564, 163] width 98 height 20
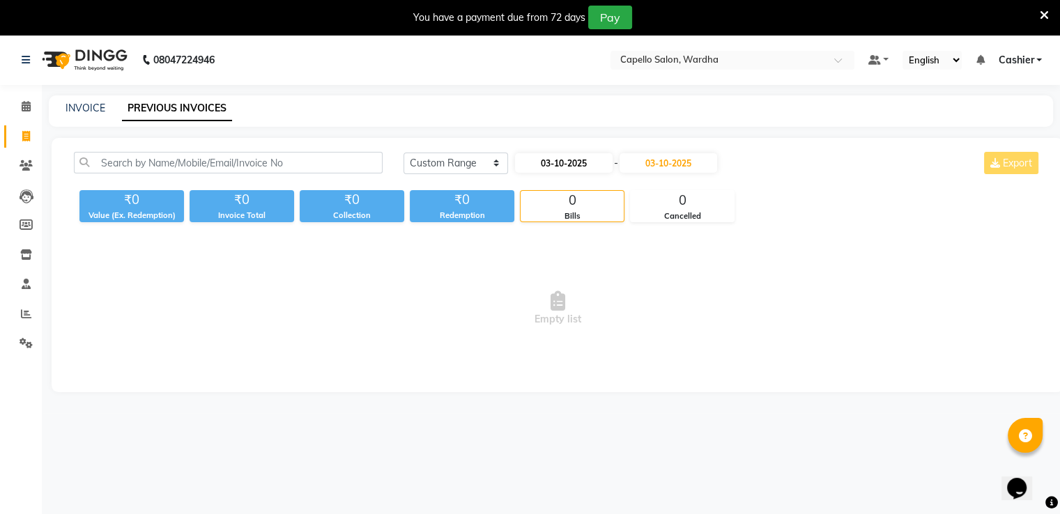
select select "10"
select select "2025"
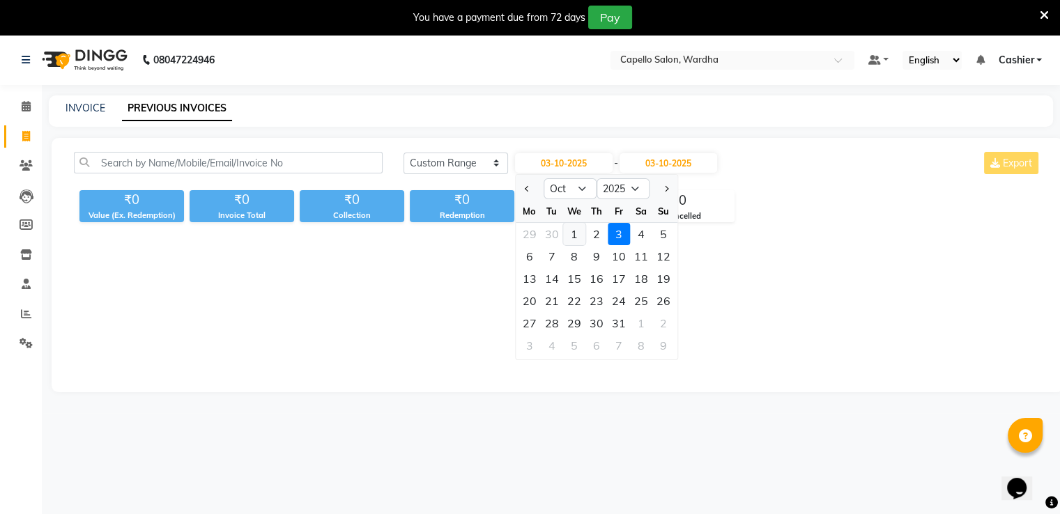
click at [578, 237] on div "1" at bounding box center [574, 234] width 22 height 22
type input "01-10-2025"
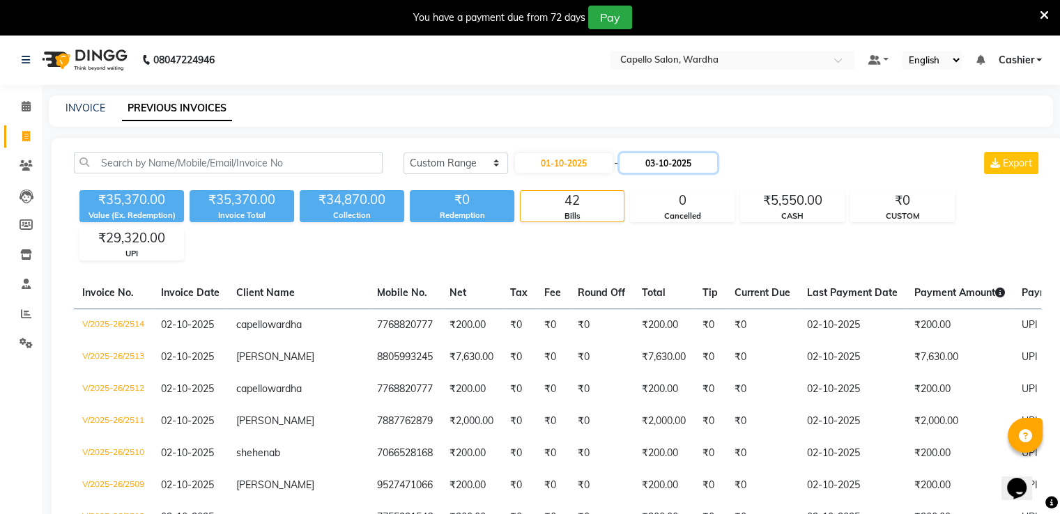
click at [678, 161] on input "03-10-2025" at bounding box center [669, 163] width 98 height 20
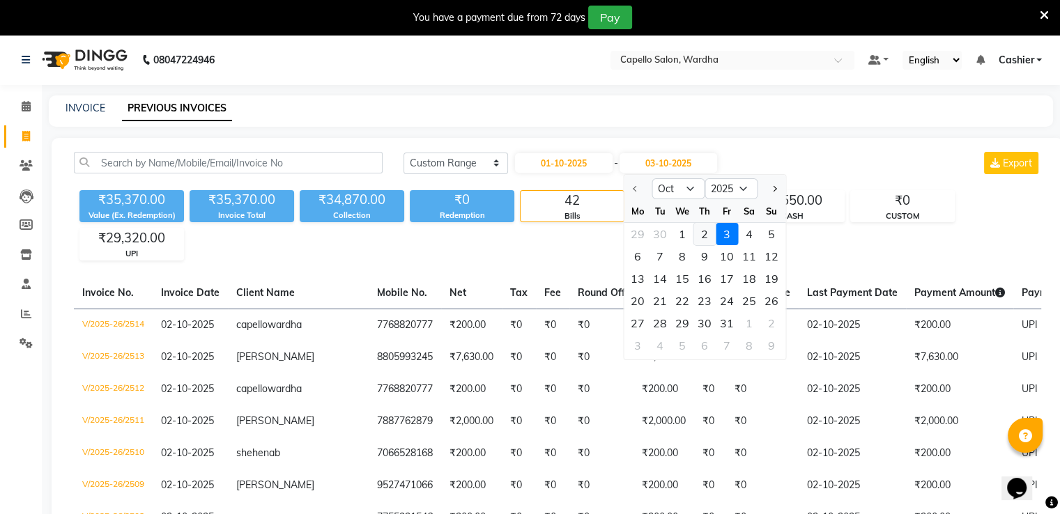
click at [702, 236] on div "2" at bounding box center [704, 234] width 22 height 22
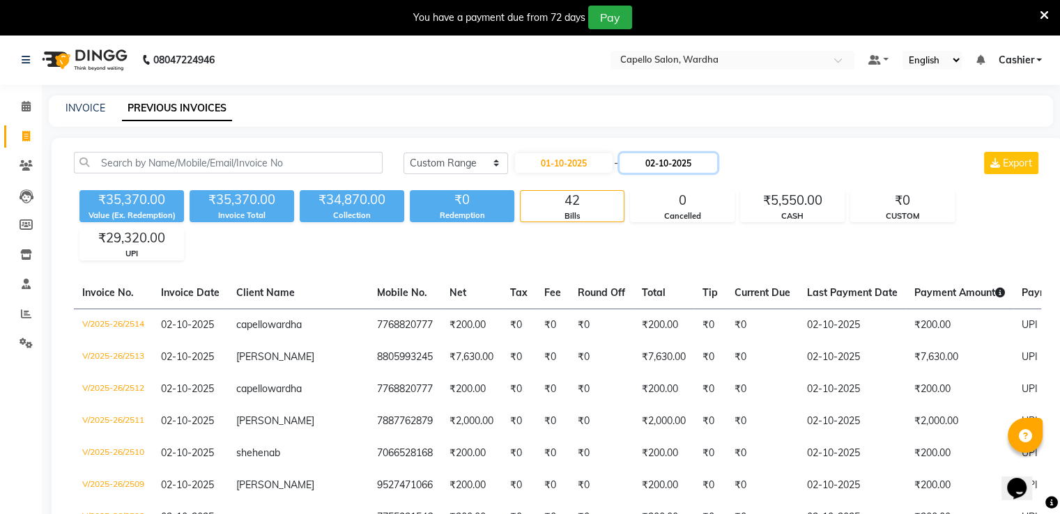
click at [647, 160] on input "02-10-2025" at bounding box center [669, 163] width 98 height 20
drag, startPoint x: 647, startPoint y: 160, endPoint x: 647, endPoint y: 170, distance: 10.5
click at [647, 160] on input "02-10-2025" at bounding box center [669, 163] width 98 height 20
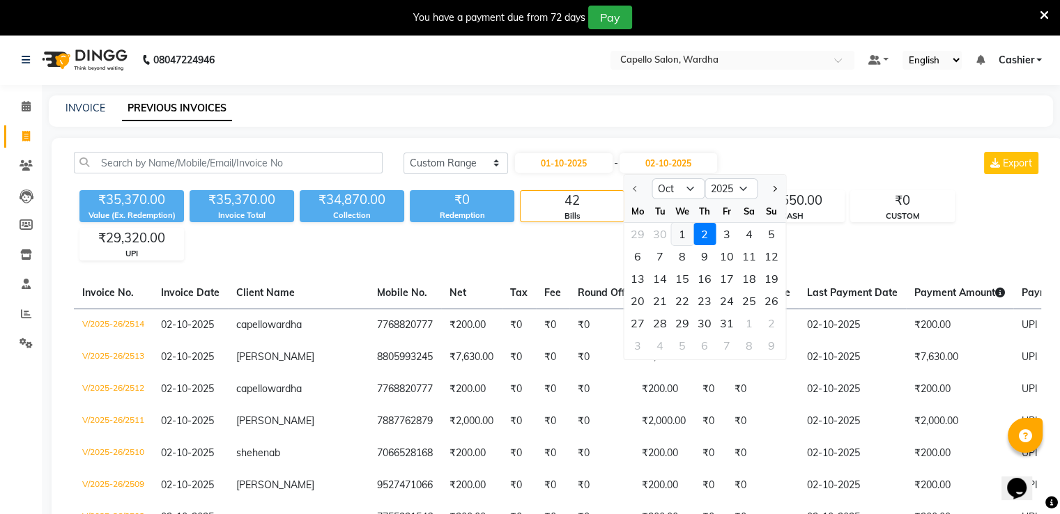
click at [675, 236] on div "1" at bounding box center [682, 234] width 22 height 22
click at [675, 236] on div "₹35,370.00 Value (Ex. Redemption) ₹35,370.00 Invoice Total ₹34,870.00 Collectio…" at bounding box center [557, 223] width 967 height 76
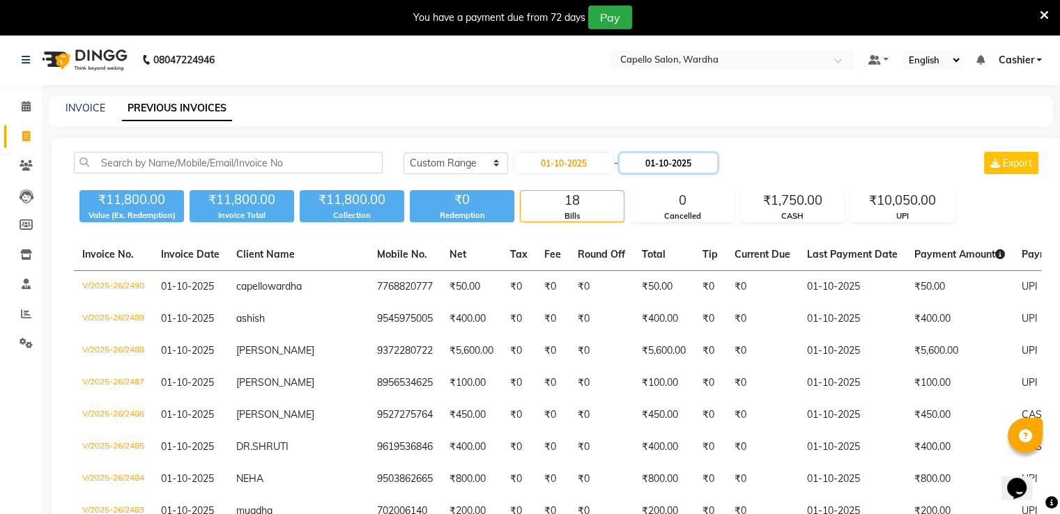
click at [670, 168] on input "01-10-2025" at bounding box center [669, 163] width 98 height 20
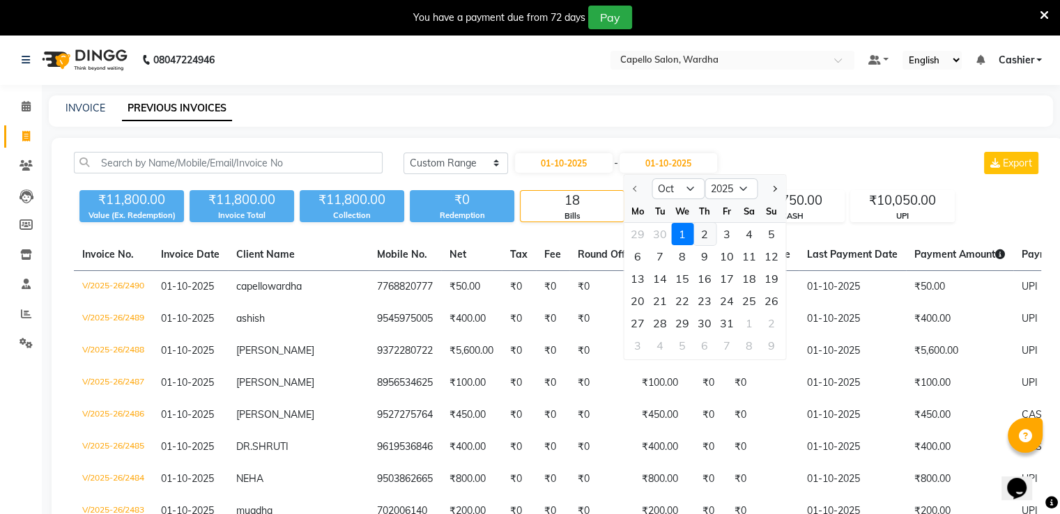
click at [698, 234] on div "2" at bounding box center [704, 234] width 22 height 22
type input "02-10-2025"
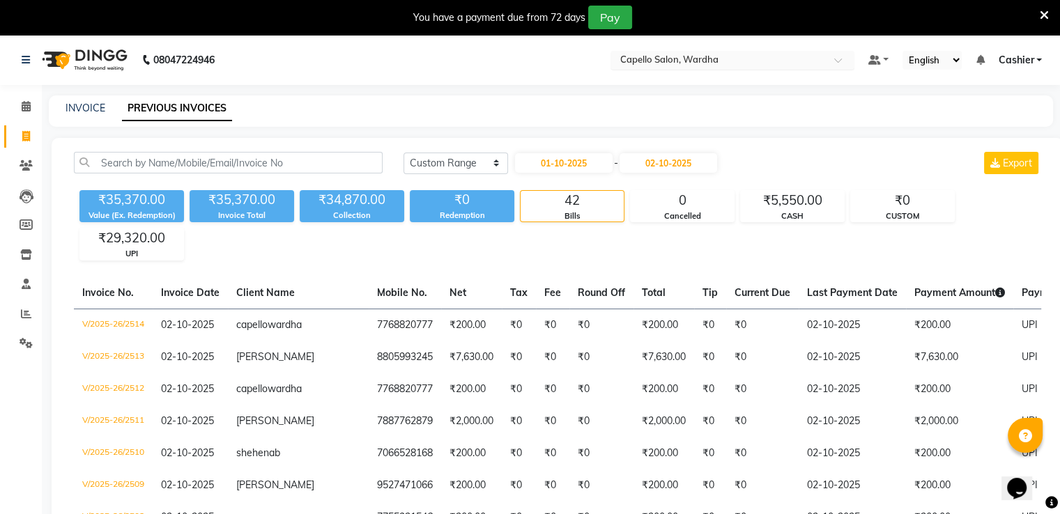
click at [661, 58] on input "text" at bounding box center [719, 61] width 202 height 14
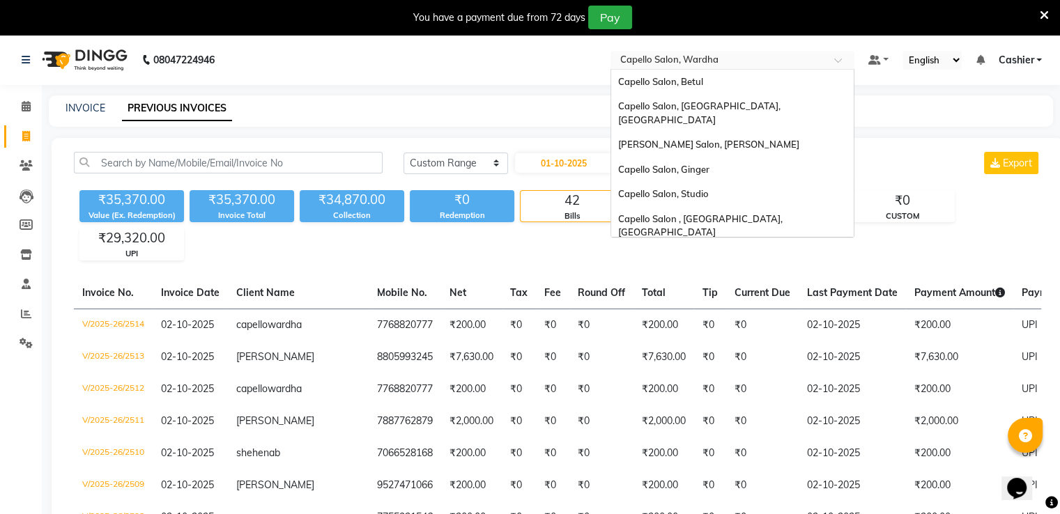
click at [661, 58] on input "text" at bounding box center [719, 61] width 202 height 14
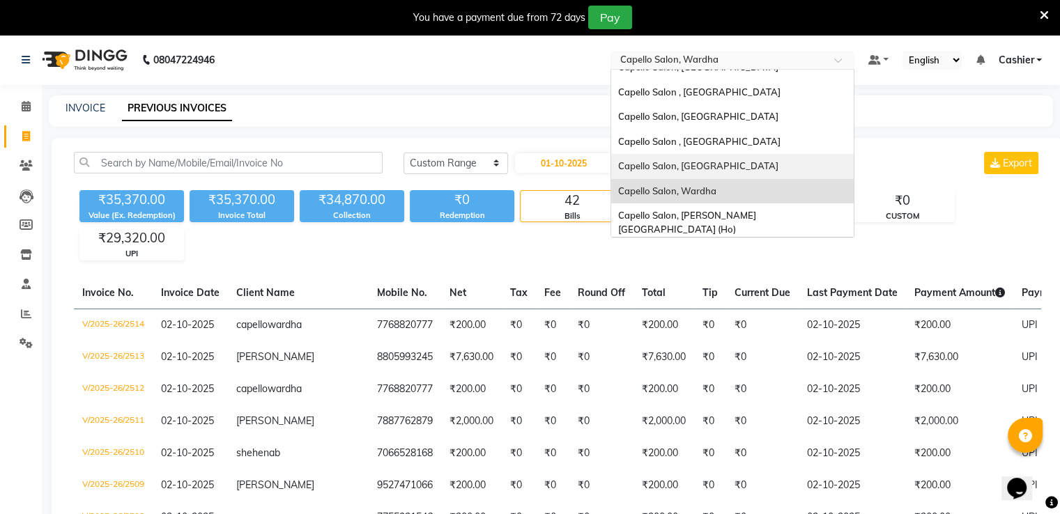
scroll to position [213, 0]
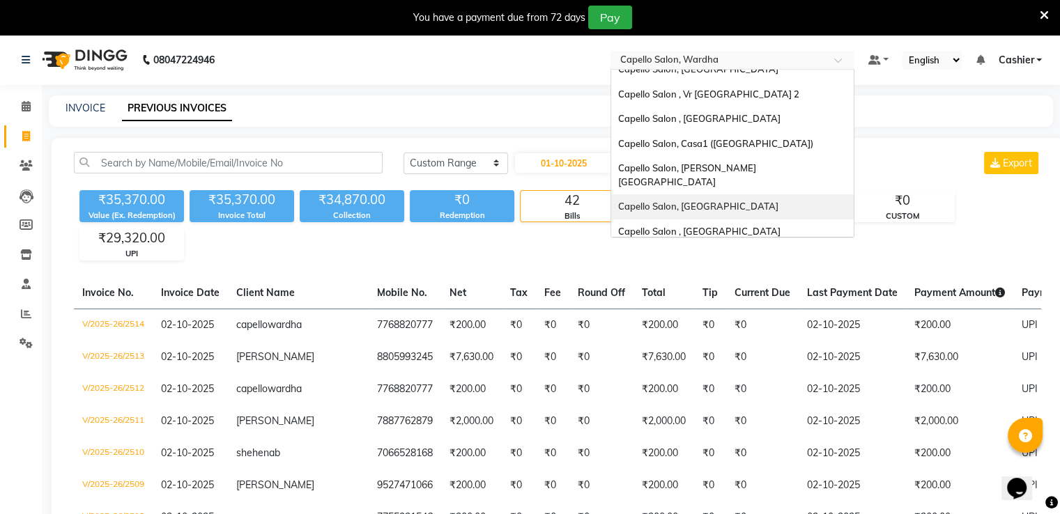
click at [678, 201] on span "Capello Salon, [GEOGRAPHIC_DATA]" at bounding box center [698, 206] width 160 height 11
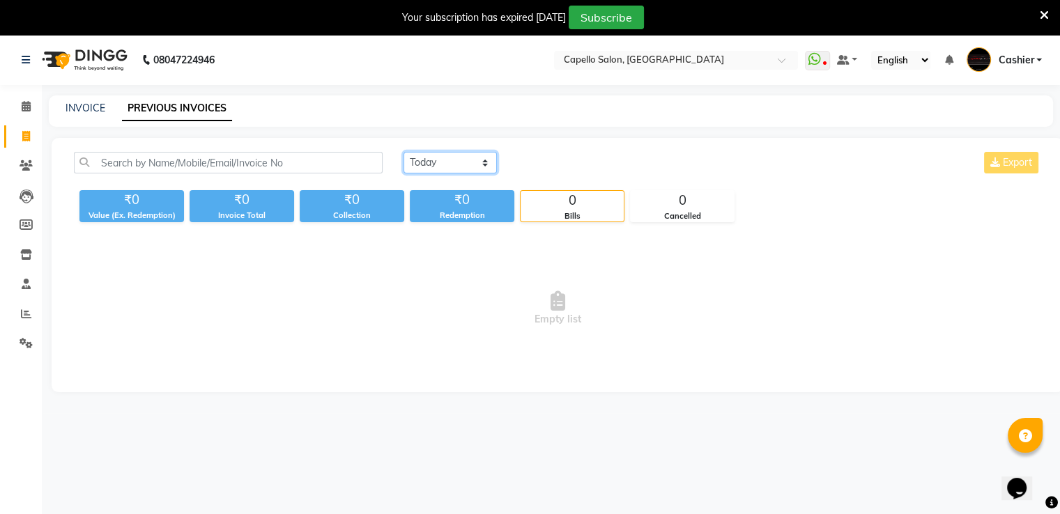
click at [462, 160] on select "[DATE] [DATE] Custom Range" at bounding box center [450, 163] width 93 height 22
select select "range"
click at [404, 152] on select "[DATE] [DATE] Custom Range" at bounding box center [450, 163] width 93 height 22
click at [573, 165] on input "03-10-2025" at bounding box center [564, 163] width 98 height 20
select select "10"
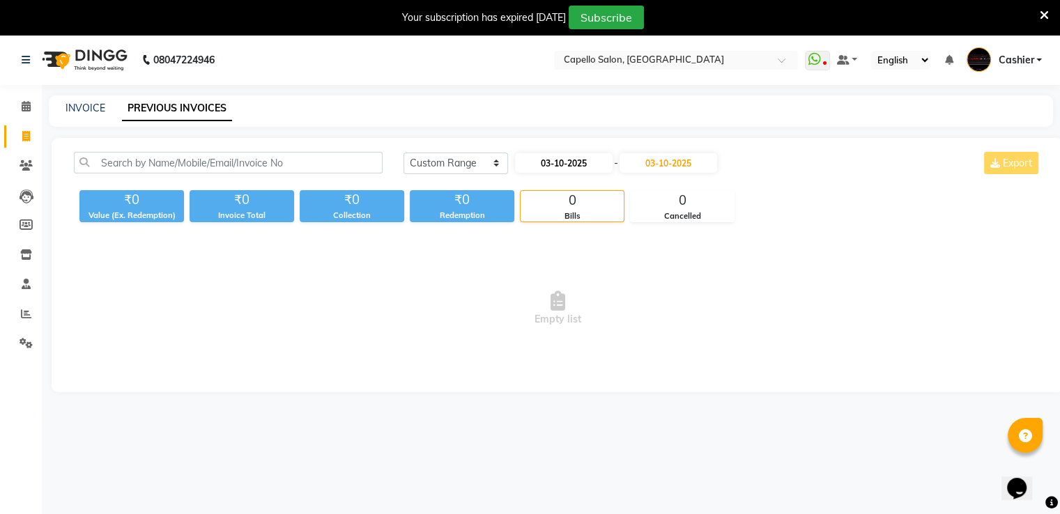
select select "2025"
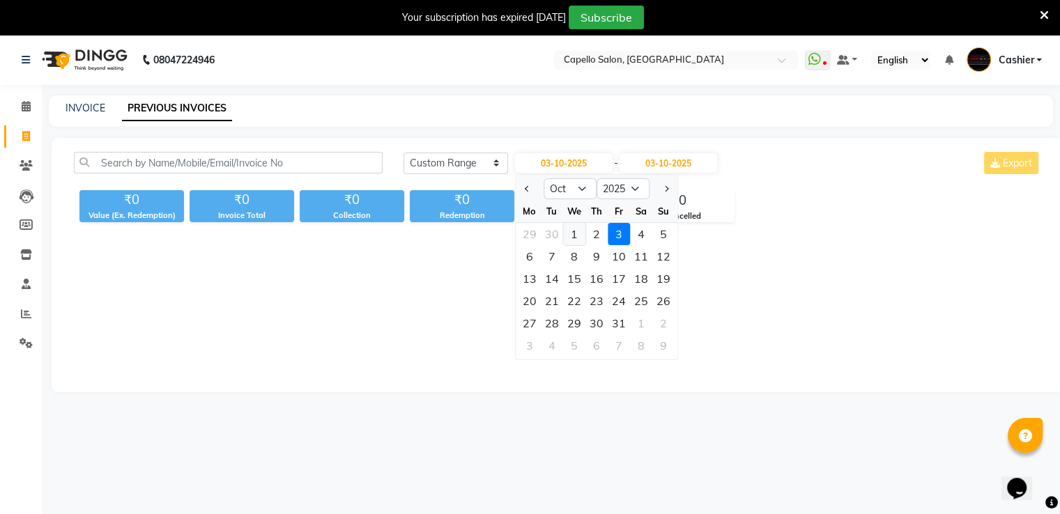
click at [578, 235] on div "1" at bounding box center [574, 234] width 22 height 22
type input "01-10-2025"
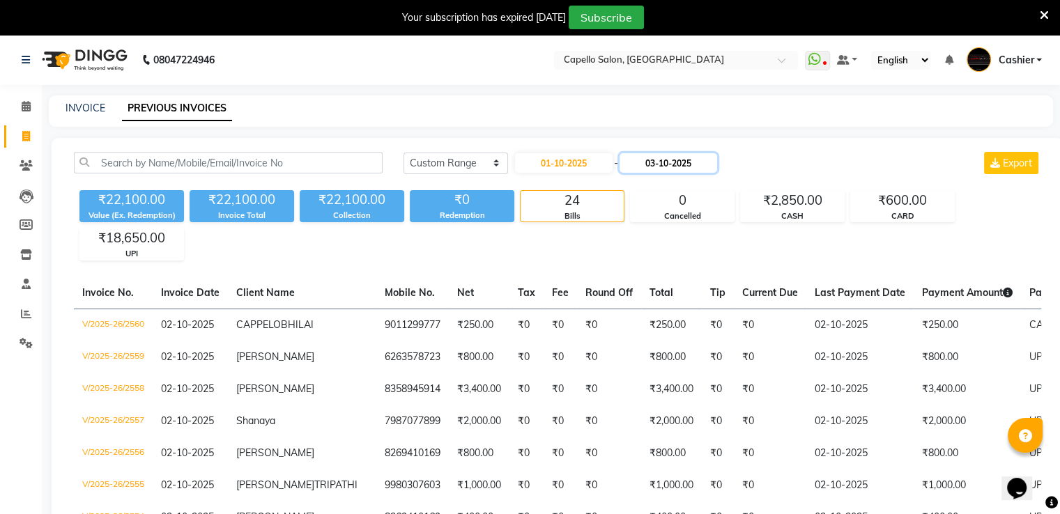
click at [670, 164] on input "03-10-2025" at bounding box center [669, 163] width 98 height 20
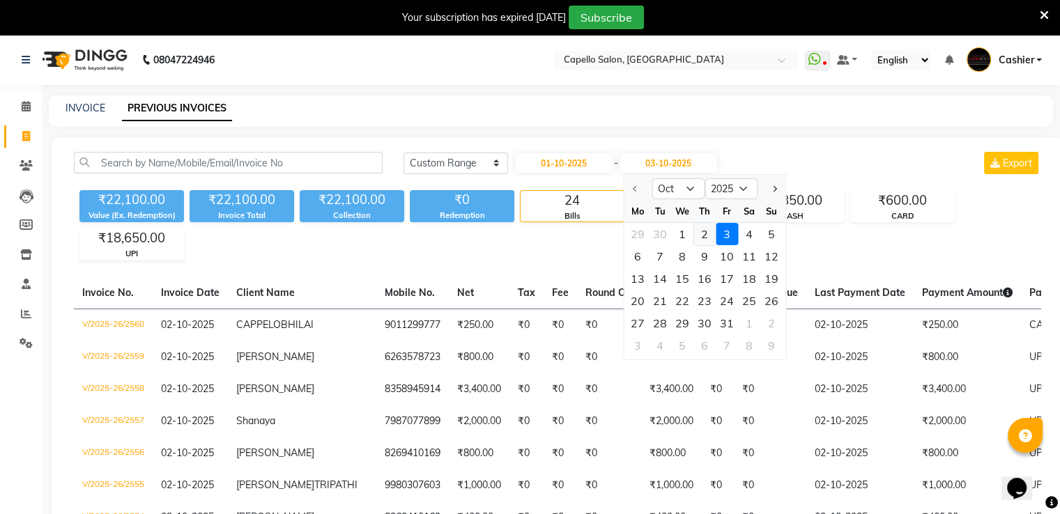
click at [705, 235] on div "2" at bounding box center [704, 234] width 22 height 22
type input "02-10-2025"
click at [705, 235] on div "₹22,100.00 Value (Ex. Redemption) ₹22,100.00 Invoice Total ₹22,100.00 Collectio…" at bounding box center [557, 223] width 967 height 76
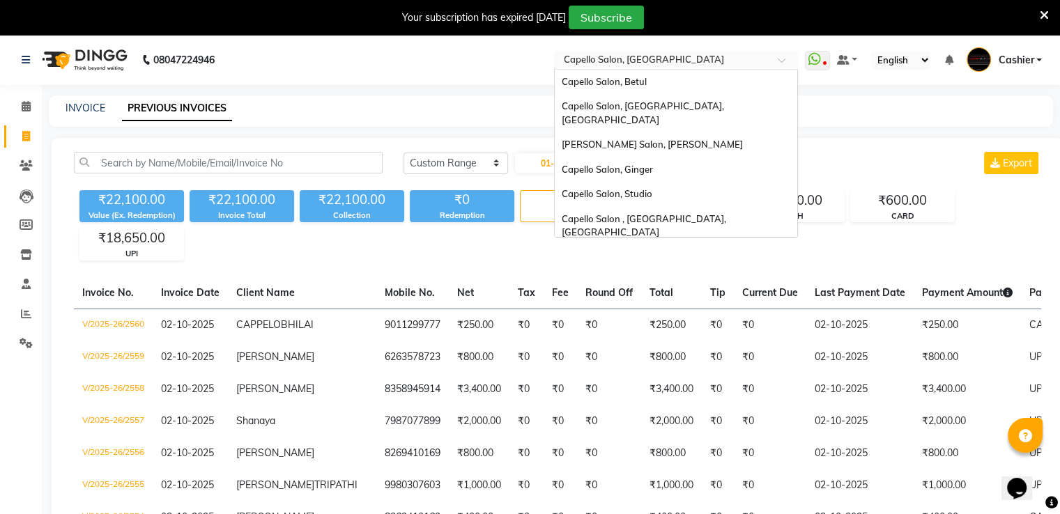
click at [664, 57] on input "text" at bounding box center [662, 61] width 202 height 14
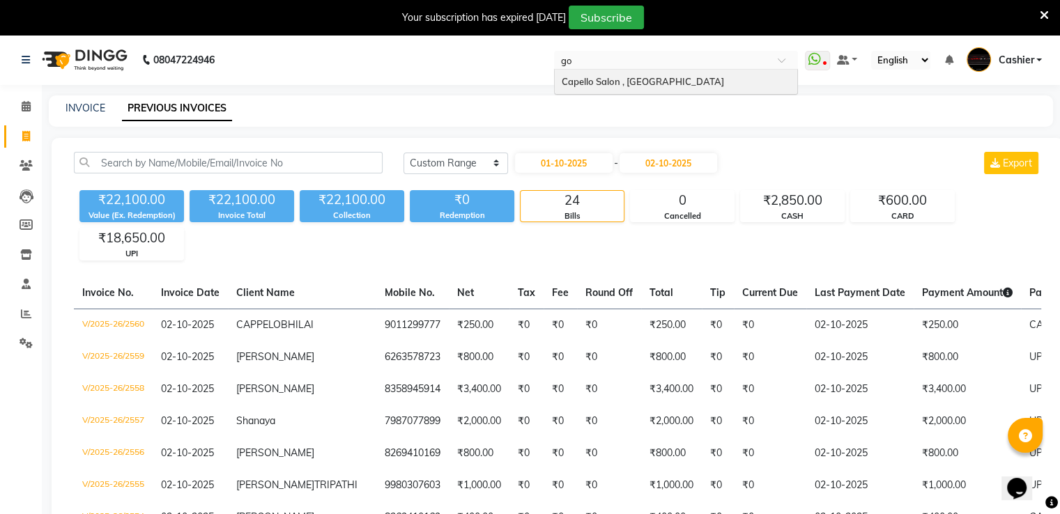
type input "gon"
click at [652, 86] on span "Capello Salon , [GEOGRAPHIC_DATA]" at bounding box center [643, 81] width 162 height 11
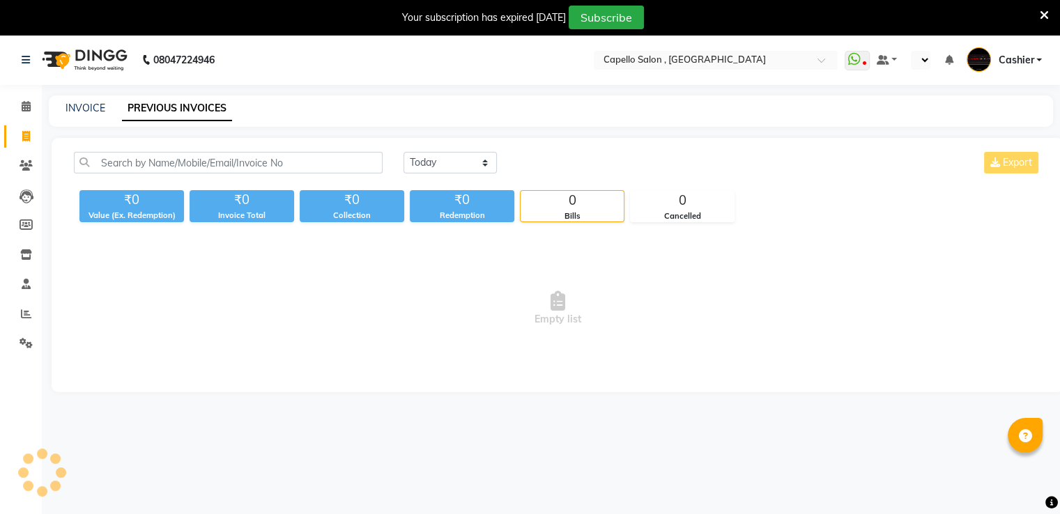
select select "en"
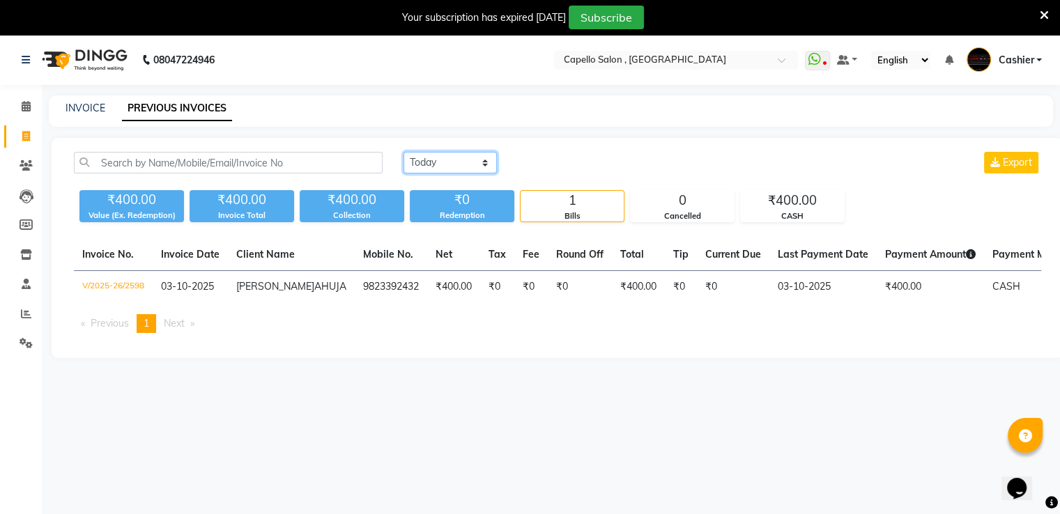
click at [434, 168] on select "[DATE] [DATE] Custom Range" at bounding box center [450, 163] width 93 height 22
click at [446, 171] on select "[DATE] [DATE] Custom Range" at bounding box center [450, 163] width 93 height 22
select select "range"
click at [404, 152] on select "[DATE] [DATE] Custom Range" at bounding box center [450, 163] width 93 height 22
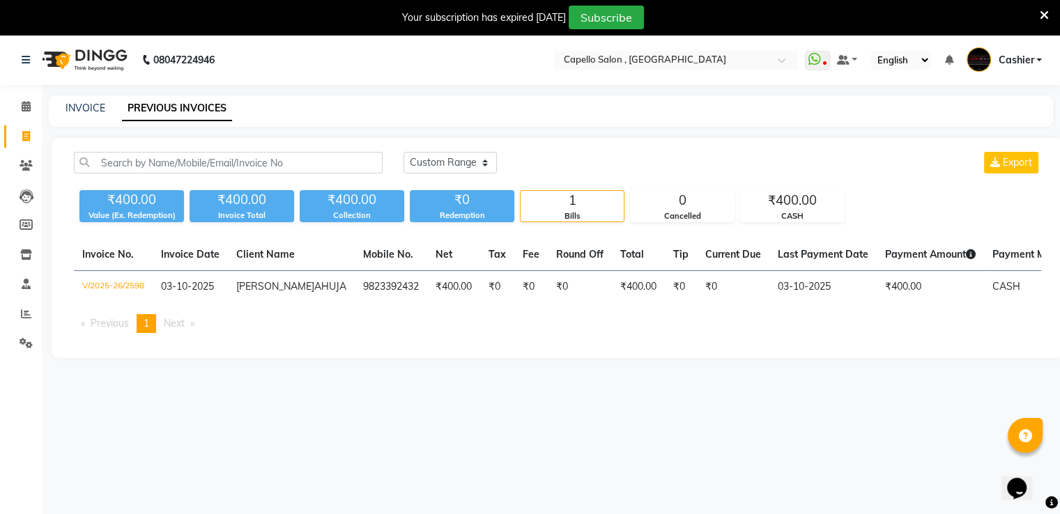
click at [460, 213] on div "Redemption" at bounding box center [462, 216] width 105 height 12
click at [555, 160] on input "03-10-2025" at bounding box center [564, 163] width 98 height 20
select select "10"
select select "2025"
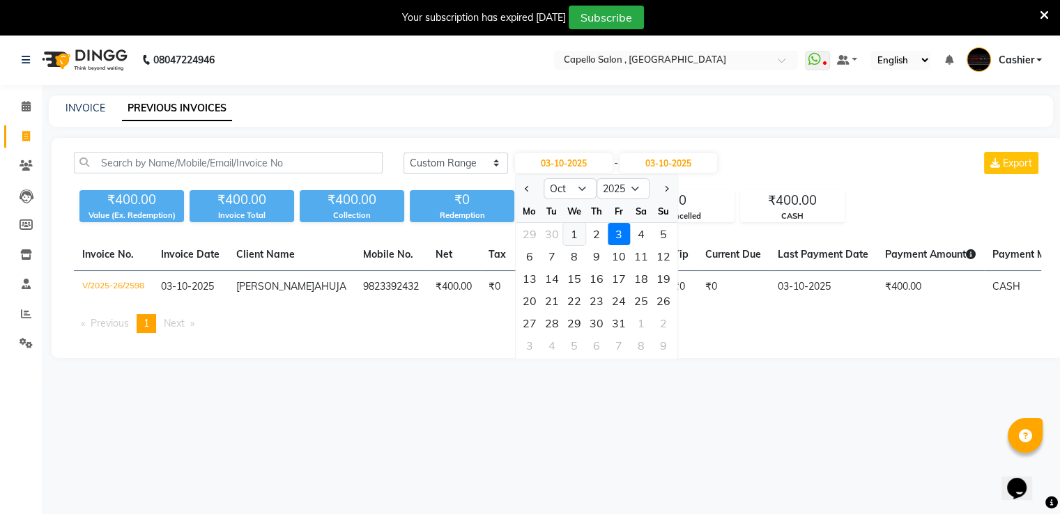
click at [568, 231] on div "1" at bounding box center [574, 234] width 22 height 22
type input "01-10-2025"
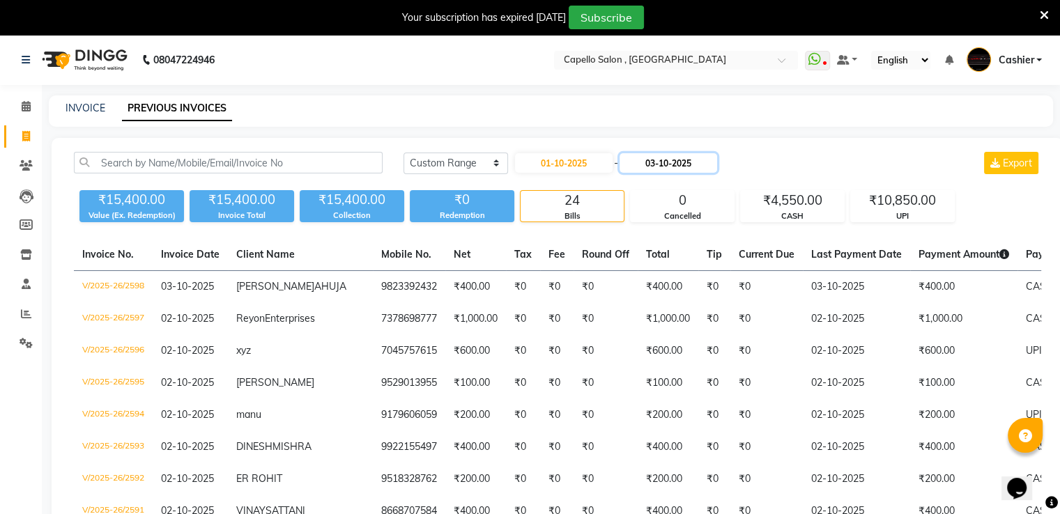
click at [653, 160] on input "03-10-2025" at bounding box center [669, 163] width 98 height 20
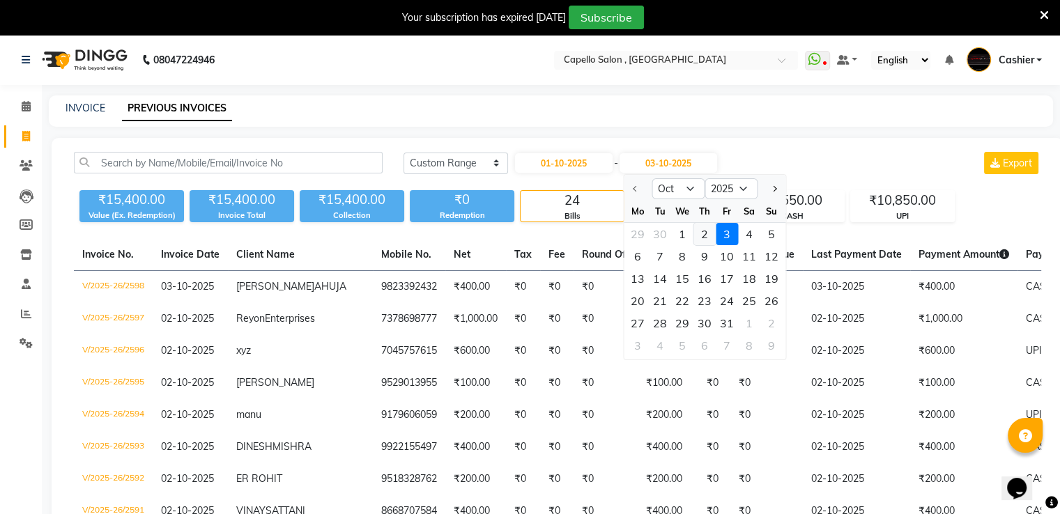
click at [700, 235] on div "2" at bounding box center [704, 234] width 22 height 22
type input "02-10-2025"
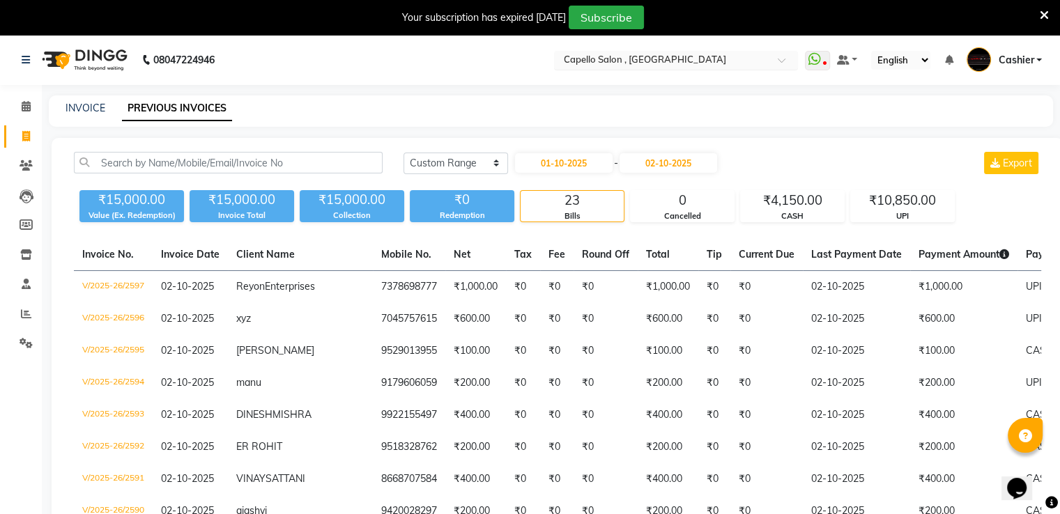
click at [629, 62] on input "text" at bounding box center [662, 61] width 202 height 14
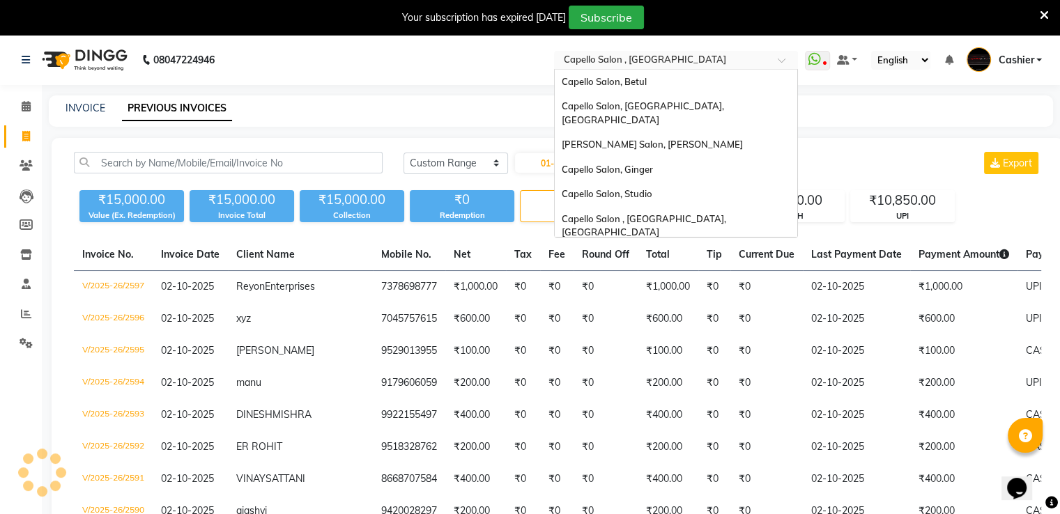
click at [629, 62] on input "text" at bounding box center [662, 61] width 202 height 14
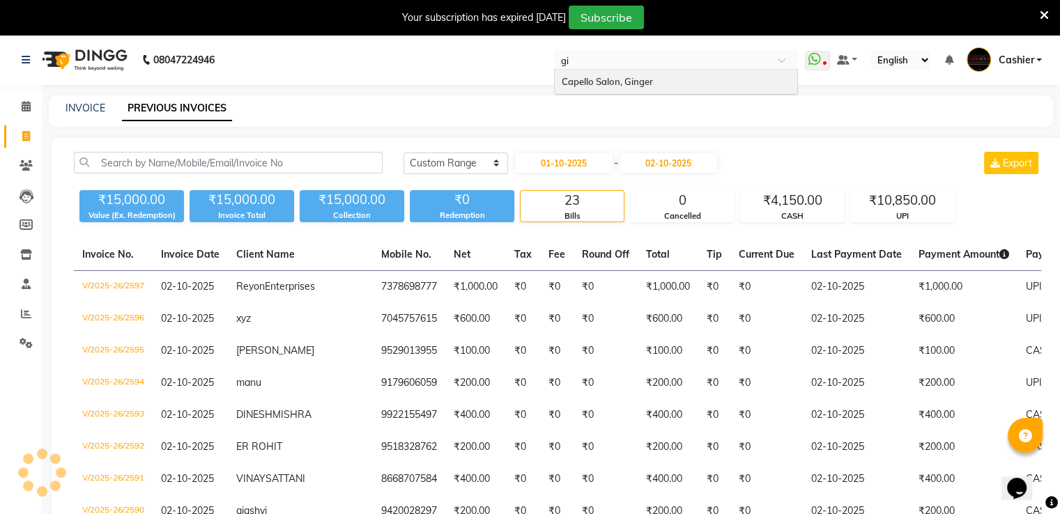
type input "gin"
click at [619, 73] on div "Capello Salon, Ginger" at bounding box center [676, 82] width 243 height 25
click at [619, 73] on nav "08047224946 Select Location × Capello Salon , Gondia gin Capello Salon, Ginger …" at bounding box center [530, 60] width 1060 height 50
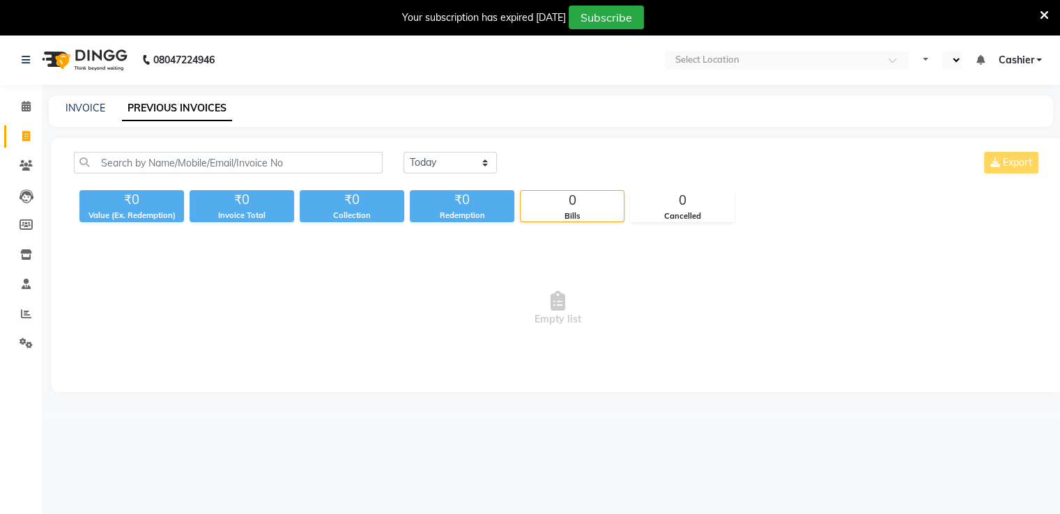
select select "en"
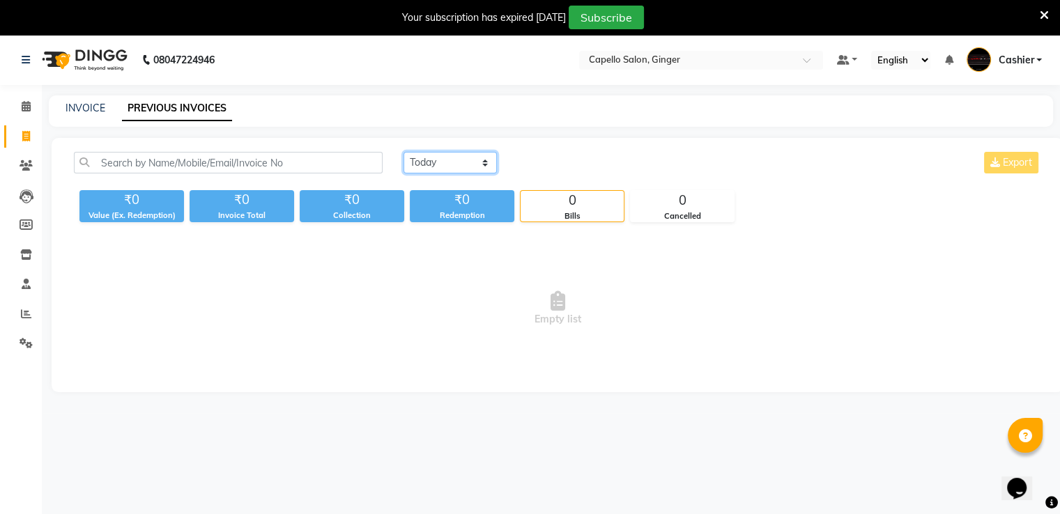
click at [436, 168] on select "[DATE] [DATE] Custom Range" at bounding box center [450, 163] width 93 height 22
select select "range"
click at [404, 152] on select "[DATE] [DATE] Custom Range" at bounding box center [450, 163] width 93 height 22
click at [440, 226] on div "Today Yesterday Custom Range Export ₹0 Value (Ex. Redemption) ₹0 Invoice Total …" at bounding box center [558, 265] width 1012 height 254
click at [528, 164] on input "03-10-2025" at bounding box center [564, 163] width 98 height 20
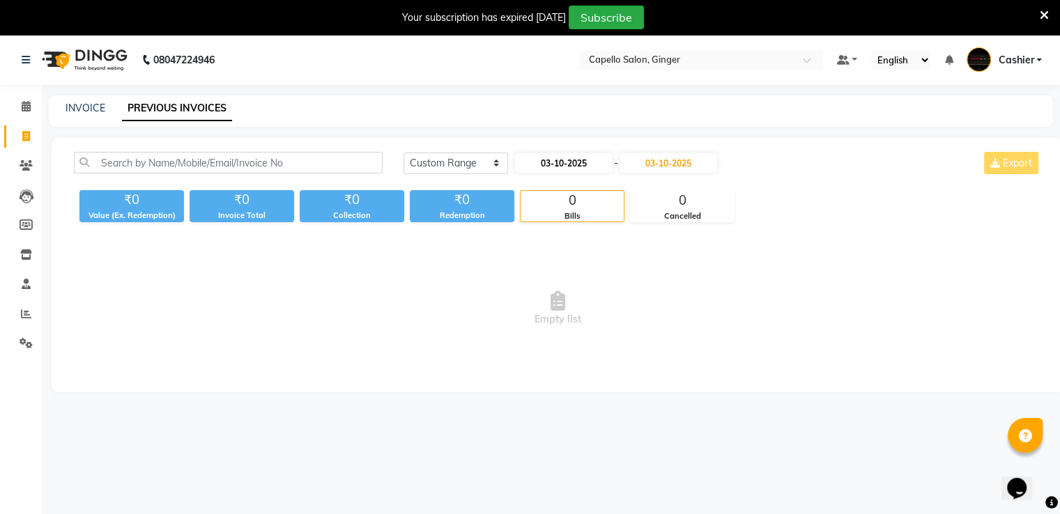
select select "10"
select select "2025"
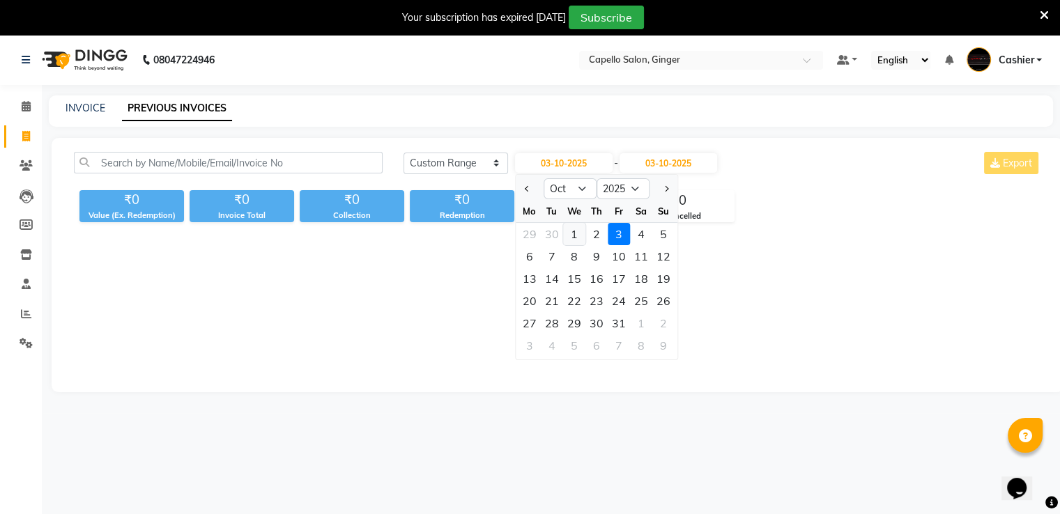
click at [572, 240] on div "1" at bounding box center [574, 234] width 22 height 22
type input "01-10-2025"
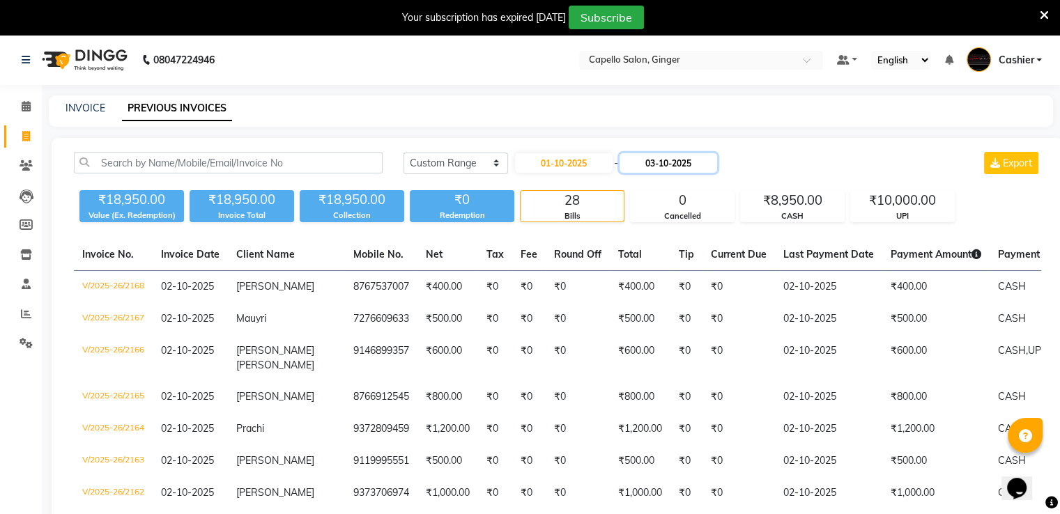
click at [644, 155] on input "03-10-2025" at bounding box center [669, 163] width 98 height 20
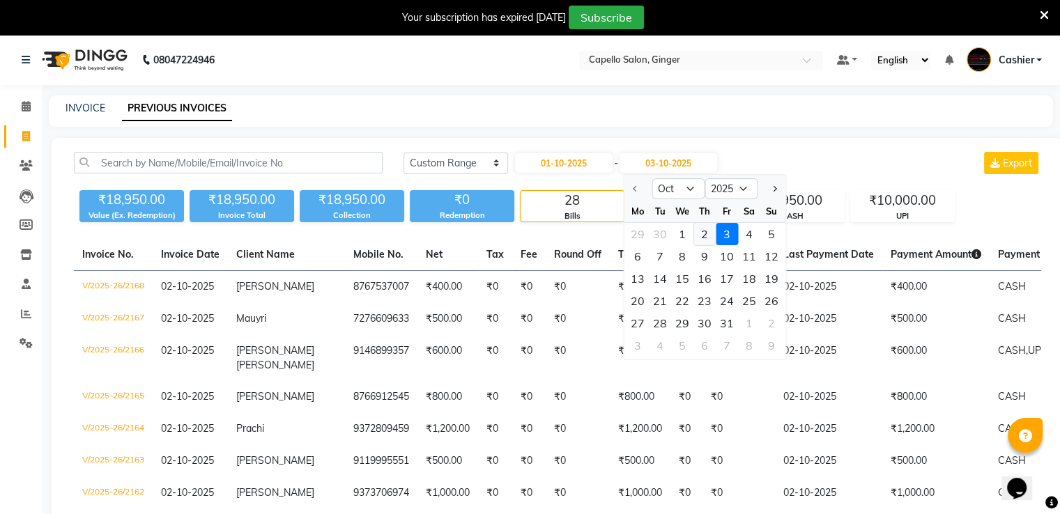
click at [700, 233] on div "2" at bounding box center [704, 234] width 22 height 22
type input "02-10-2025"
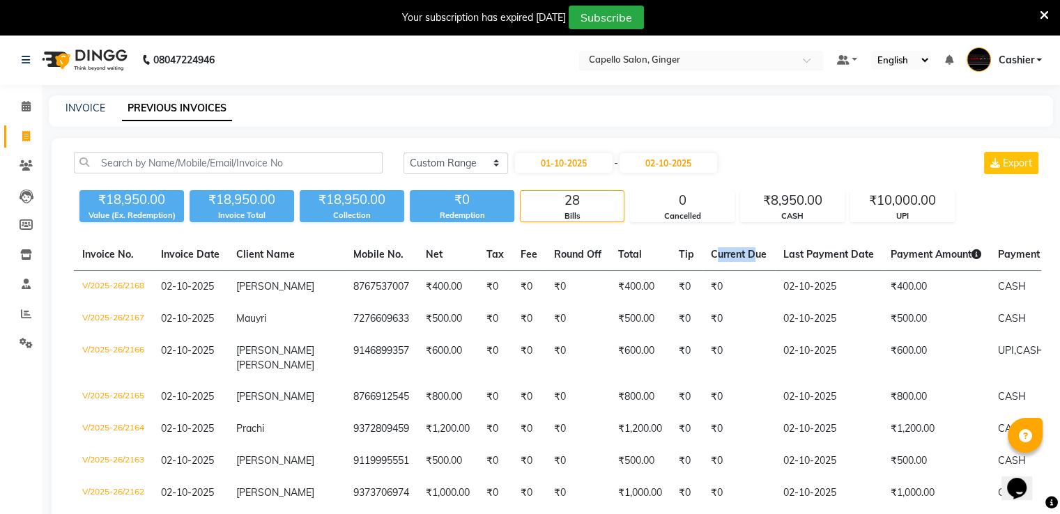
click at [652, 61] on input "text" at bounding box center [687, 61] width 202 height 14
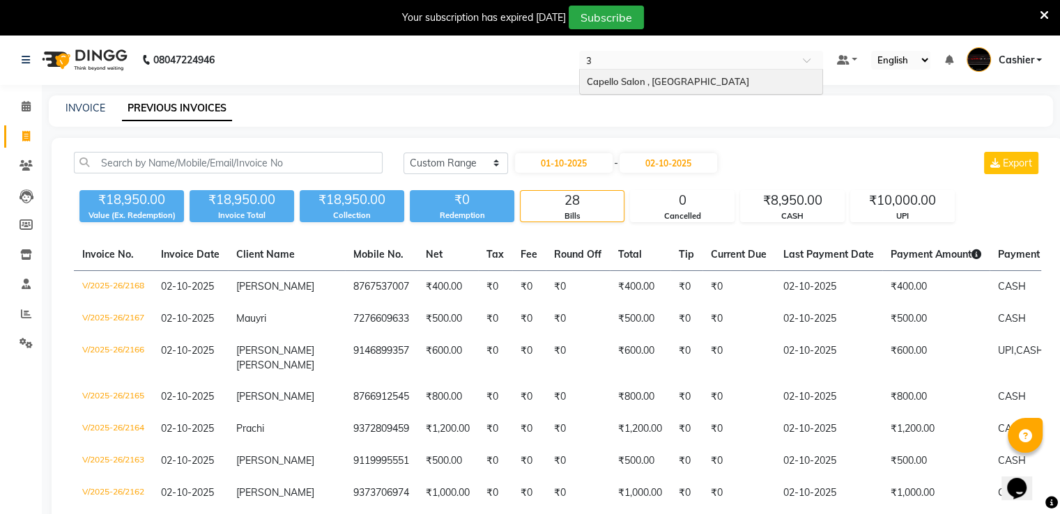
type input "36"
click at [691, 89] on div "Capello Salon , [GEOGRAPHIC_DATA]" at bounding box center [701, 82] width 243 height 25
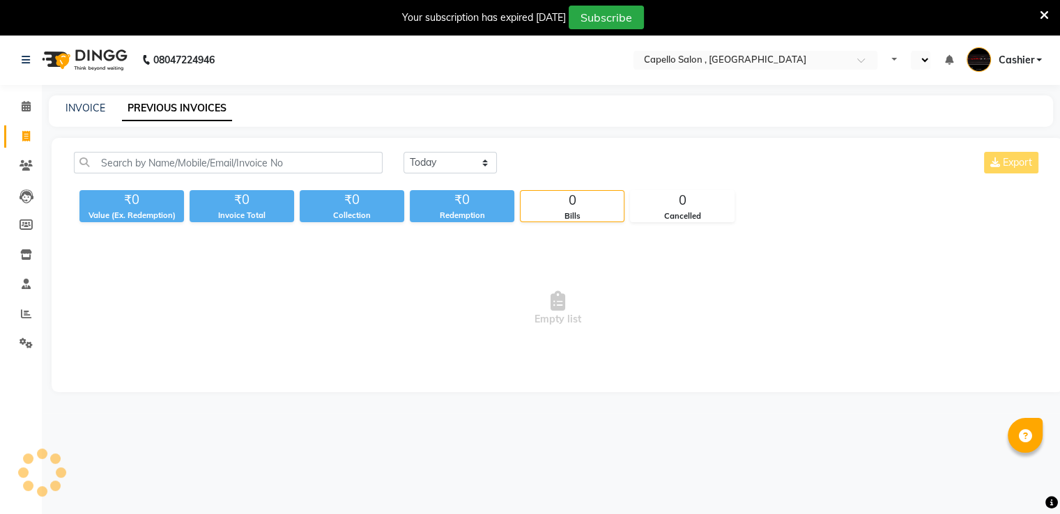
select select "en"
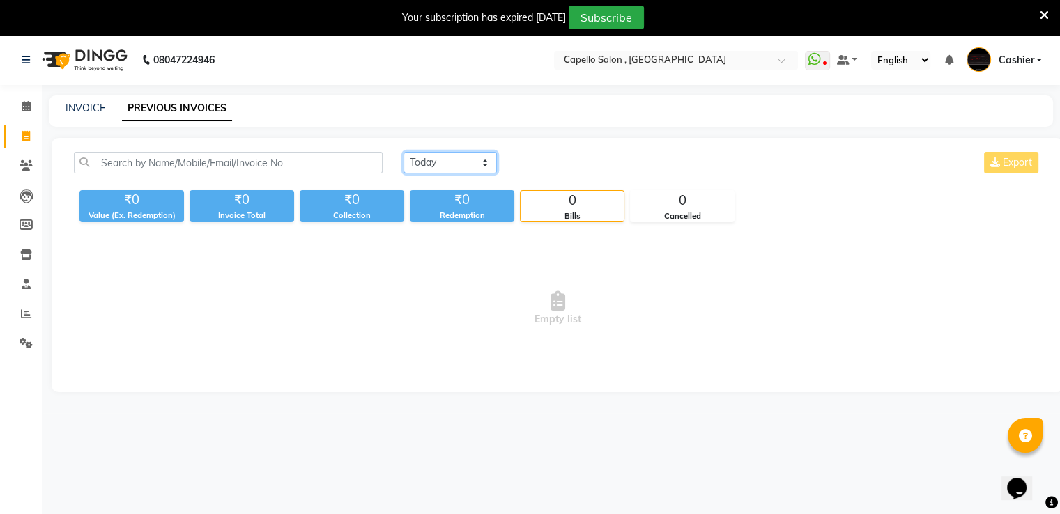
click at [458, 164] on select "[DATE] [DATE] Custom Range" at bounding box center [450, 163] width 93 height 22
select select "range"
click at [404, 152] on select "[DATE] [DATE] Custom Range" at bounding box center [450, 163] width 93 height 22
click at [548, 164] on input "03-10-2025" at bounding box center [564, 163] width 98 height 20
select select "10"
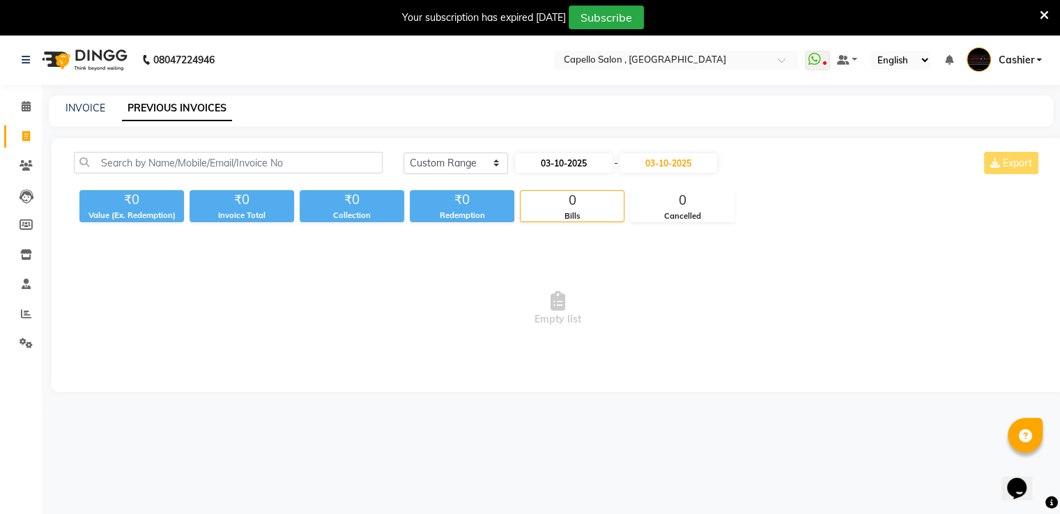
select select "2025"
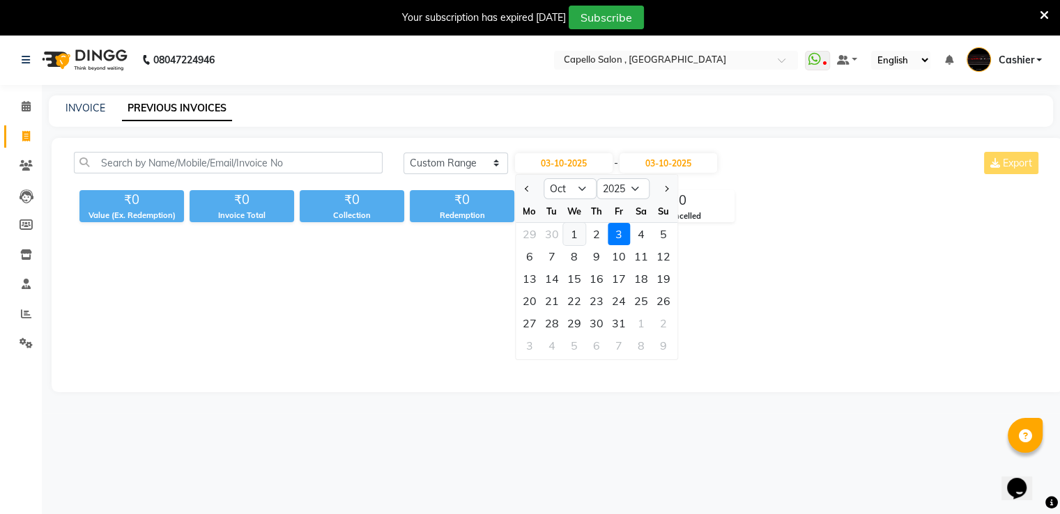
click at [572, 231] on div "1" at bounding box center [574, 234] width 22 height 22
type input "01-10-2025"
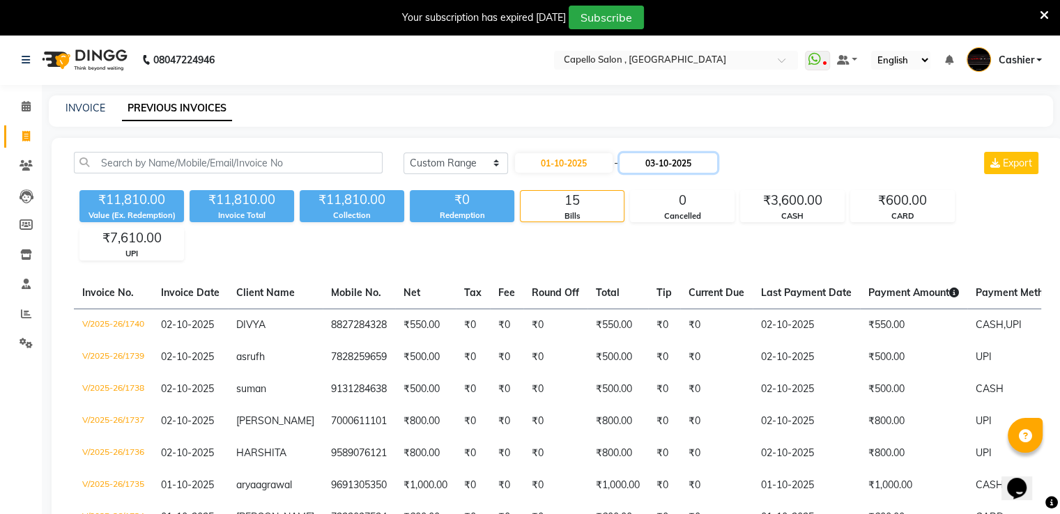
click at [649, 167] on input "03-10-2025" at bounding box center [669, 163] width 98 height 20
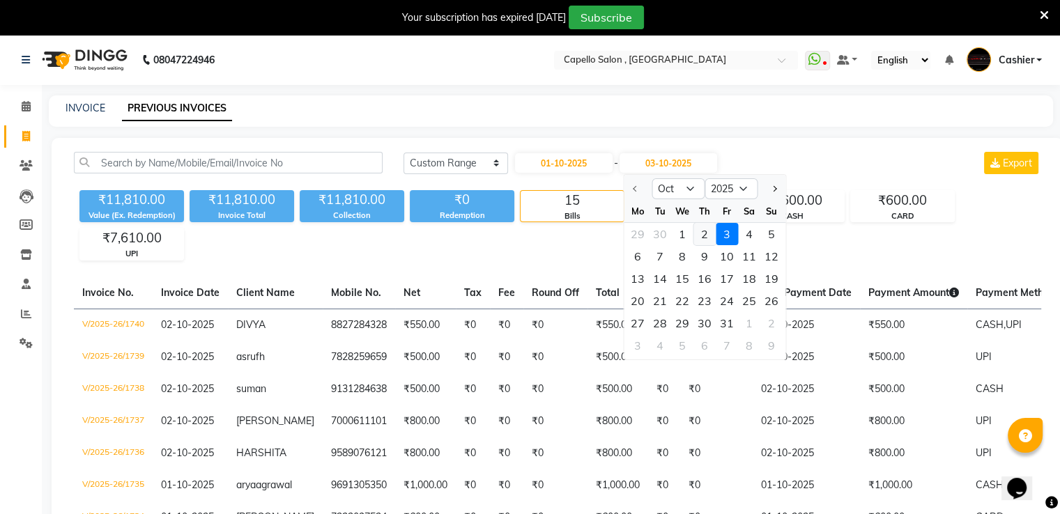
click at [703, 235] on div "2" at bounding box center [704, 234] width 22 height 22
type input "02-10-2025"
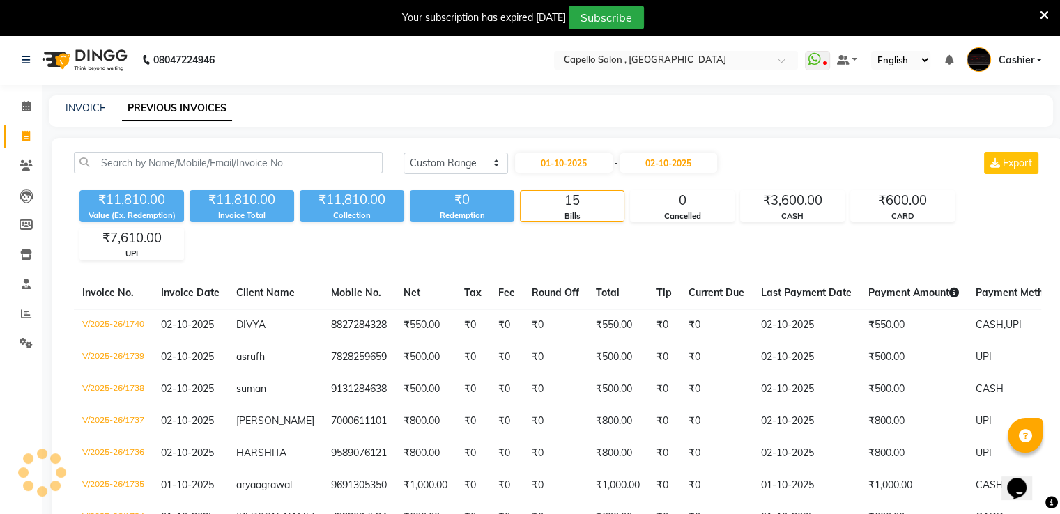
click at [703, 235] on div "₹11,810.00 Value (Ex. Redemption) ₹11,810.00 Invoice Total ₹11,810.00 Collectio…" at bounding box center [557, 223] width 967 height 76
click at [661, 55] on input "text" at bounding box center [662, 61] width 202 height 14
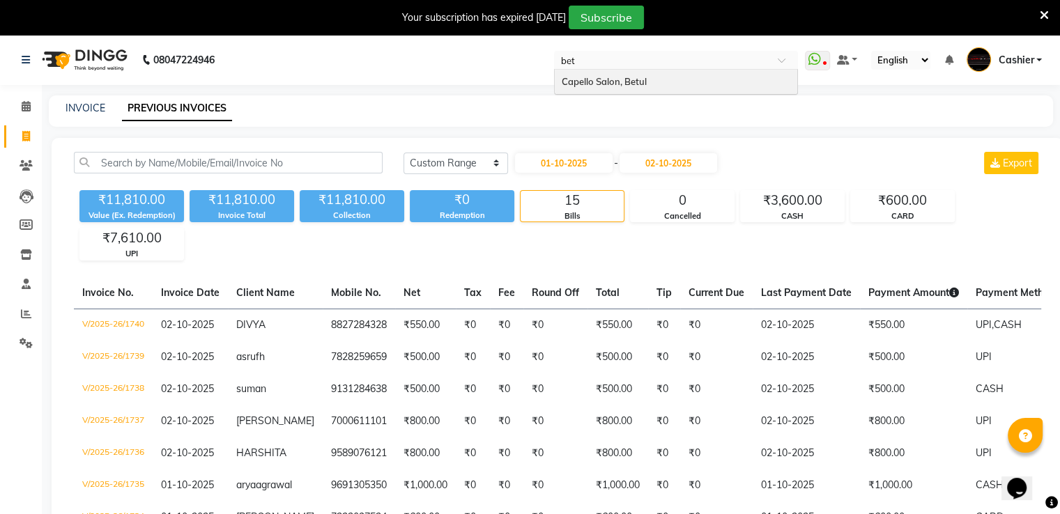
type input "betu"
click at [655, 84] on div "Capello Salon, Betul" at bounding box center [676, 82] width 243 height 25
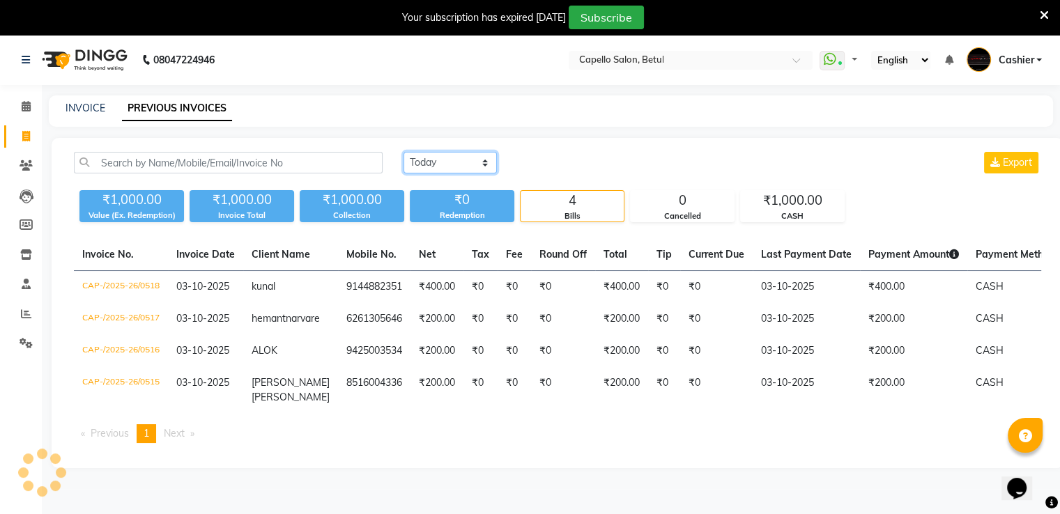
click at [453, 162] on select "[DATE] [DATE] Custom Range" at bounding box center [450, 163] width 93 height 22
select select "range"
click at [404, 152] on select "[DATE] [DATE] Custom Range" at bounding box center [450, 163] width 93 height 22
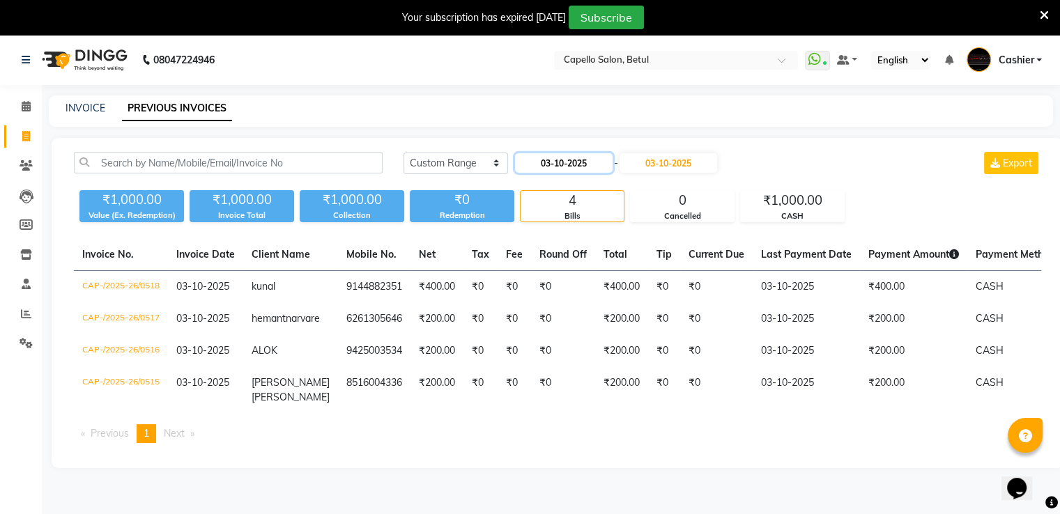
click at [548, 167] on input "03-10-2025" at bounding box center [564, 163] width 98 height 20
select select "10"
select select "2025"
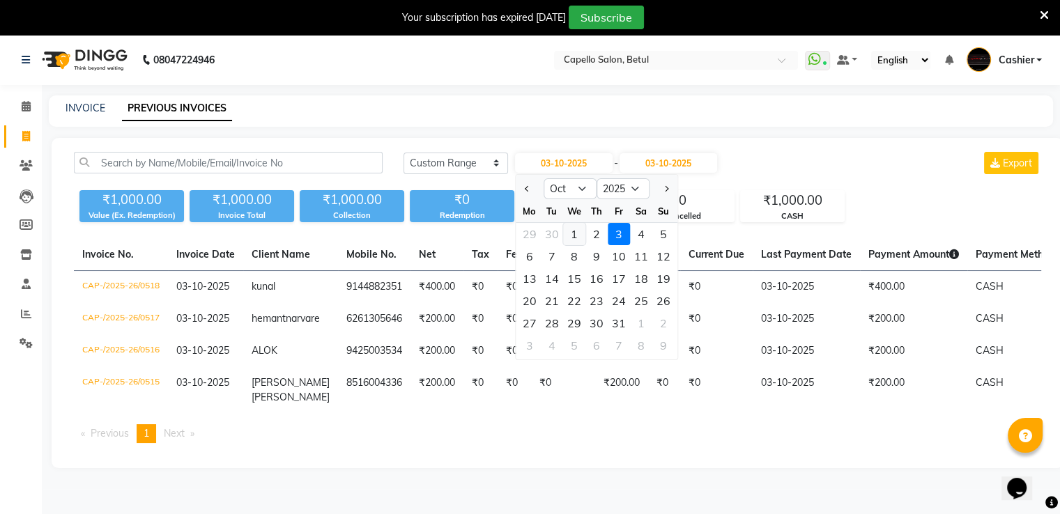
click at [574, 229] on div "1" at bounding box center [574, 234] width 22 height 22
type input "01-10-2025"
click at [574, 229] on div "Today Yesterday Custom Range 01-10-2025 Jan Feb Mar Apr May Jun Jul Aug Sep Oct…" at bounding box center [558, 303] width 1012 height 330
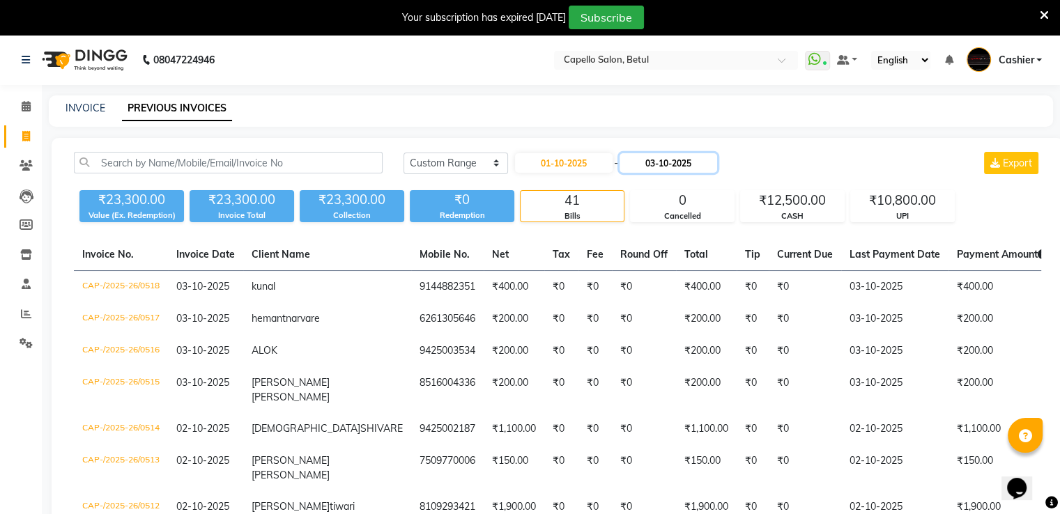
click at [672, 157] on input "03-10-2025" at bounding box center [669, 163] width 98 height 20
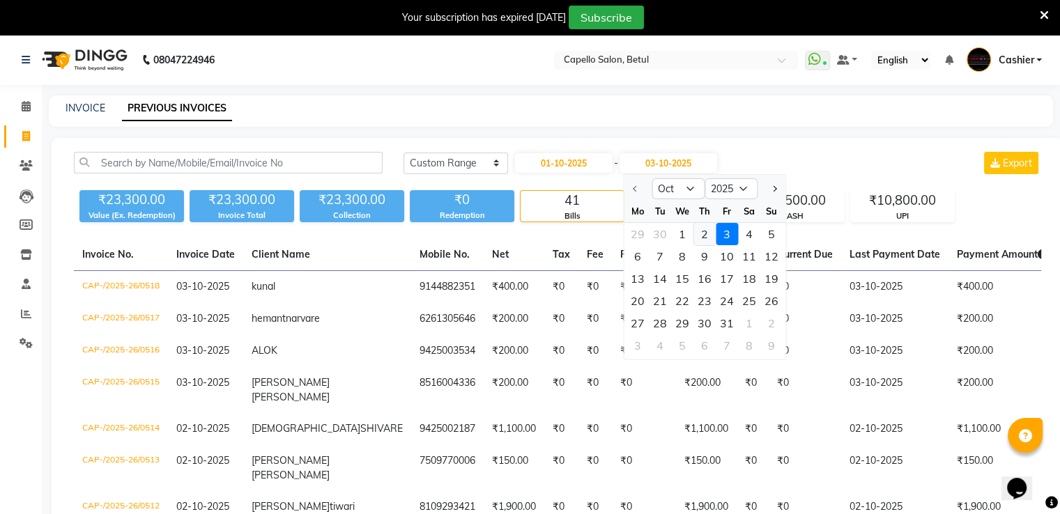
click at [697, 239] on div "2" at bounding box center [704, 234] width 22 height 22
click at [769, 239] on th "Current Due" at bounding box center [805, 255] width 72 height 32
type input "02-10-2025"
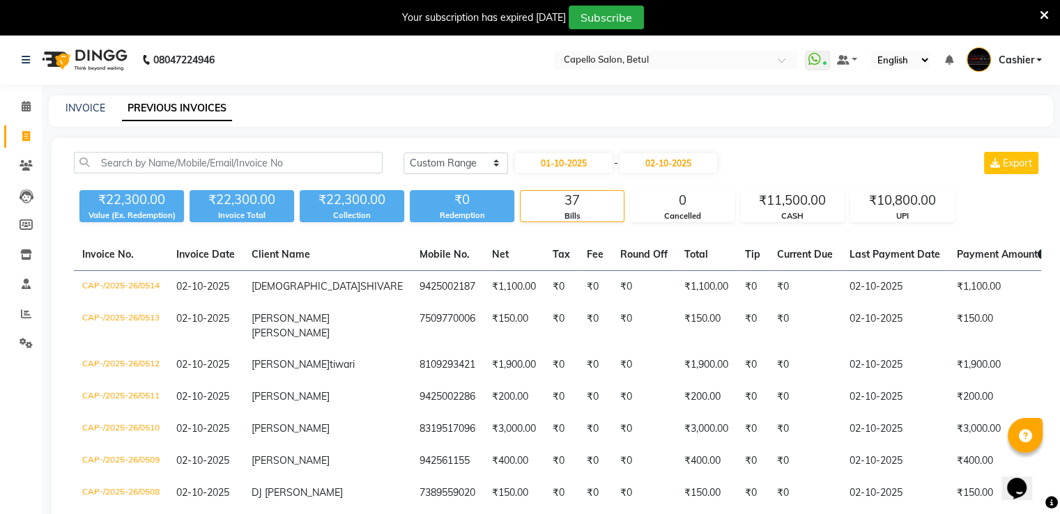
click at [698, 45] on nav "08047224946 Select Location × Capello Salon, Betul WhatsApp Status ✕ Status: Co…" at bounding box center [530, 60] width 1060 height 50
click at [688, 55] on input "text" at bounding box center [662, 61] width 202 height 14
type input "naisha"
click at [650, 86] on span "[PERSON_NAME] Salon, [PERSON_NAME]" at bounding box center [652, 81] width 181 height 11
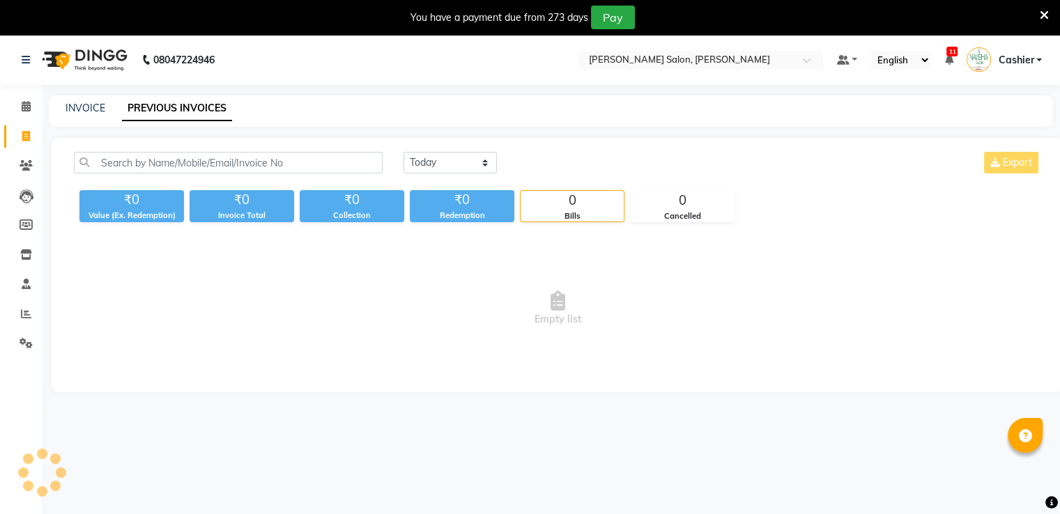
select select "en"
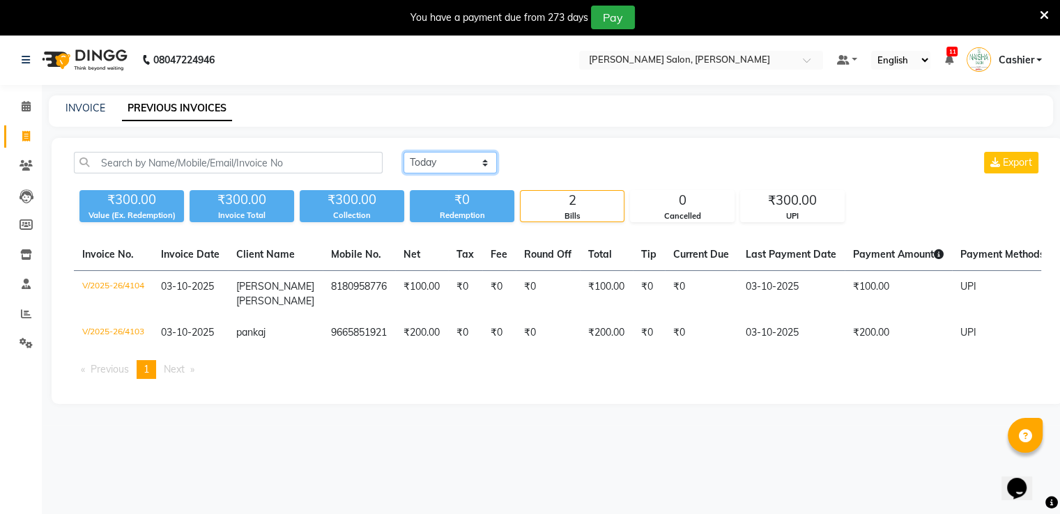
click at [435, 162] on select "[DATE] [DATE] Custom Range" at bounding box center [450, 163] width 93 height 22
select select "range"
click at [404, 152] on select "[DATE] [DATE] Custom Range" at bounding box center [450, 163] width 93 height 22
click at [562, 166] on input "03-10-2025" at bounding box center [564, 163] width 98 height 20
select select "10"
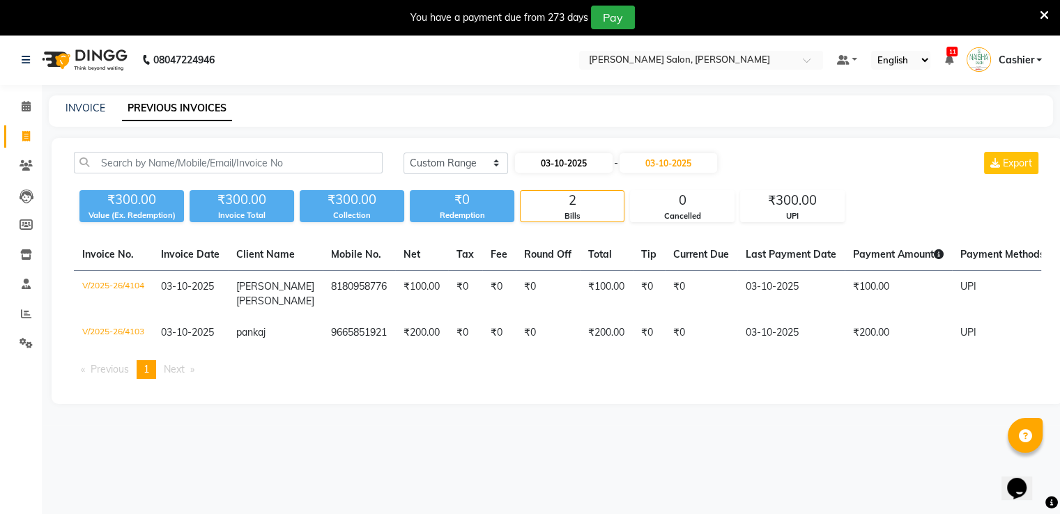
select select "2025"
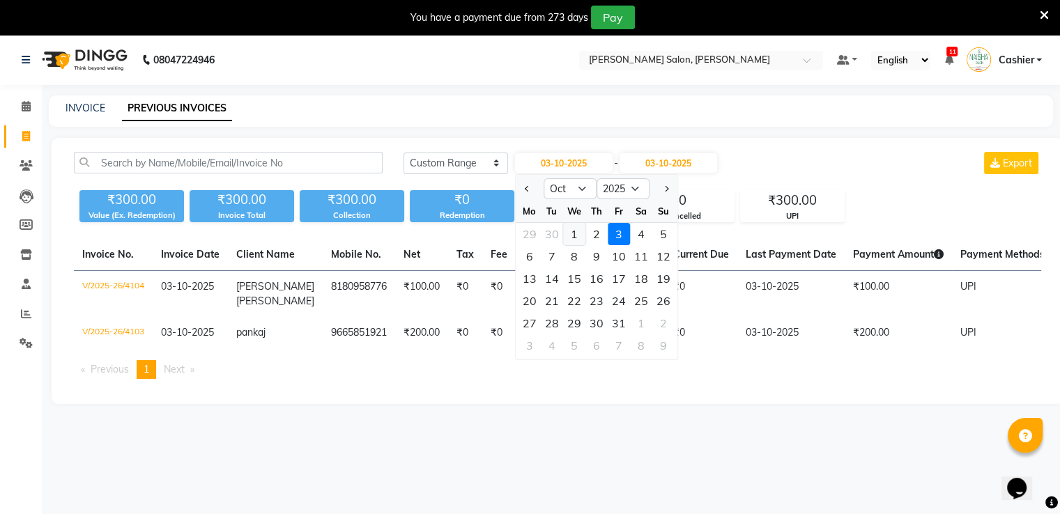
click at [572, 229] on div "1" at bounding box center [574, 234] width 22 height 22
type input "01-10-2025"
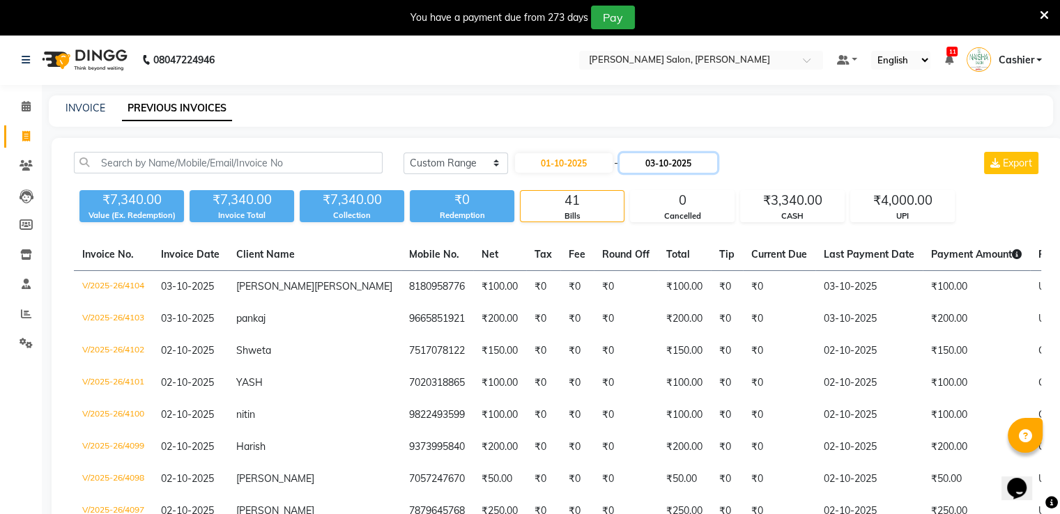
click at [647, 161] on input "03-10-2025" at bounding box center [669, 163] width 98 height 20
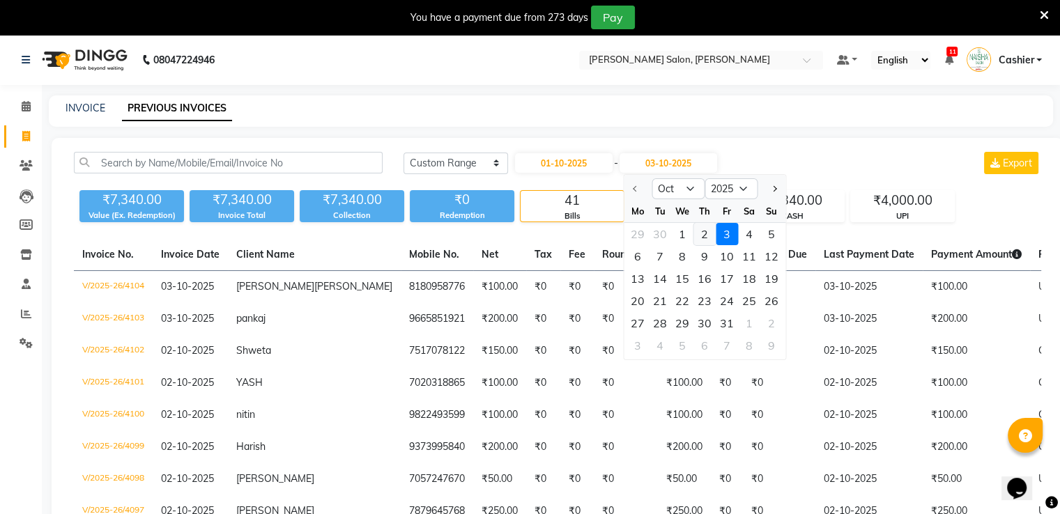
click at [697, 232] on div "2" at bounding box center [704, 234] width 22 height 22
type input "02-10-2025"
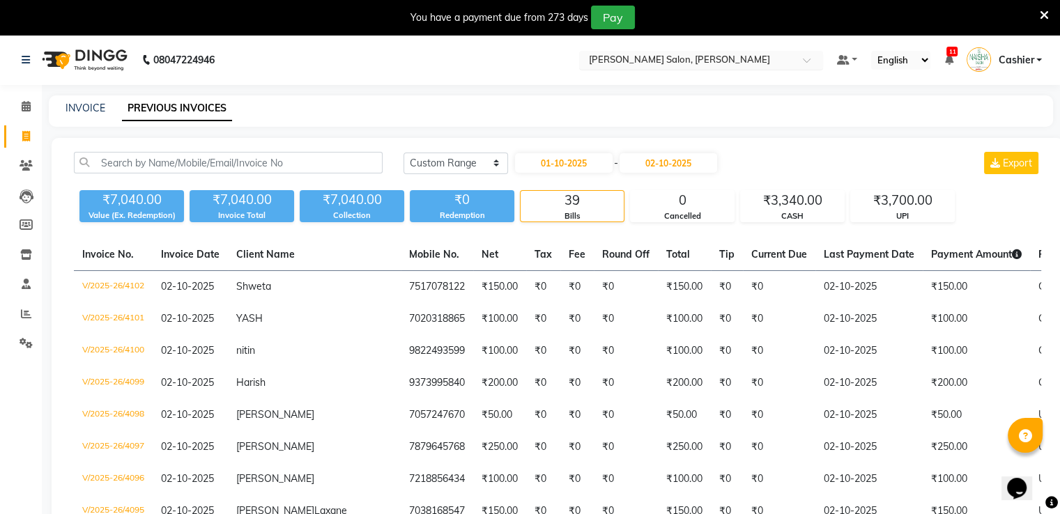
click at [688, 62] on input "text" at bounding box center [687, 61] width 202 height 14
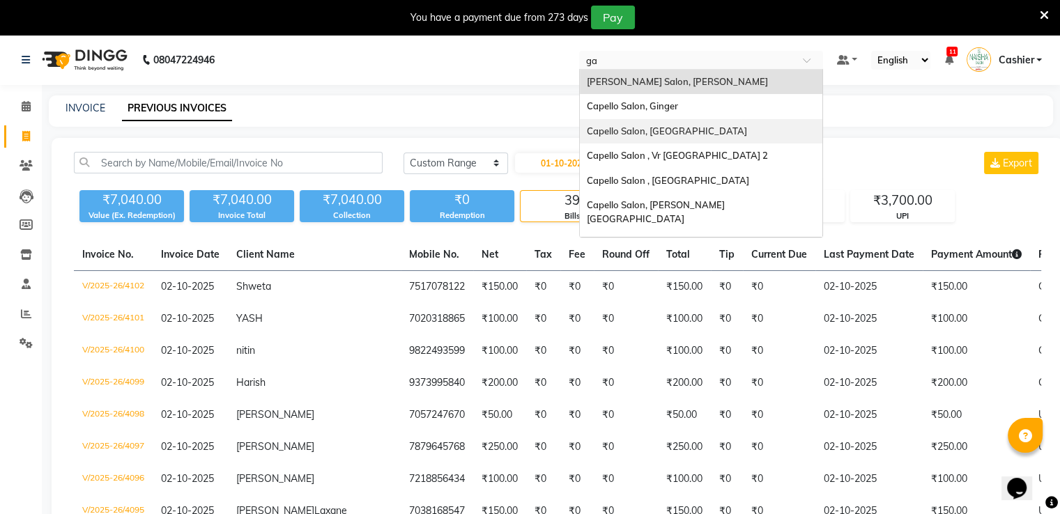
type input "gad"
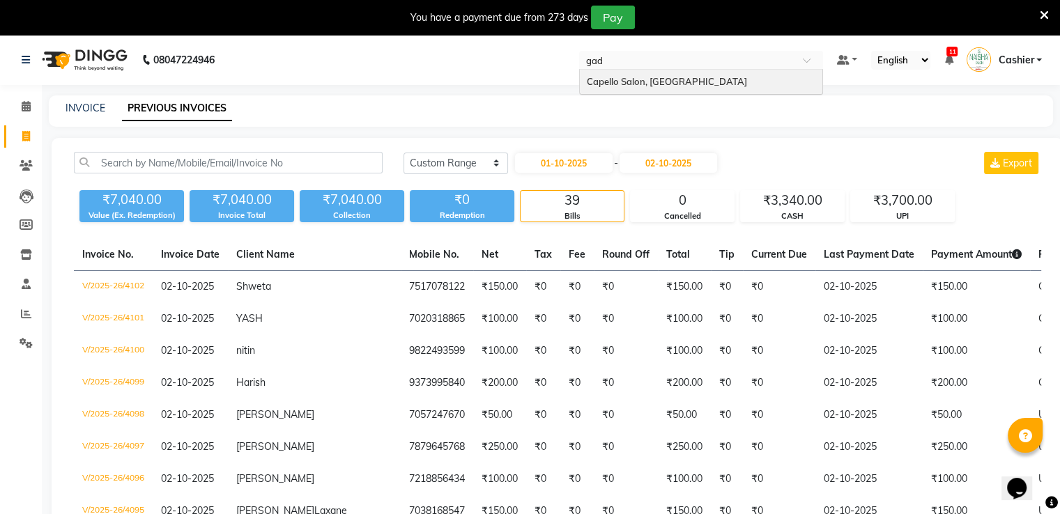
click at [669, 84] on span "Capello Salon, [GEOGRAPHIC_DATA]" at bounding box center [667, 81] width 160 height 11
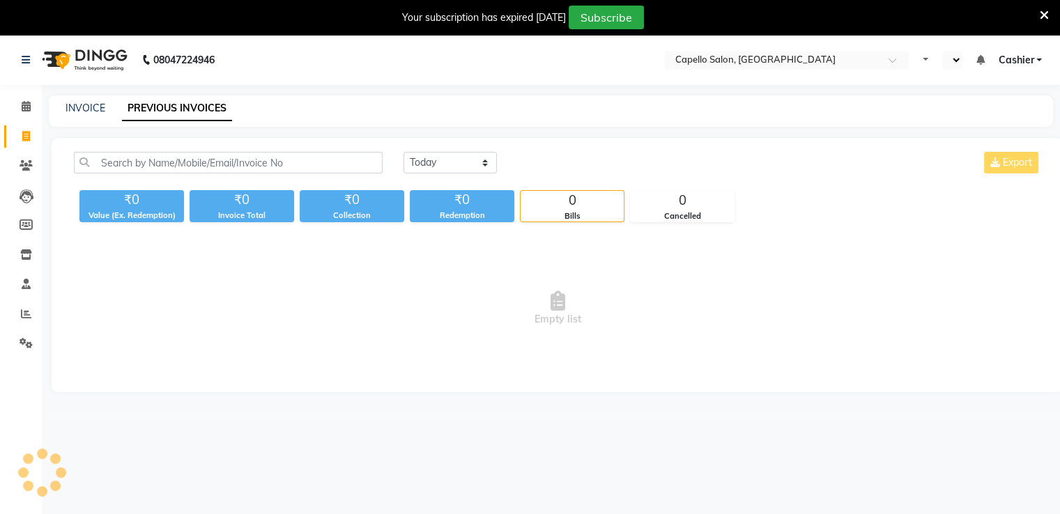
select select "en"
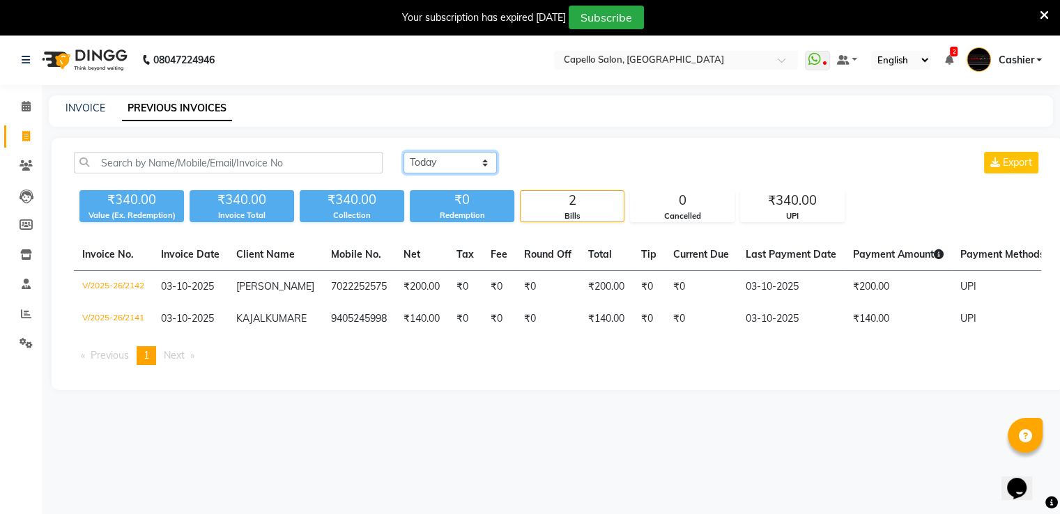
click at [447, 167] on select "[DATE] [DATE] Custom Range" at bounding box center [450, 163] width 93 height 22
select select "range"
click at [404, 152] on select "[DATE] [DATE] Custom Range" at bounding box center [450, 163] width 93 height 22
click at [556, 160] on input "03-10-2025" at bounding box center [564, 163] width 98 height 20
select select "10"
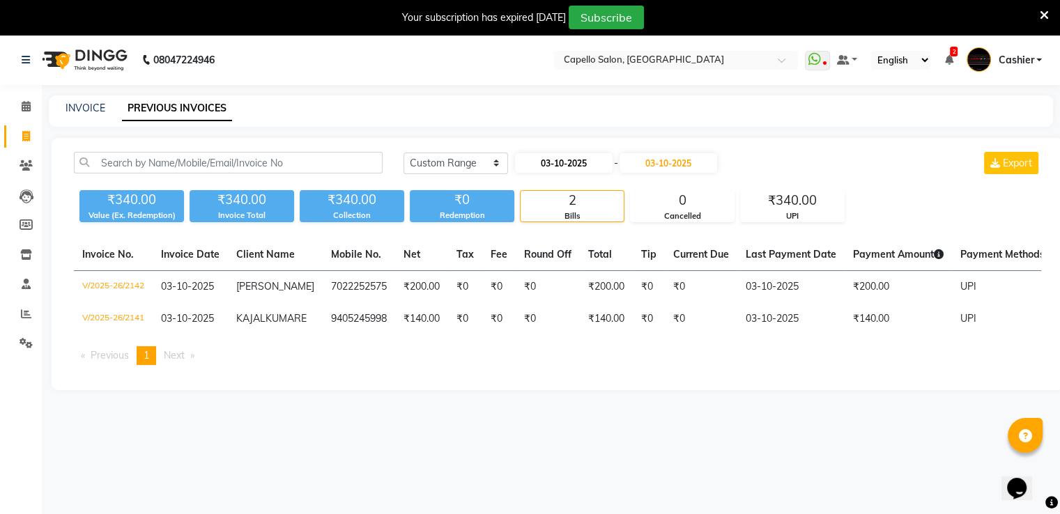
select select "2025"
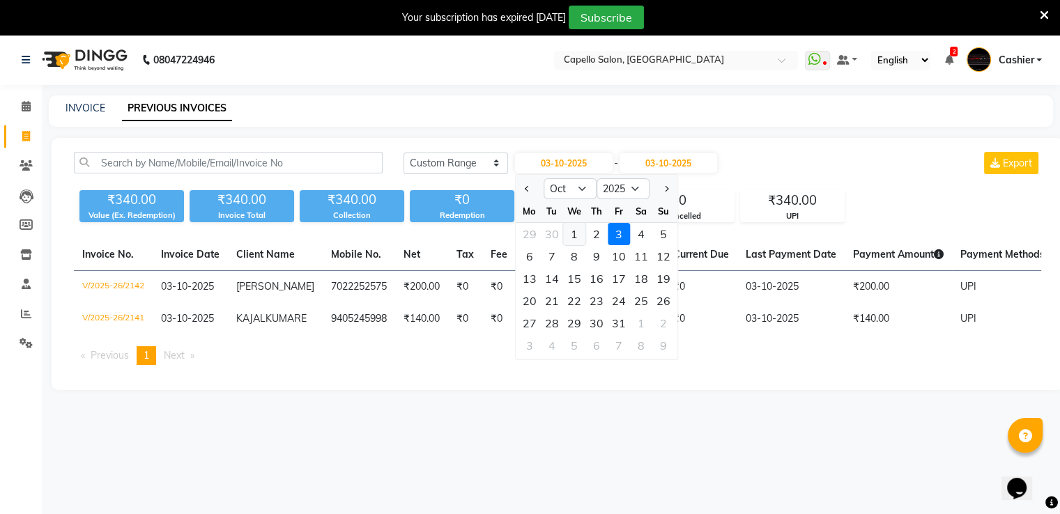
click at [568, 233] on div "1" at bounding box center [574, 234] width 22 height 22
type input "01-10-2025"
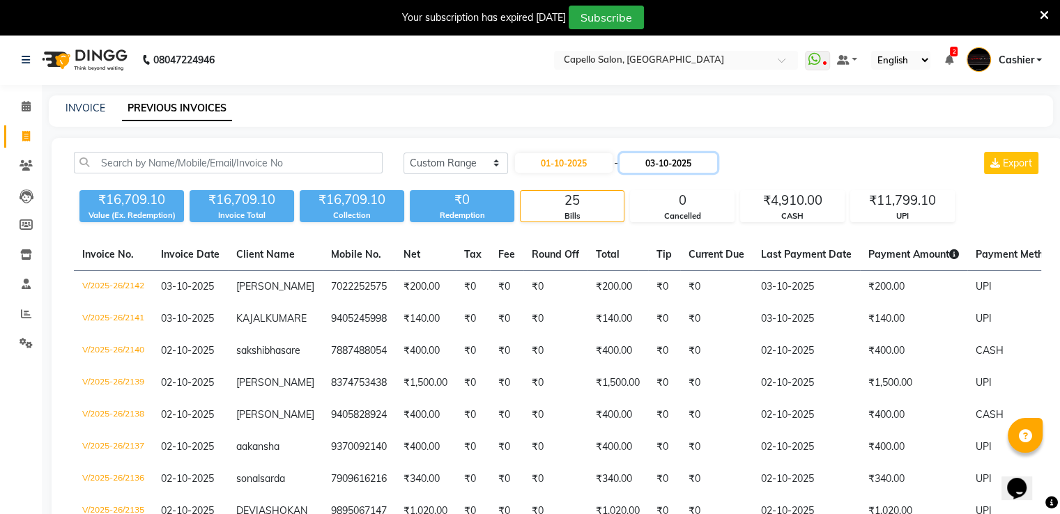
click at [650, 169] on input "03-10-2025" at bounding box center [669, 163] width 98 height 20
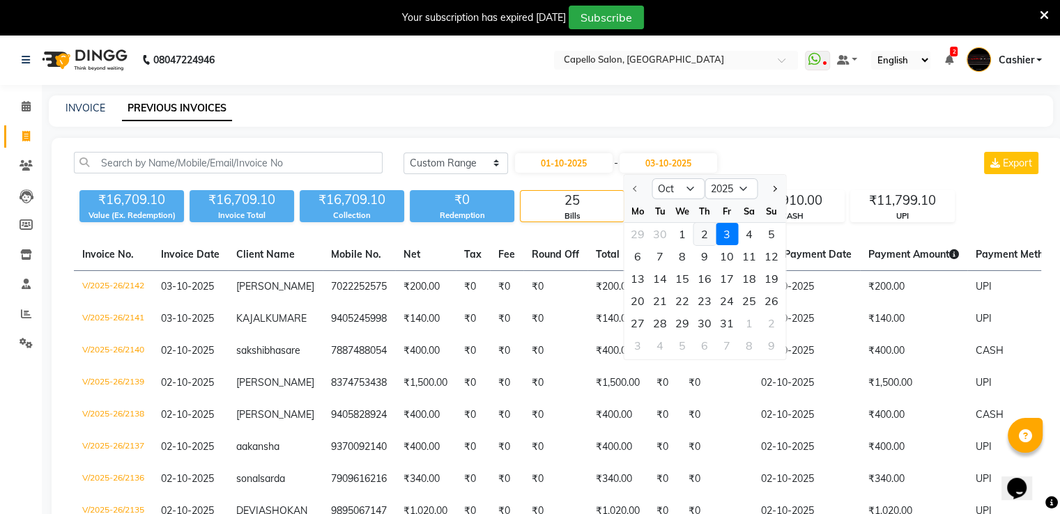
click at [703, 233] on div "2" at bounding box center [704, 234] width 22 height 22
type input "02-10-2025"
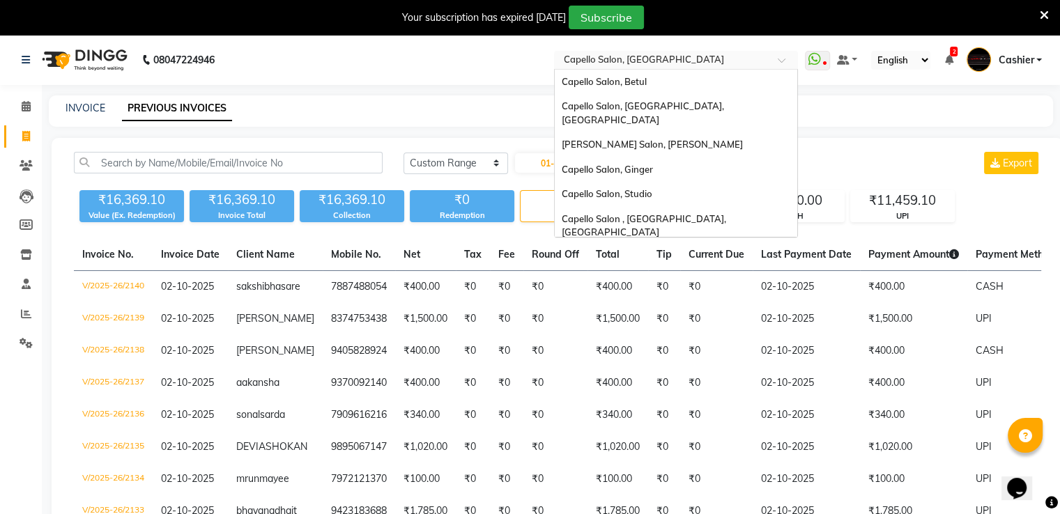
click at [693, 55] on input "text" at bounding box center [662, 61] width 202 height 14
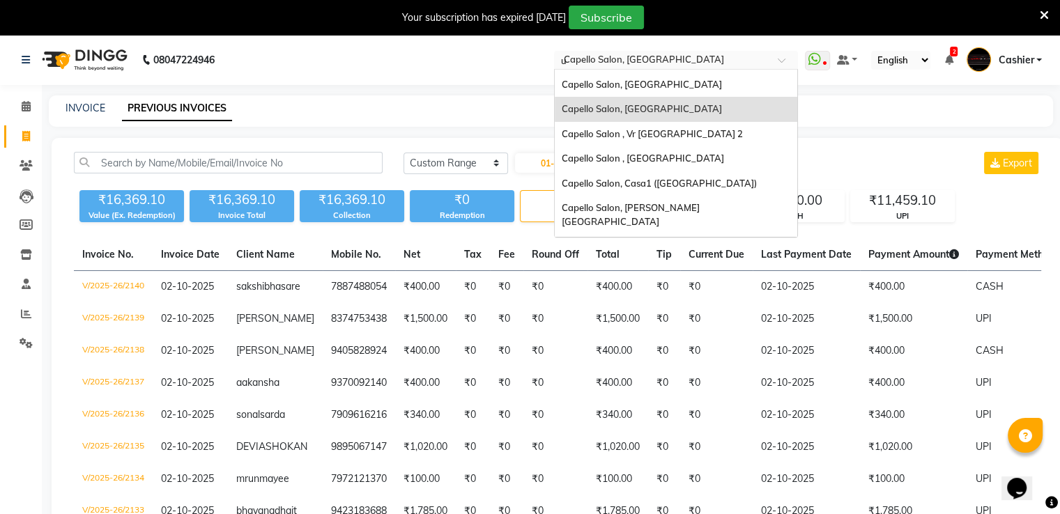
scroll to position [6, 0]
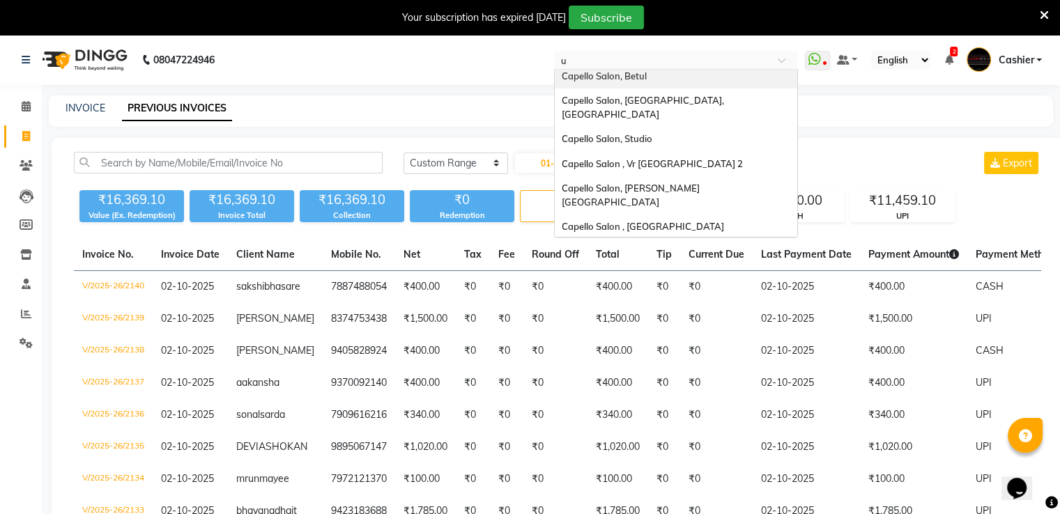
type input "us"
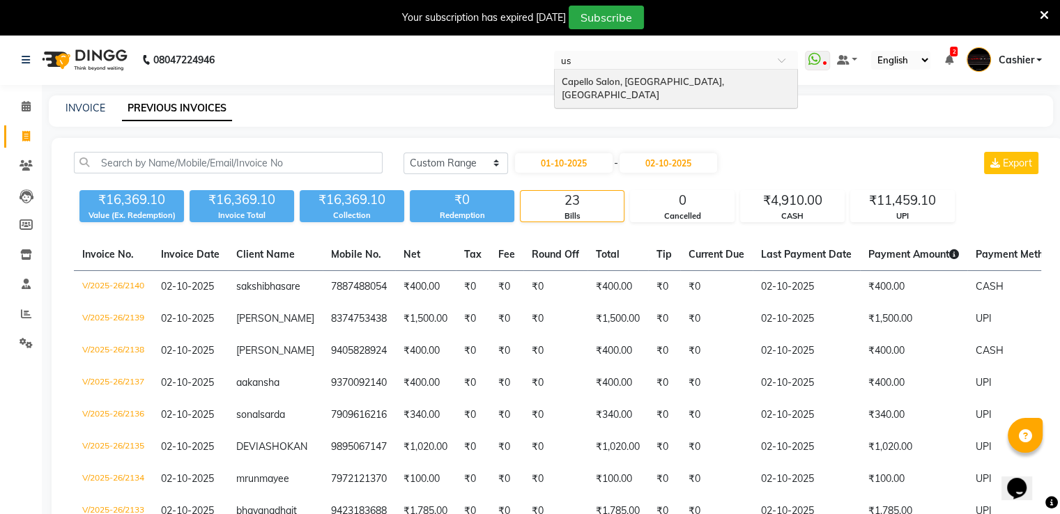
scroll to position [0, 0]
click at [678, 85] on span "Capello Salon, [GEOGRAPHIC_DATA], [GEOGRAPHIC_DATA]" at bounding box center [644, 88] width 164 height 25
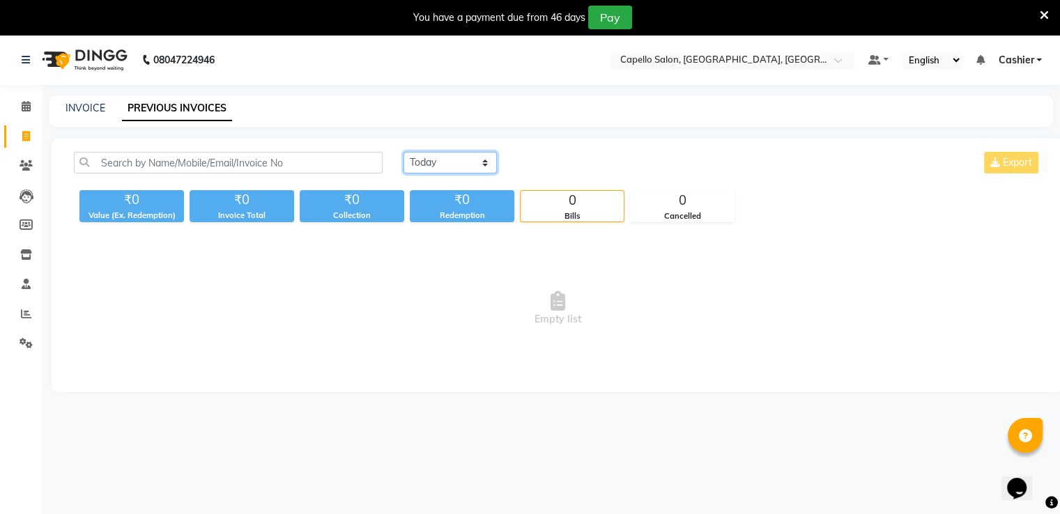
click at [436, 164] on select "[DATE] [DATE] Custom Range" at bounding box center [450, 163] width 93 height 22
select select "range"
click at [404, 152] on select "[DATE] [DATE] Custom Range" at bounding box center [450, 163] width 93 height 22
click at [554, 167] on input "03-10-2025" at bounding box center [564, 163] width 98 height 20
select select "10"
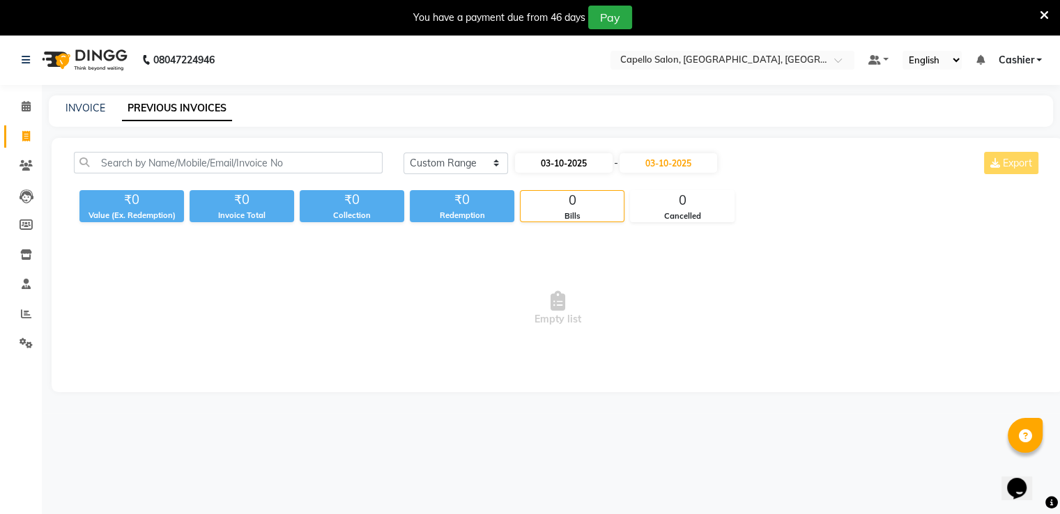
select select "2025"
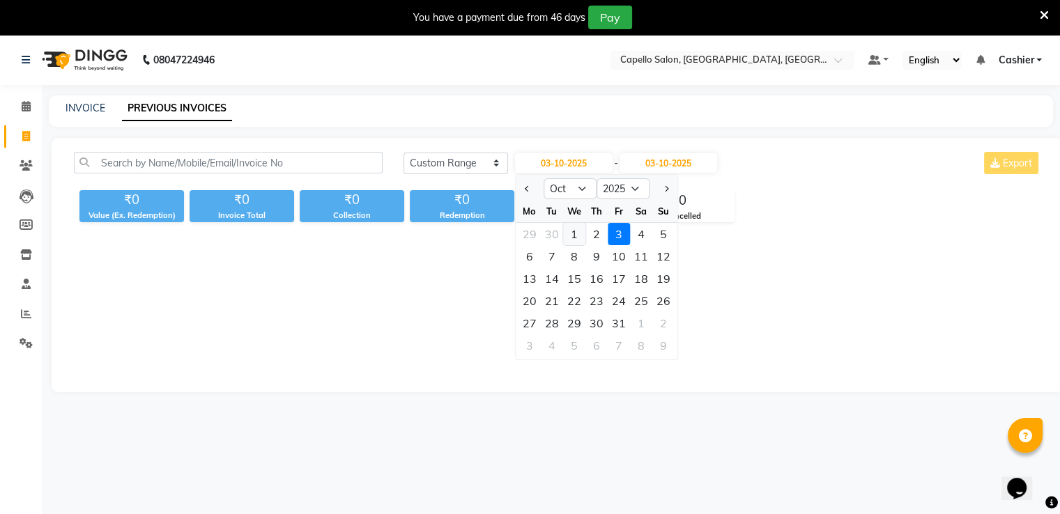
click at [577, 237] on div "1" at bounding box center [574, 234] width 22 height 22
type input "01-10-2025"
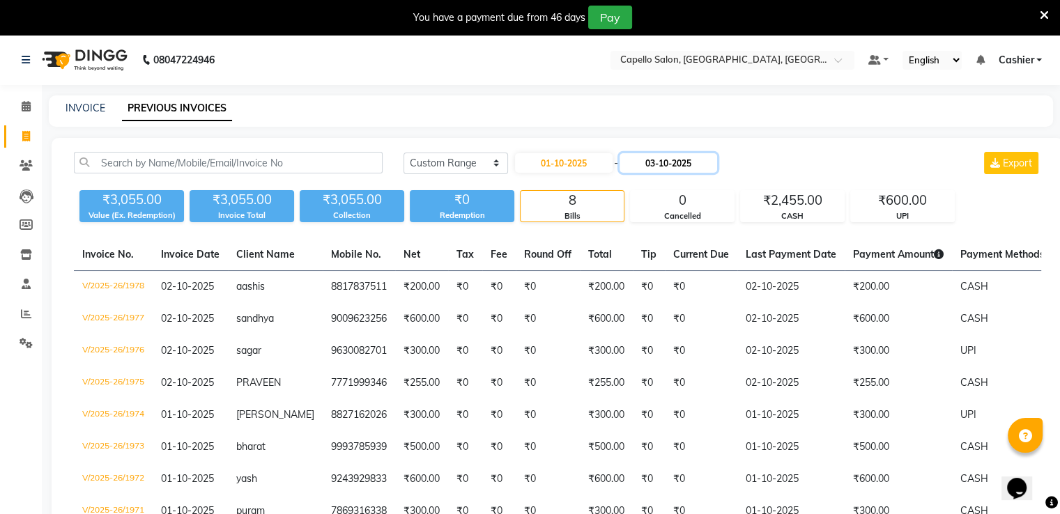
click at [673, 166] on input "03-10-2025" at bounding box center [669, 163] width 98 height 20
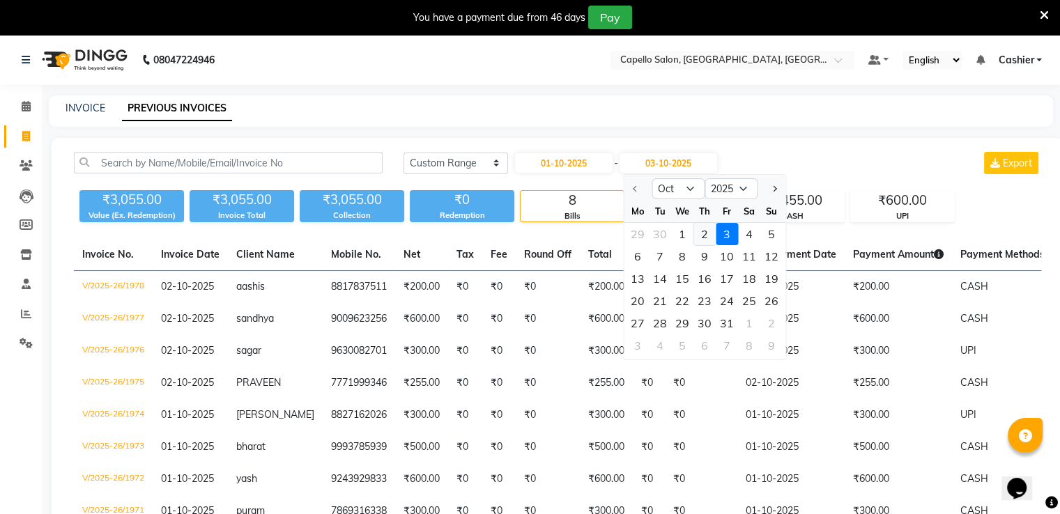
click at [708, 236] on div "2" at bounding box center [704, 234] width 22 height 22
type input "02-10-2025"
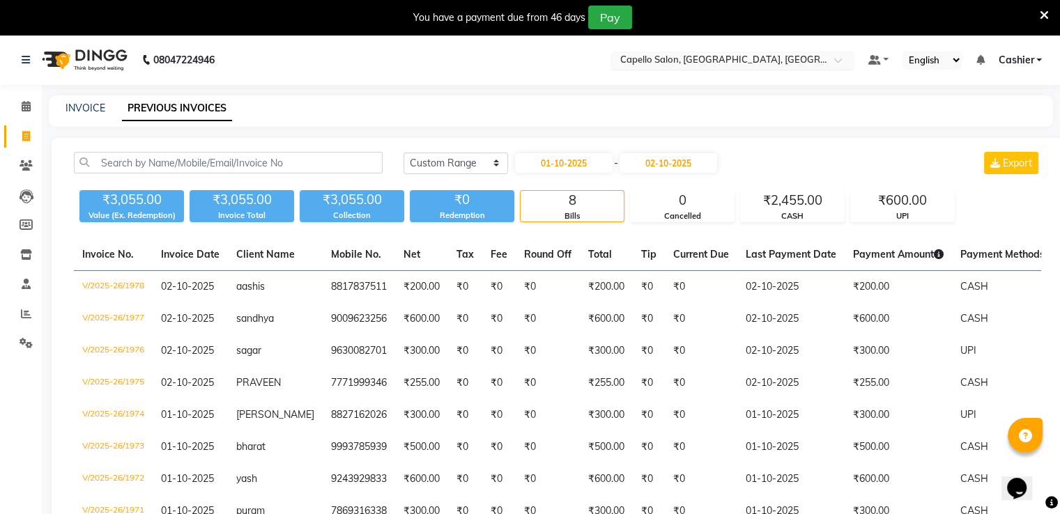
click at [762, 63] on input "text" at bounding box center [719, 61] width 202 height 14
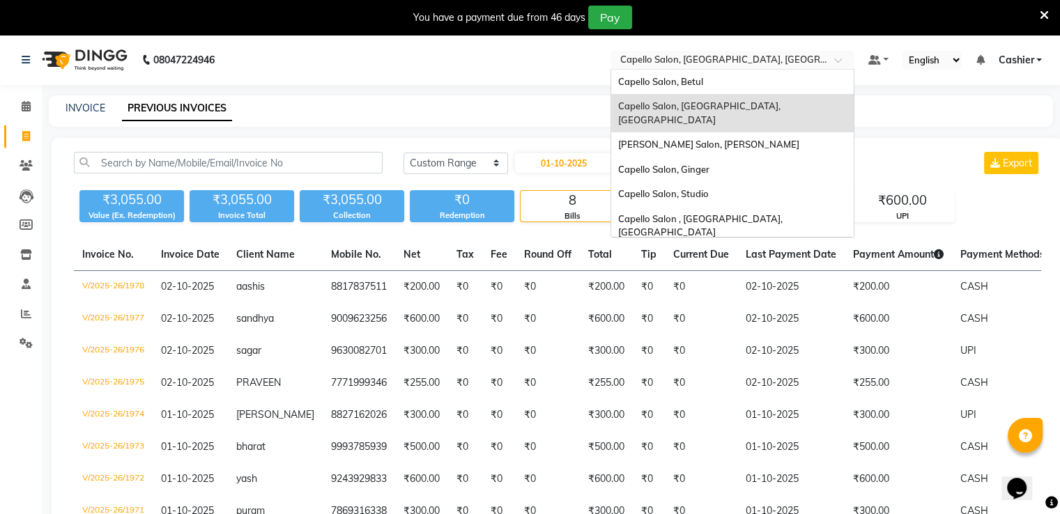
click at [379, 71] on nav "08047224946 Select Location × [GEOGRAPHIC_DATA], [GEOGRAPHIC_DATA], [GEOGRAPHIC…" at bounding box center [530, 60] width 1060 height 50
